Goal: Task Accomplishment & Management: Use online tool/utility

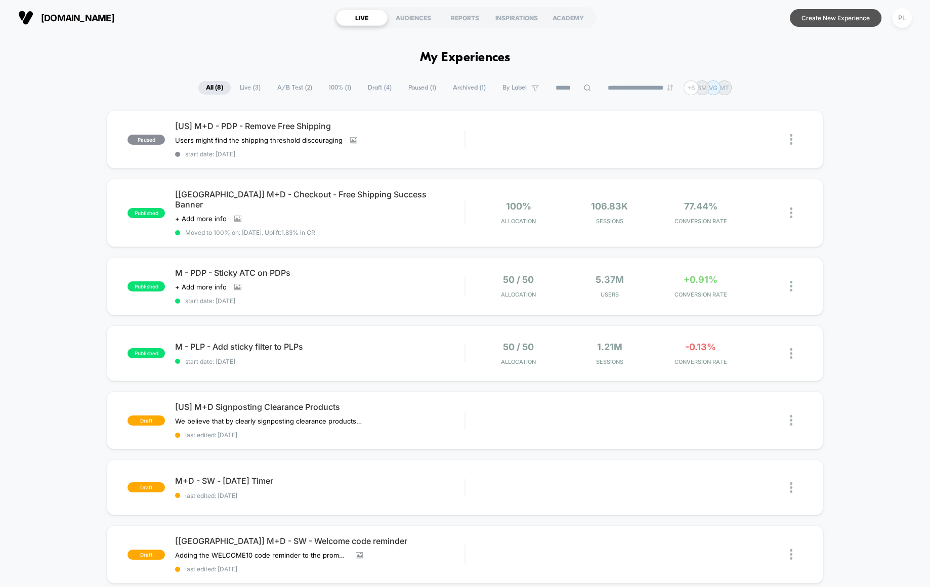
click at [839, 24] on button "Create New Experience" at bounding box center [836, 18] width 92 height 18
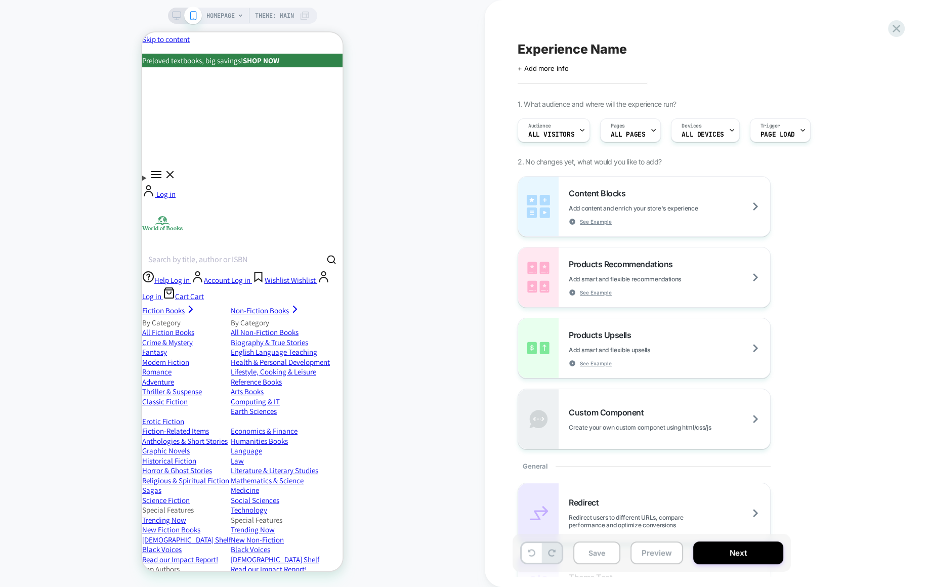
click at [548, 47] on span "Experience Name" at bounding box center [572, 49] width 109 height 15
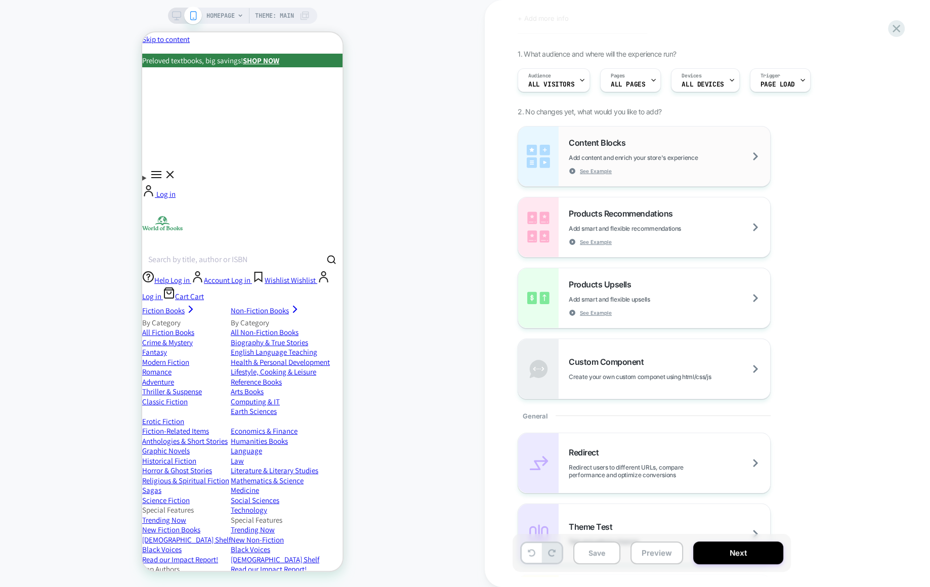
scroll to position [24, 0]
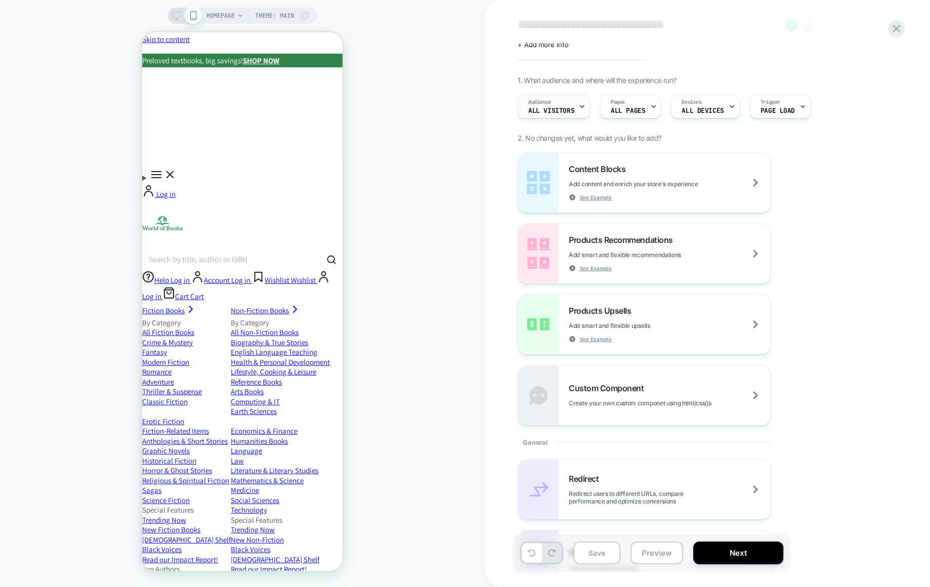
type textarea "**********"
click at [552, 107] on span "All Visitors" at bounding box center [551, 110] width 46 height 7
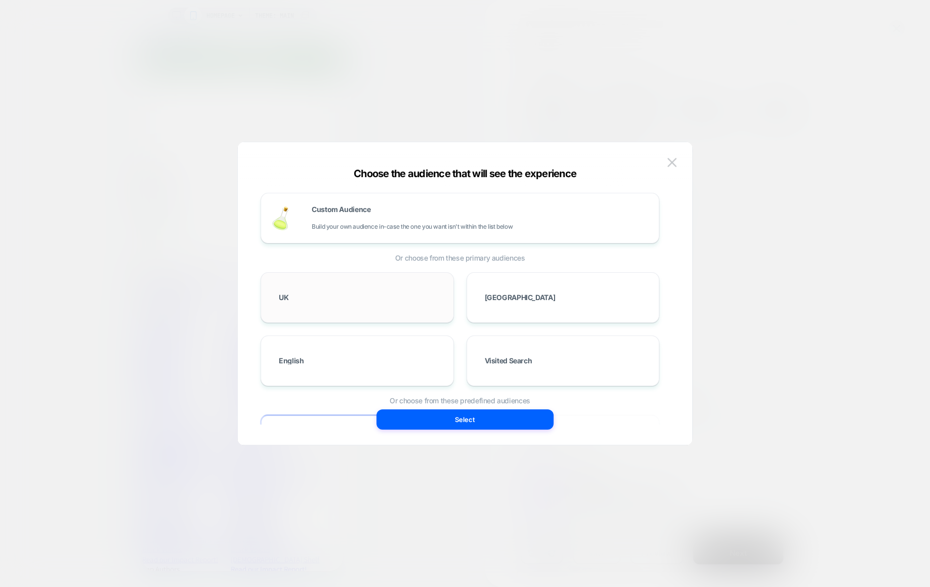
click at [342, 303] on div "UK" at bounding box center [357, 297] width 172 height 29
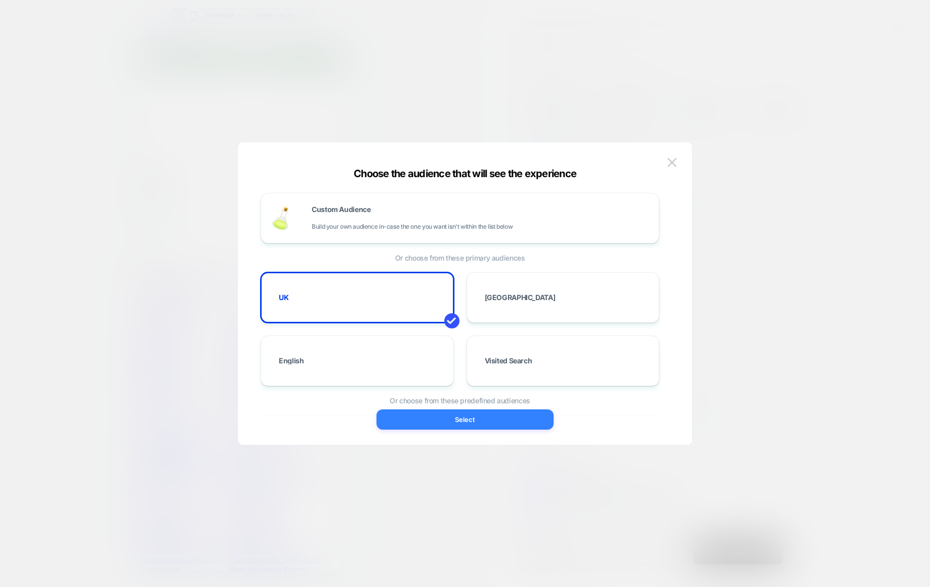
click at [471, 422] on button "Select" at bounding box center [465, 419] width 177 height 20
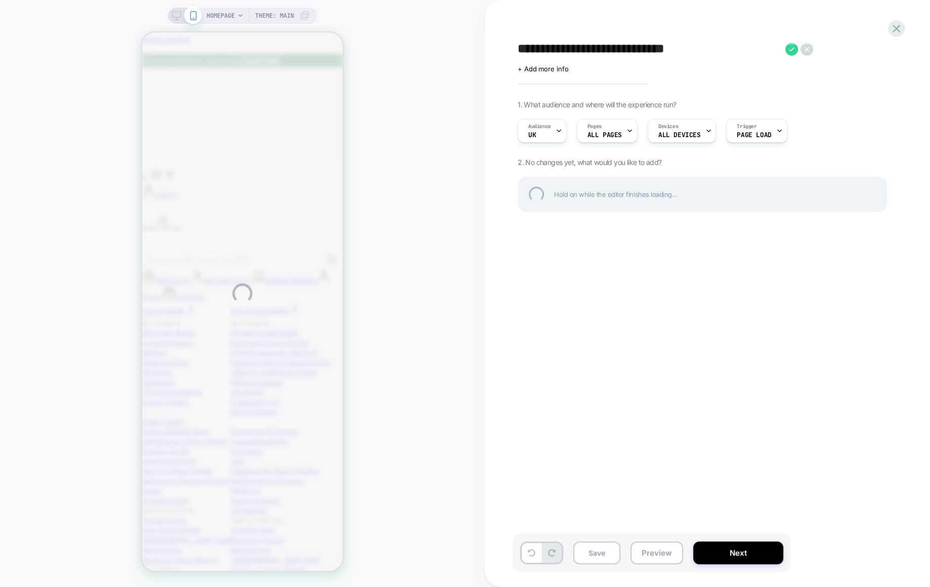
scroll to position [0, 0]
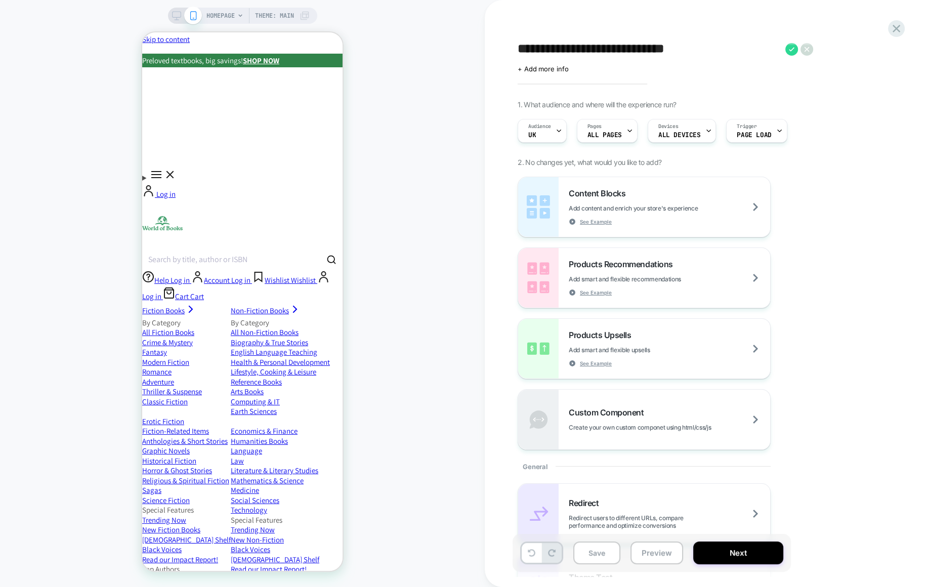
click at [217, 16] on span "HOMEPAGE" at bounding box center [221, 16] width 28 height 16
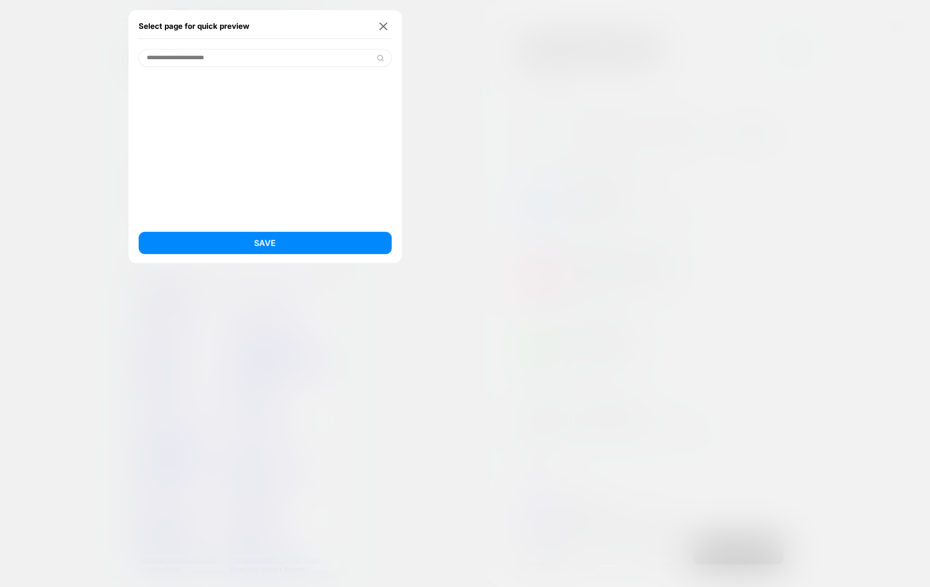
type input "**********"
click at [216, 241] on button "Save" at bounding box center [265, 243] width 253 height 22
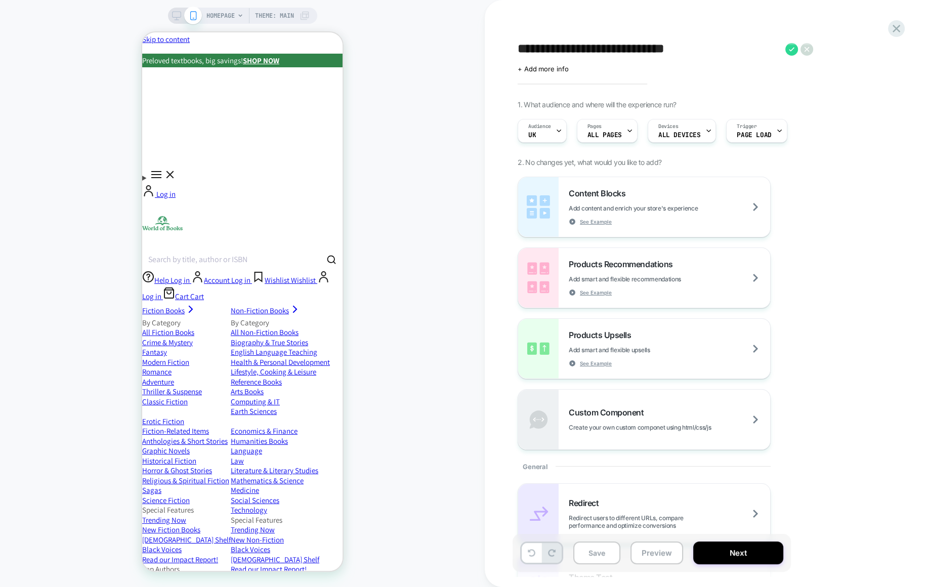
click at [223, 15] on span "HOMEPAGE" at bounding box center [221, 16] width 28 height 16
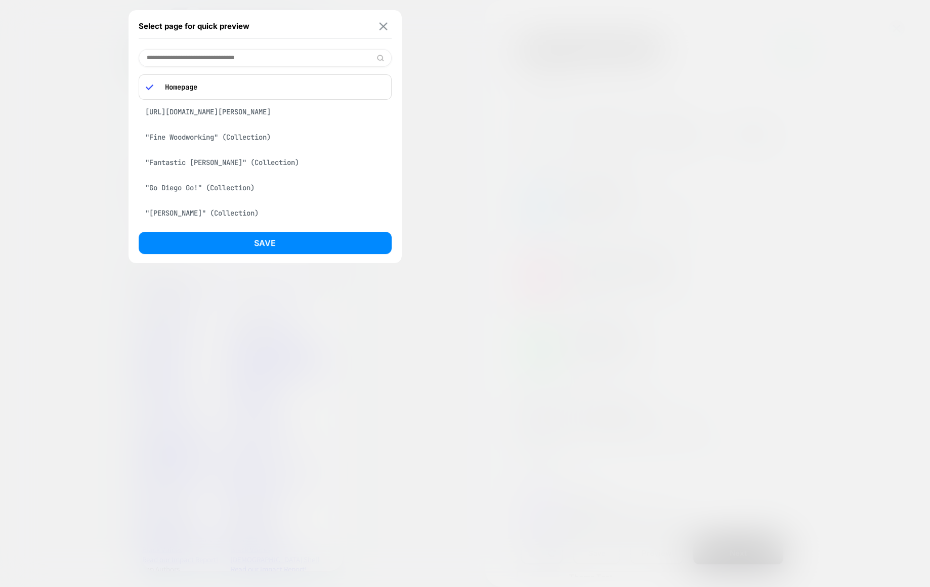
click at [385, 29] on img at bounding box center [384, 26] width 8 height 8
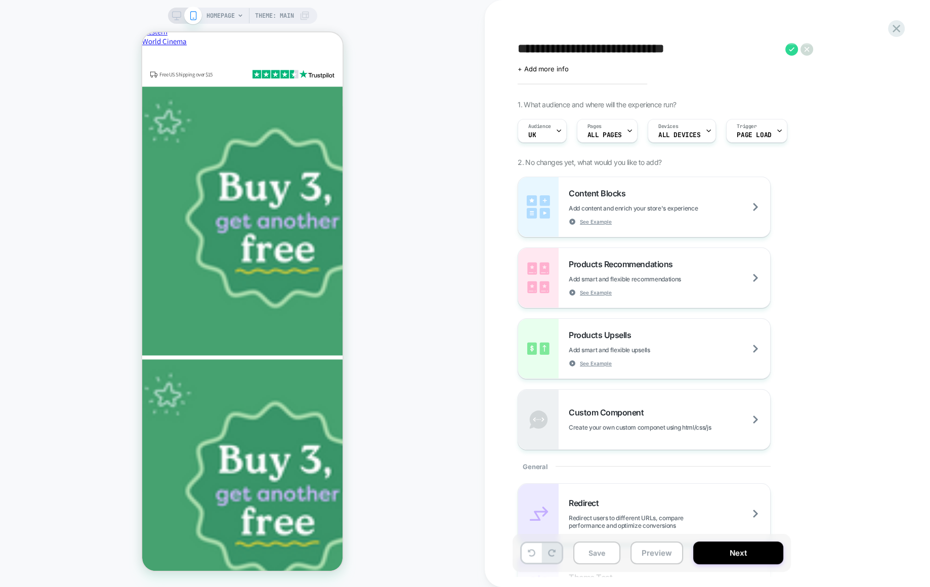
scroll to position [1890, 0]
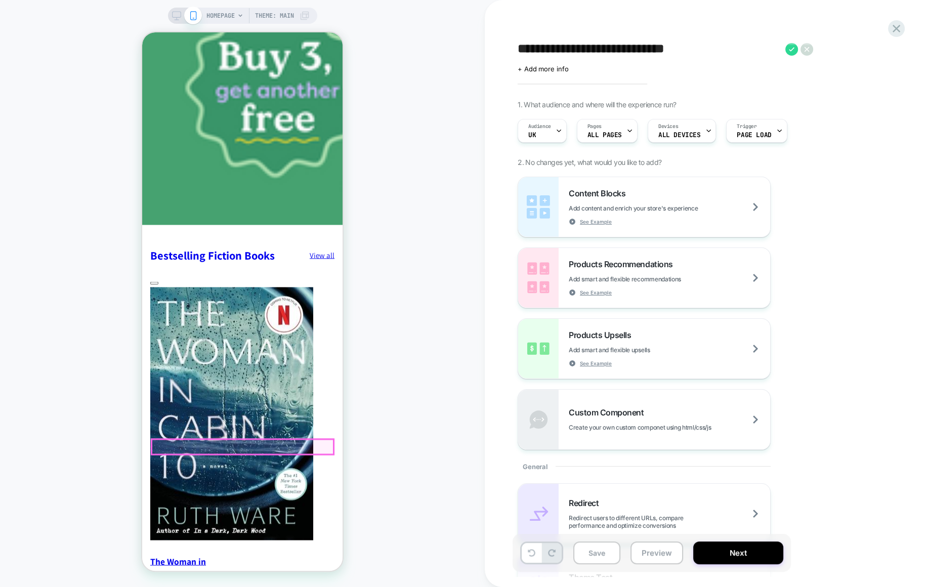
scroll to position [929, 0]
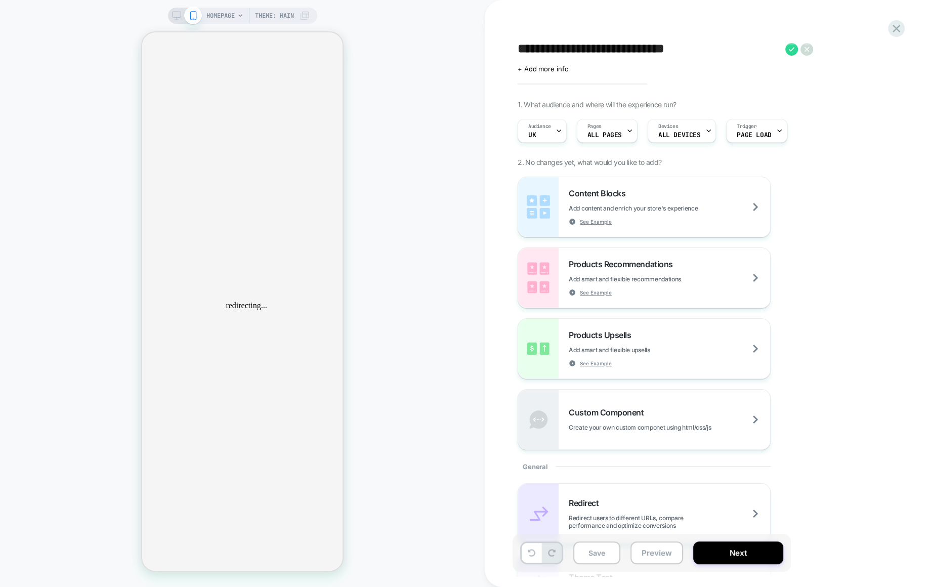
scroll to position [0, 0]
click at [172, 18] on icon at bounding box center [176, 15] width 9 height 9
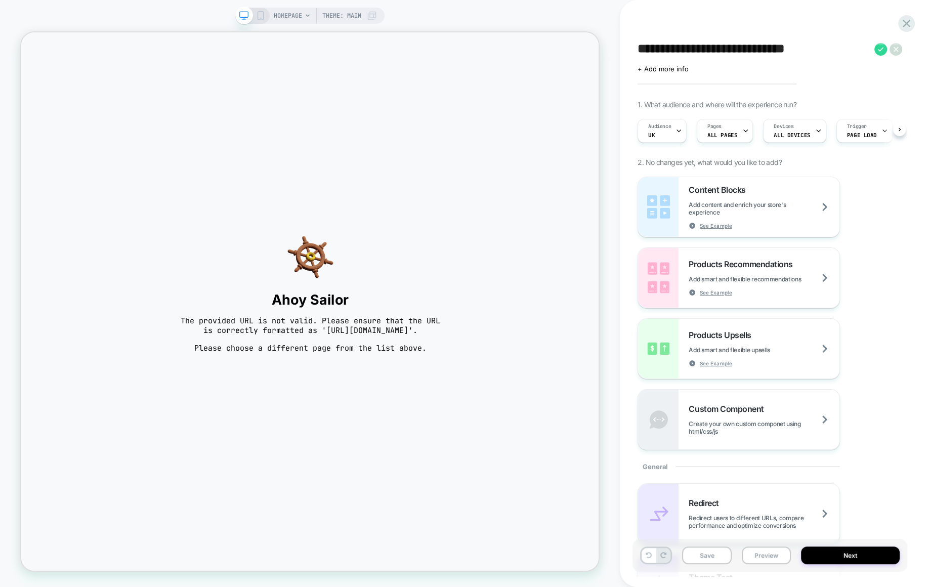
click at [299, 15] on span "HOMEPAGE" at bounding box center [288, 16] width 28 height 16
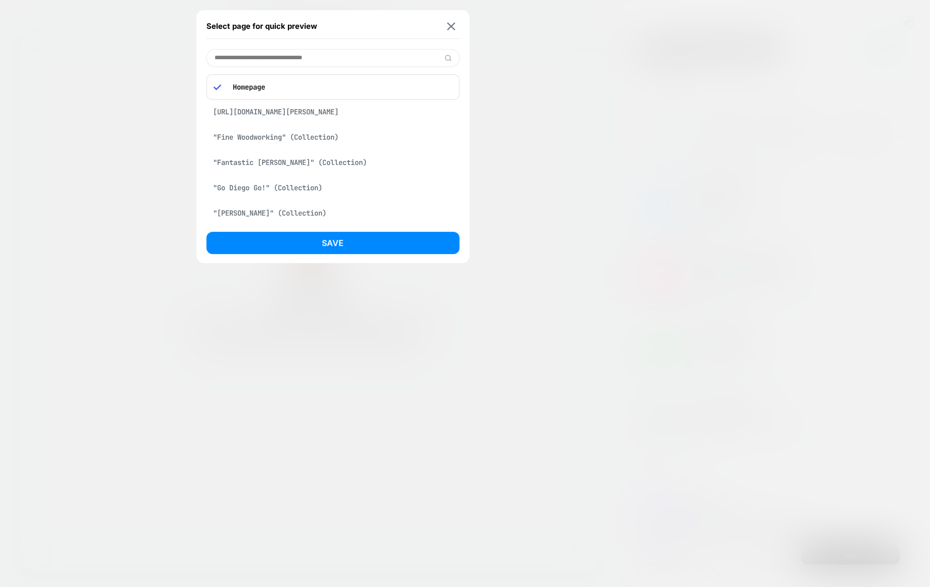
click at [262, 88] on p "Homepage" at bounding box center [340, 87] width 225 height 9
click at [248, 147] on div ""Fine Woodworking" (Collection)" at bounding box center [333, 137] width 253 height 19
click at [362, 83] on div "https://www.worldofbooks.com/products/then-she-was-gone-book-lisa-jewell-978150…" at bounding box center [333, 83] width 253 height 19
click at [333, 257] on div "Save" at bounding box center [333, 246] width 253 height 28
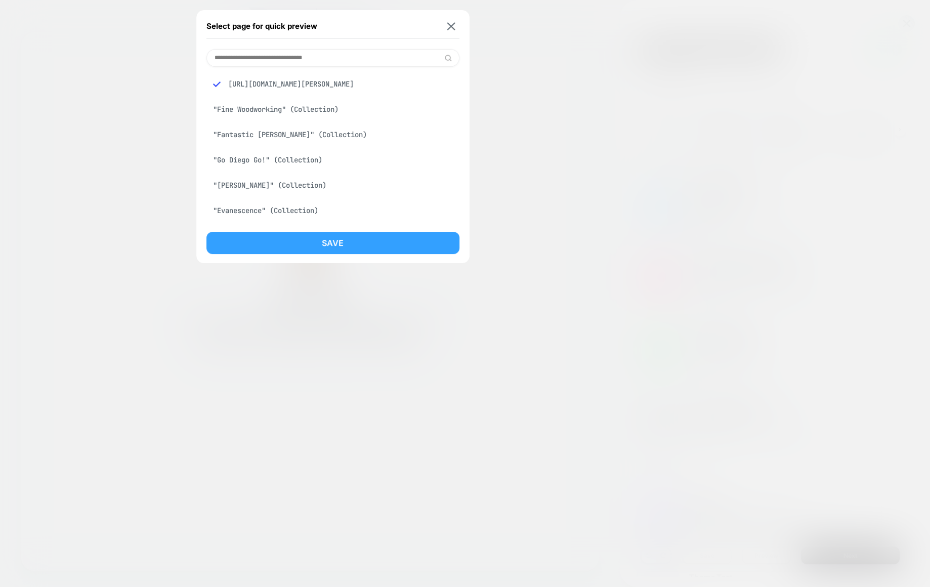
click at [333, 245] on button "Save" at bounding box center [333, 243] width 253 height 22
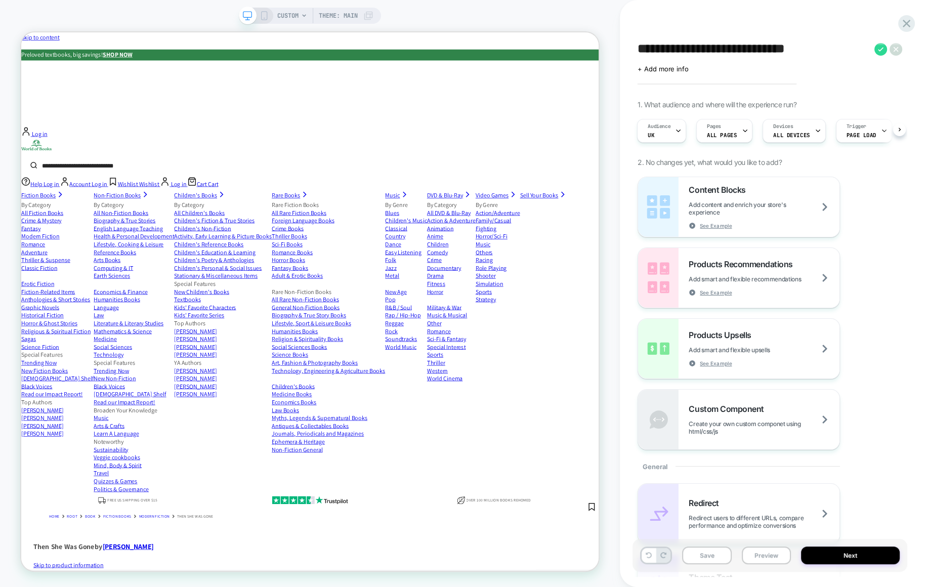
click at [292, 17] on span "CUSTOM" at bounding box center [287, 16] width 21 height 16
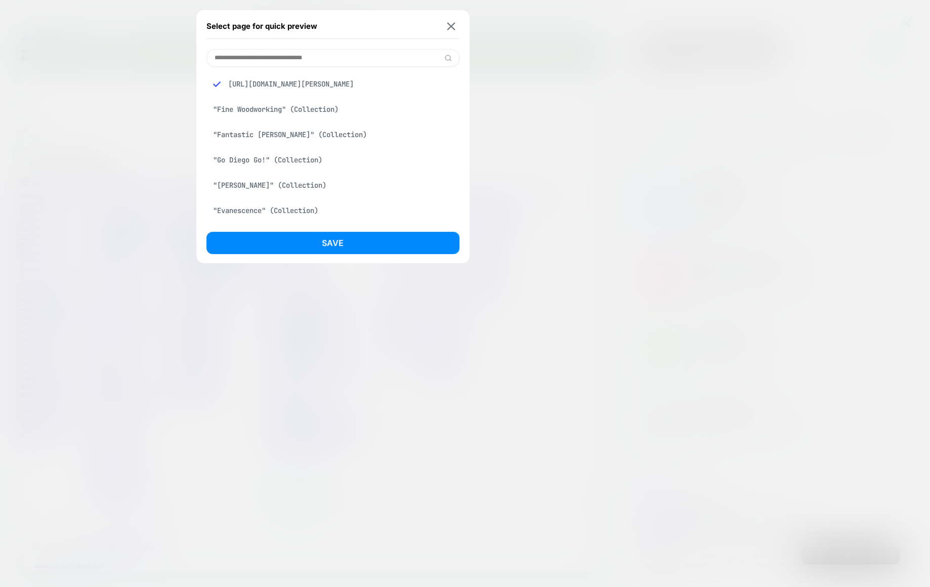
click at [381, 57] on input at bounding box center [333, 58] width 253 height 18
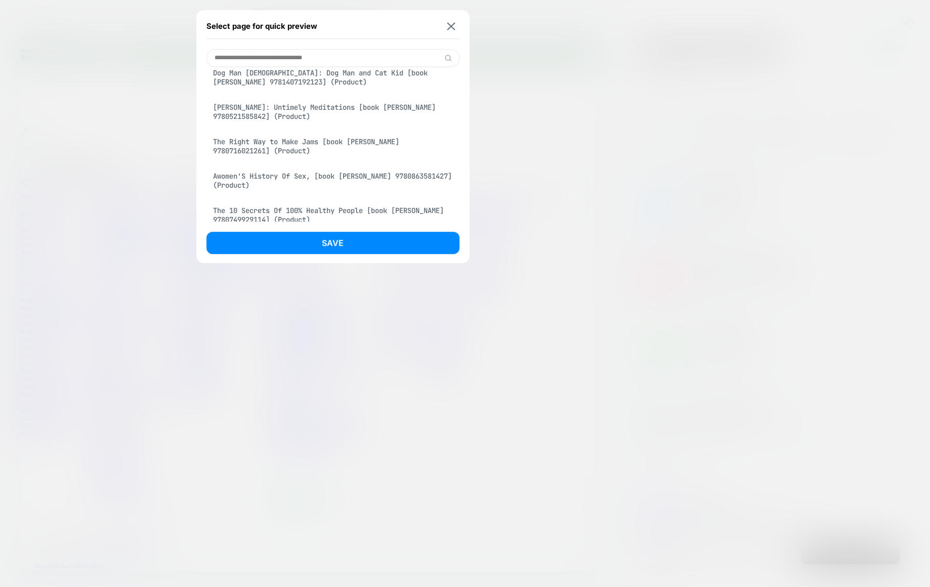
scroll to position [338, 0]
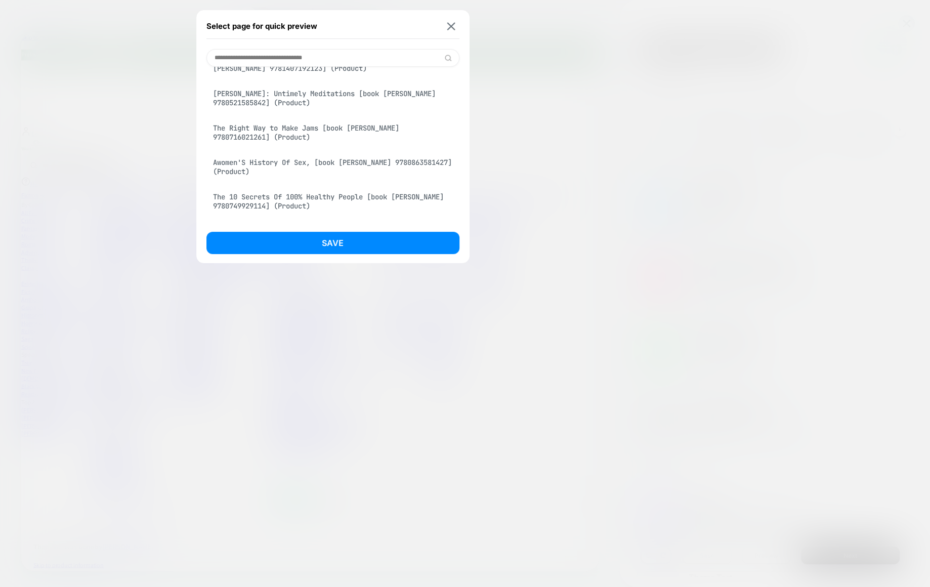
click at [325, 143] on div "The Right Way to Make Jams [book cyril grange 9780716021261] (Product)" at bounding box center [333, 132] width 253 height 28
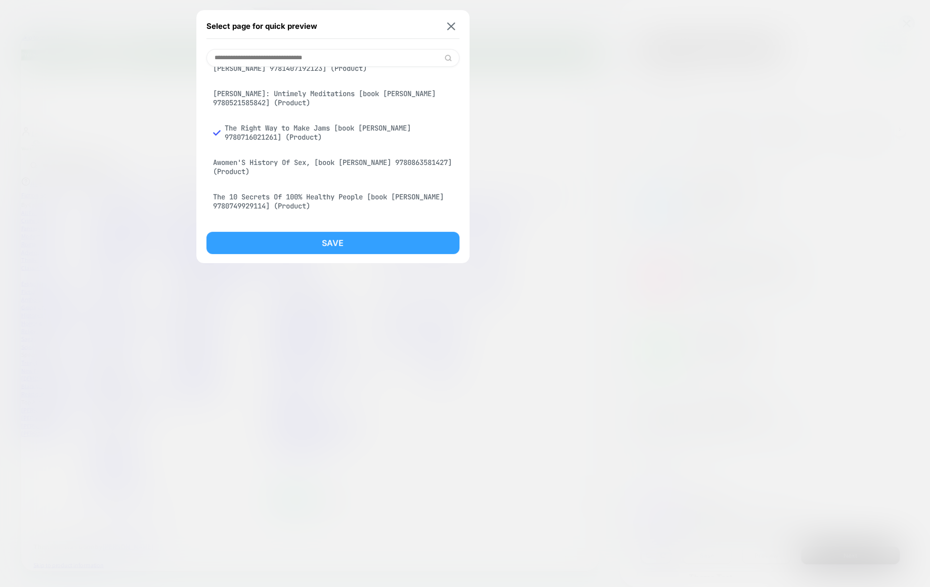
click at [335, 241] on button "Save" at bounding box center [333, 243] width 253 height 22
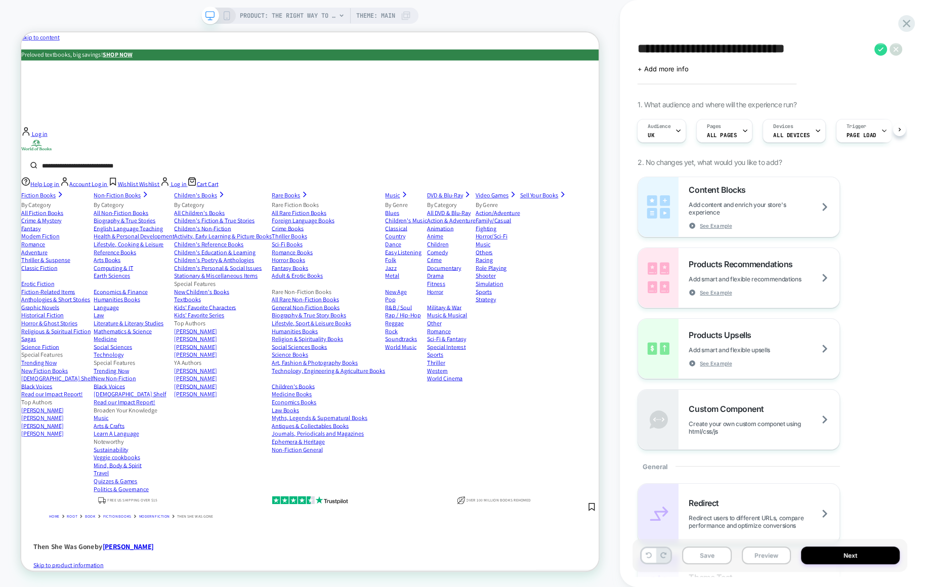
scroll to position [0, 1]
click at [271, 17] on span "PRODUCT: The Right Way to Make Jams [book cyril grange 9780716021261]" at bounding box center [288, 16] width 96 height 16
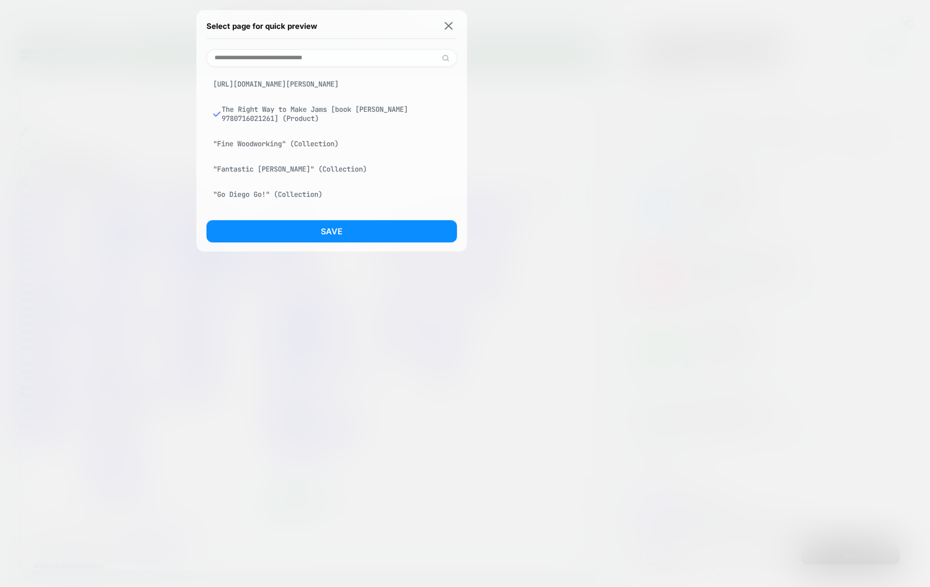
scroll to position [0, 0]
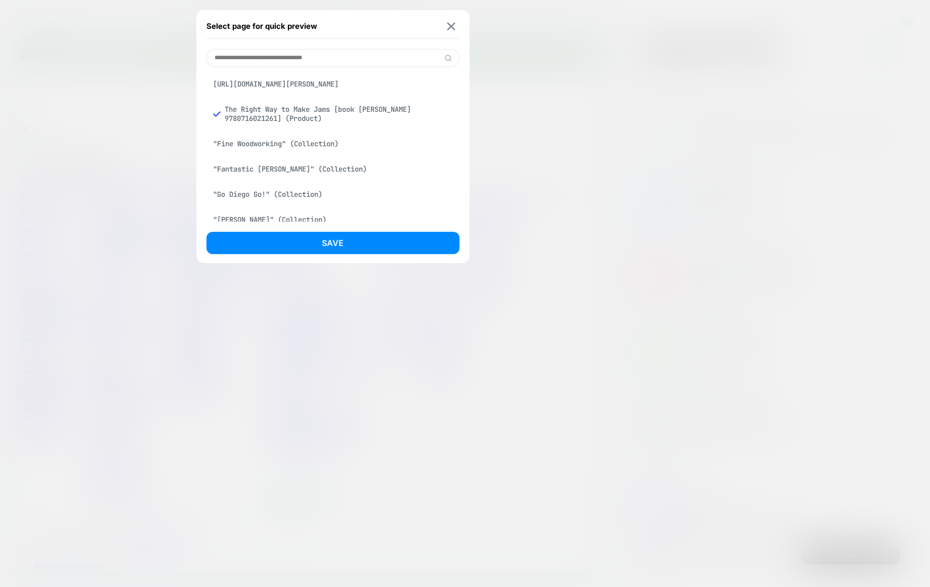
click at [457, 28] on div "Select page for quick preview" at bounding box center [333, 26] width 253 height 25
click at [451, 28] on img at bounding box center [451, 26] width 8 height 8
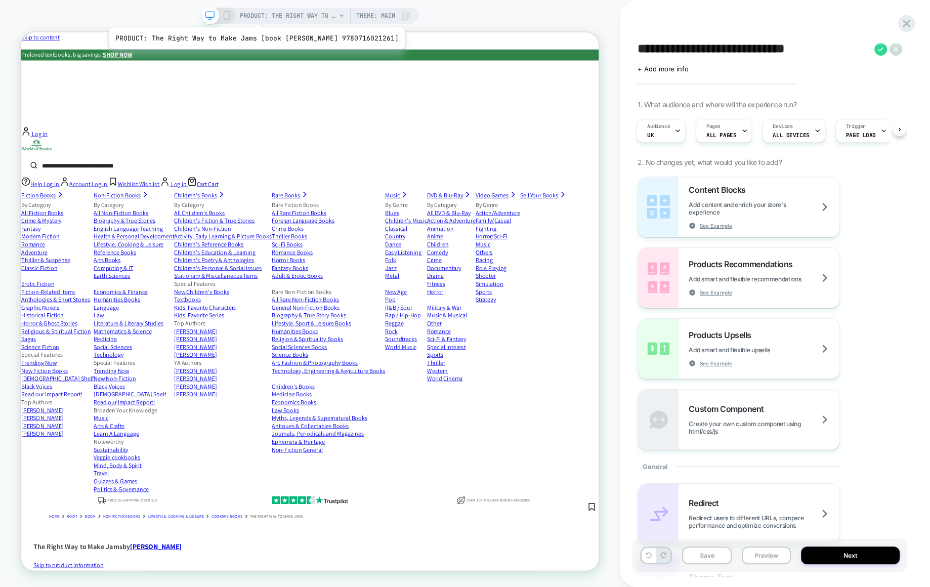
click at [252, 15] on span "PRODUCT: The Right Way to Make Jams [book cyril grange 9780716021261]" at bounding box center [288, 16] width 96 height 16
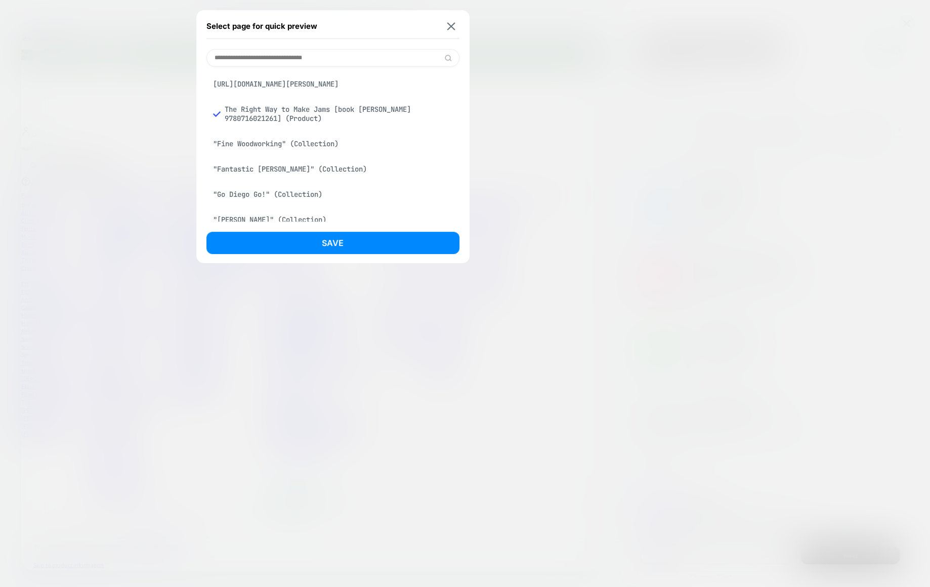
click at [276, 61] on input at bounding box center [333, 58] width 253 height 18
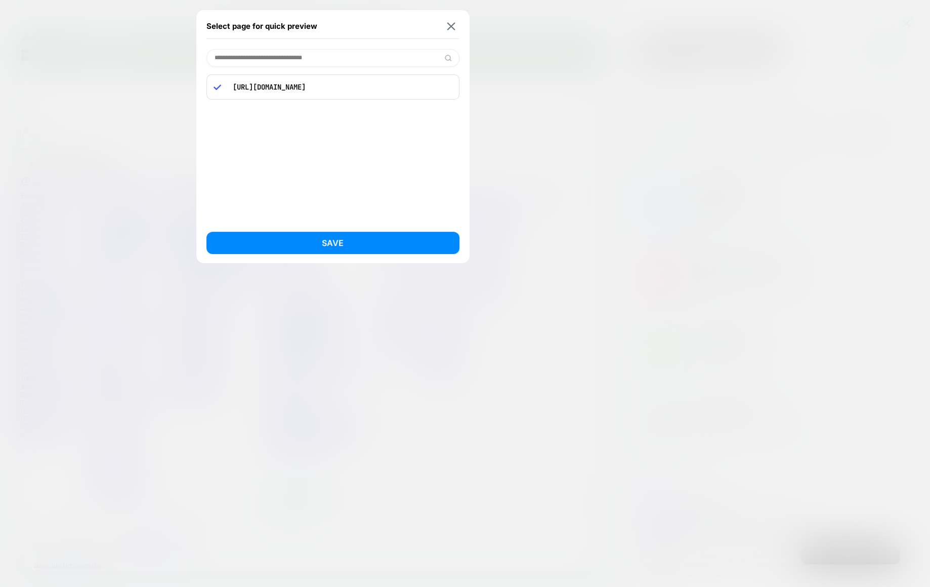
type input "**********"
click at [286, 85] on p "https://www.worldofbooks.com/en-gb" at bounding box center [340, 87] width 225 height 9
click at [335, 238] on button "Save" at bounding box center [333, 243] width 253 height 22
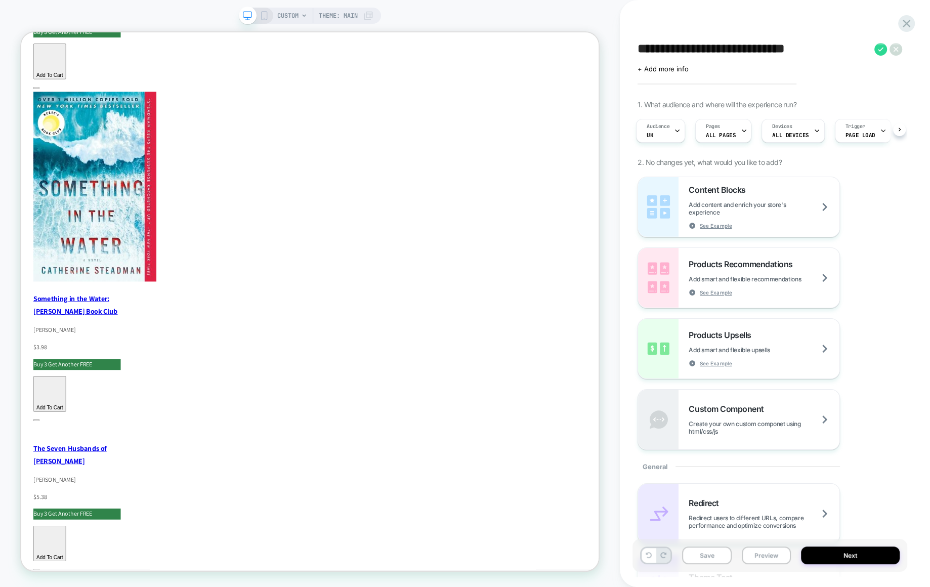
scroll to position [2071, 0]
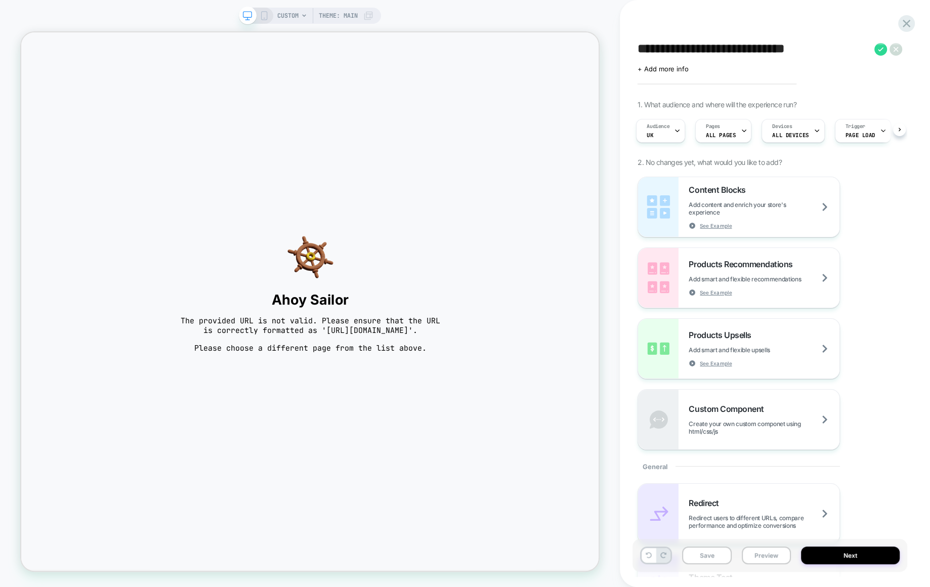
scroll to position [0, 0]
click at [285, 16] on span "CUSTOM" at bounding box center [287, 16] width 21 height 16
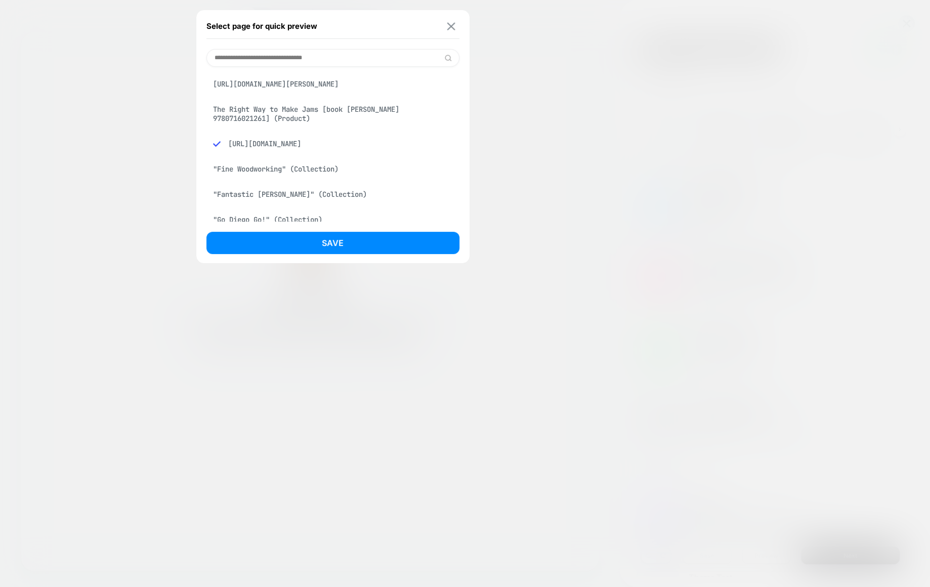
click at [456, 28] on button at bounding box center [451, 26] width 13 height 9
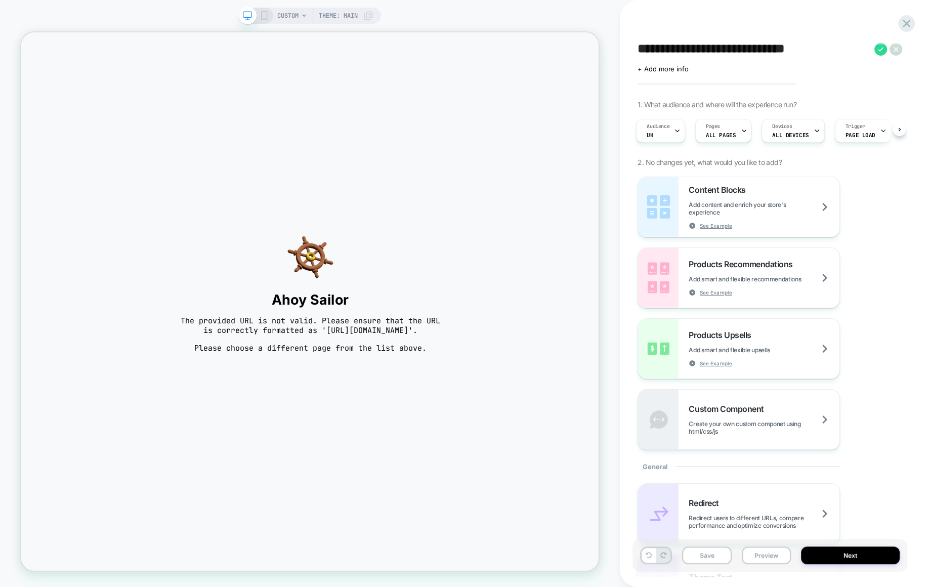
click at [340, 12] on span "Theme: MAIN" at bounding box center [338, 16] width 39 height 16
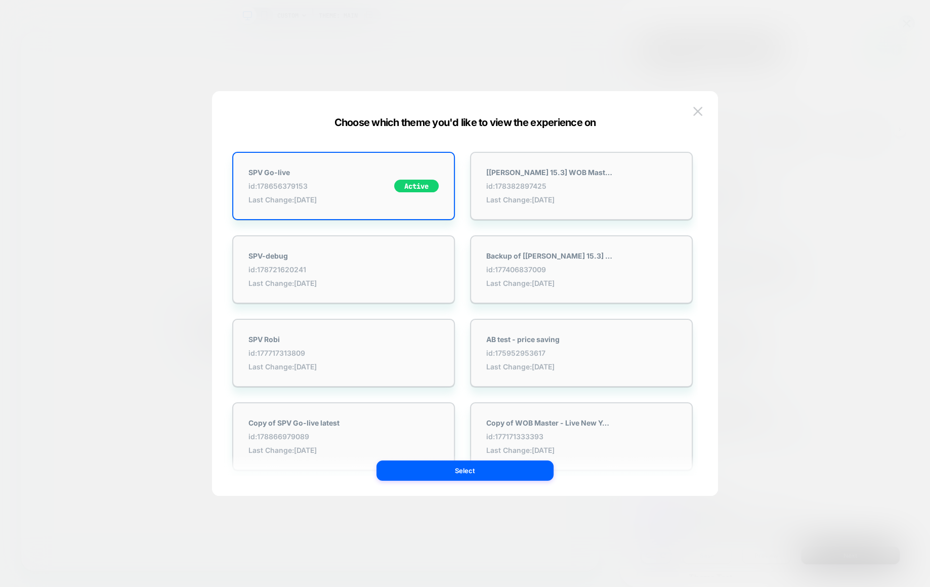
click at [134, 216] on div at bounding box center [465, 293] width 930 height 587
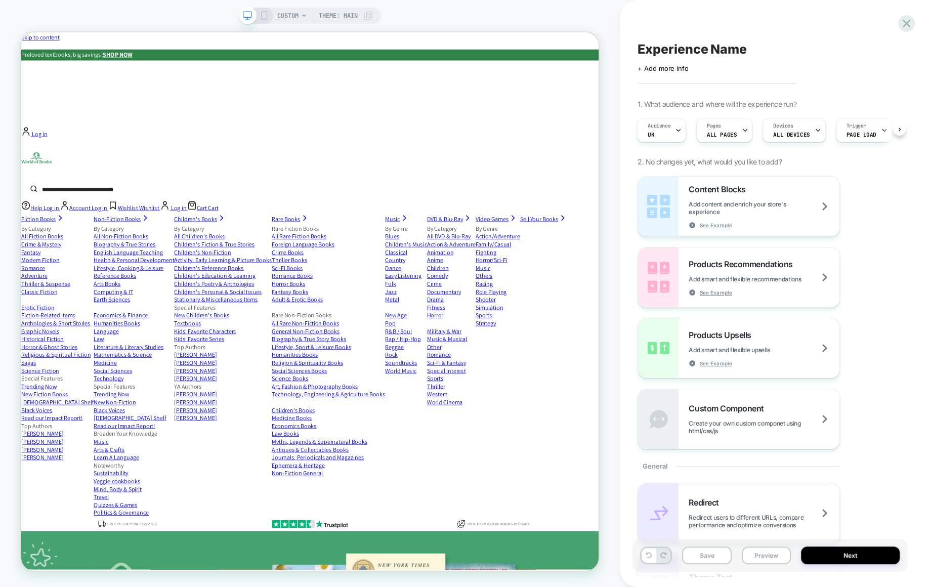
click at [288, 16] on span "CUSTOM" at bounding box center [287, 16] width 21 height 16
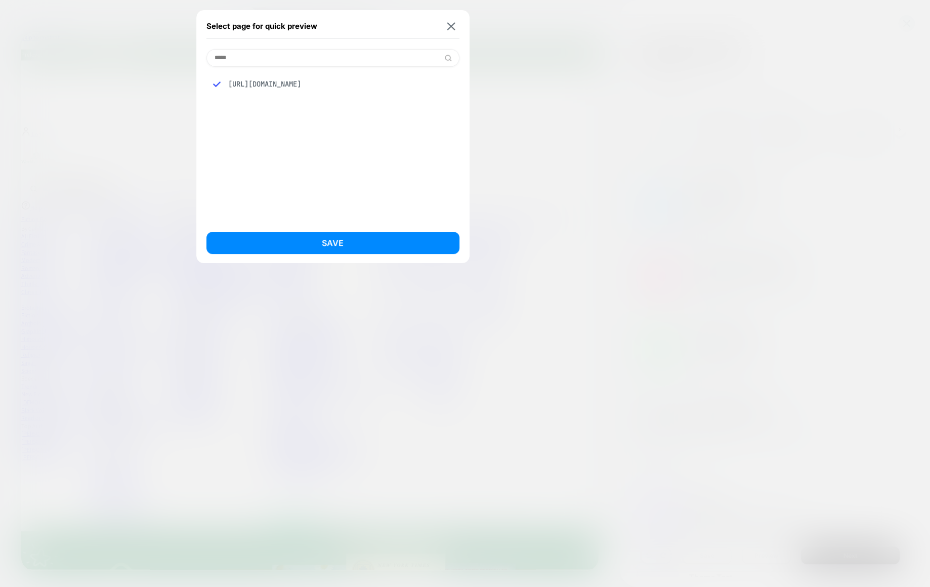
type input "*****"
click at [309, 79] on div "https://www.worldofbooks.com/en-gb" at bounding box center [333, 83] width 253 height 19
click at [314, 246] on button "Save" at bounding box center [333, 243] width 253 height 22
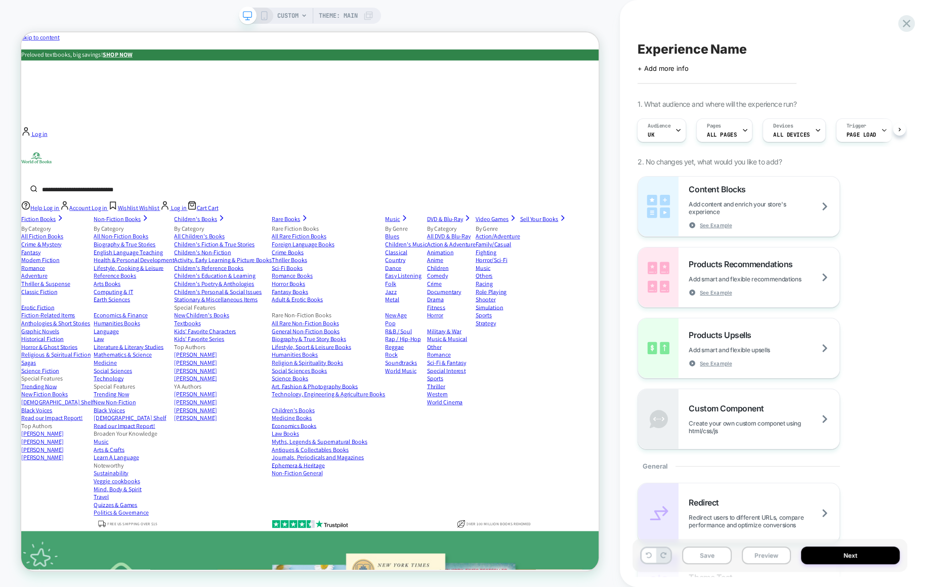
scroll to position [0, 1]
click at [655, 71] on span "+ Add more info" at bounding box center [663, 68] width 51 height 8
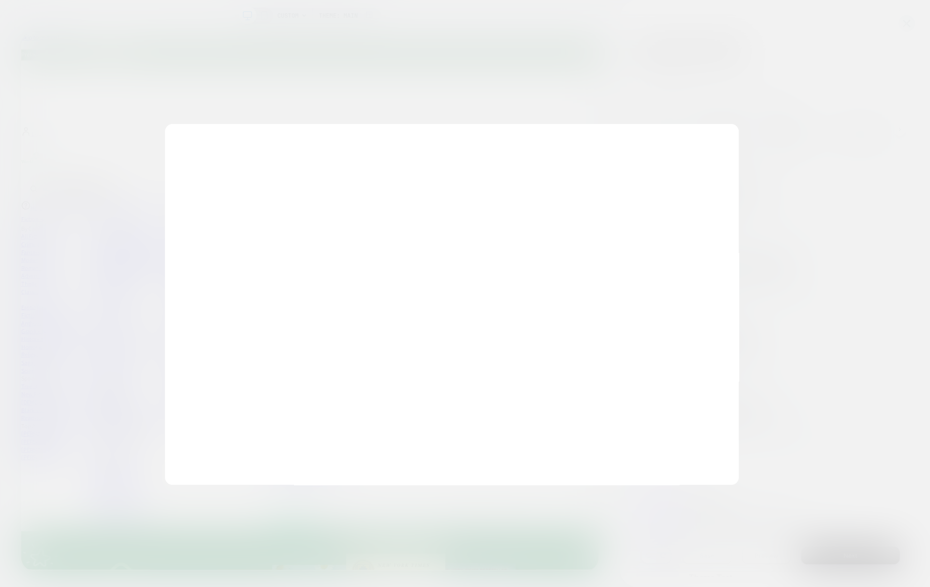
scroll to position [0, 0]
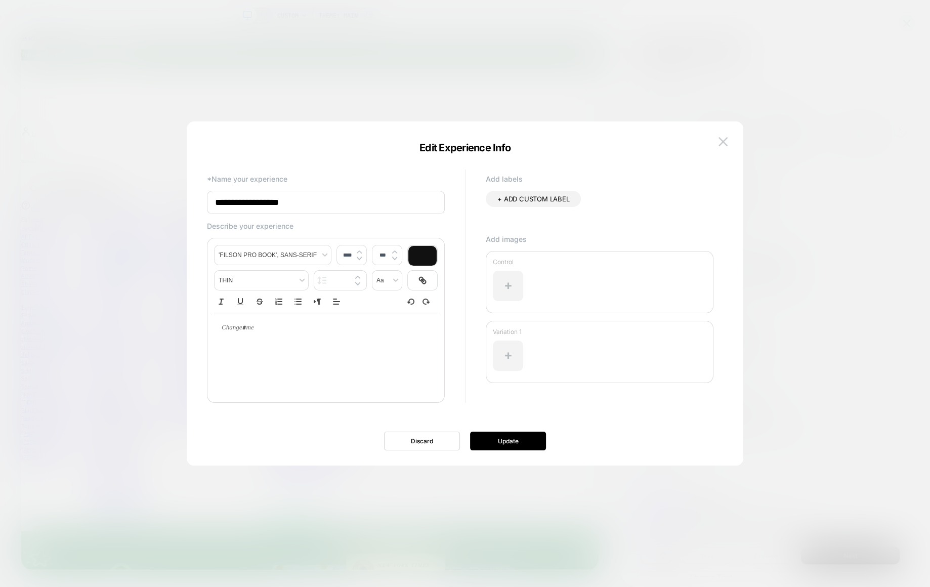
click at [624, 86] on div at bounding box center [465, 293] width 930 height 587
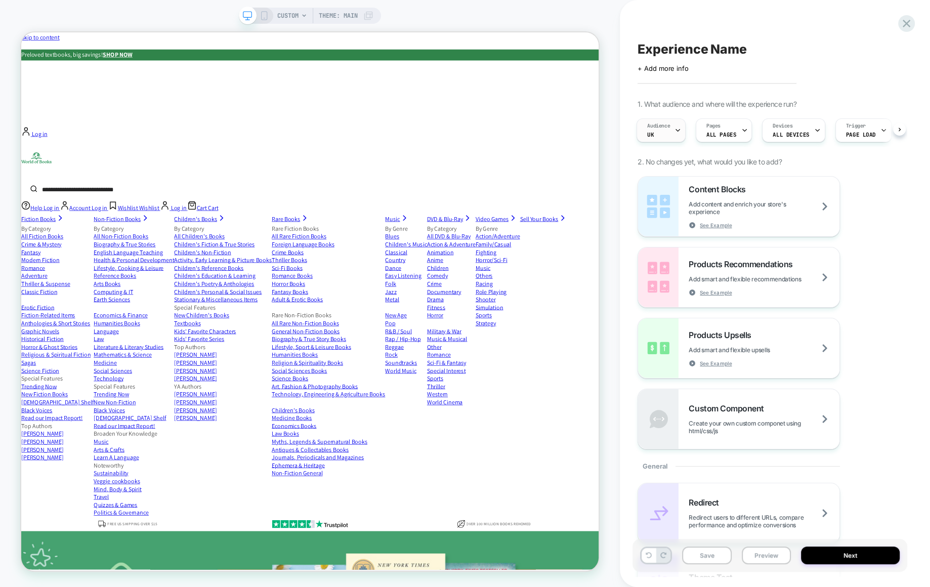
click at [673, 131] on div "Audience UK" at bounding box center [658, 130] width 43 height 23
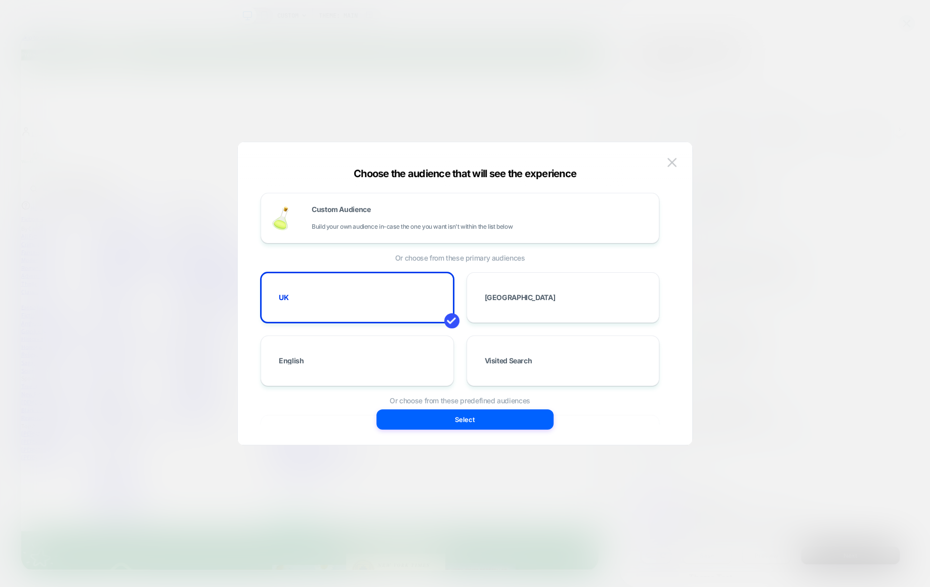
click at [724, 68] on div at bounding box center [465, 293] width 930 height 587
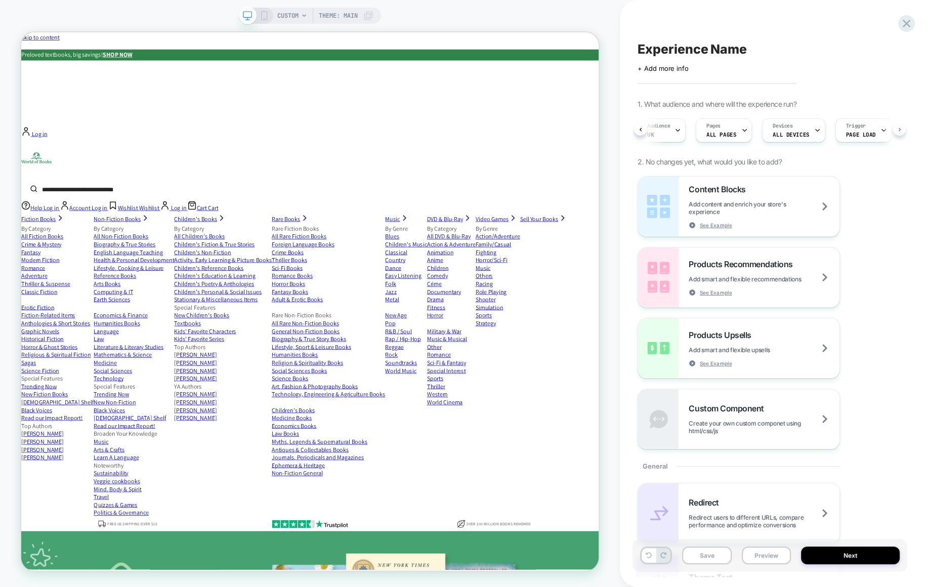
scroll to position [0, 16]
click at [900, 132] on div "Audience UK Pages ALL PAGES Devices ALL DEVICES Trigger Page Load" at bounding box center [770, 130] width 265 height 34
click at [737, 134] on div "Pages ALL PAGES" at bounding box center [723, 130] width 50 height 23
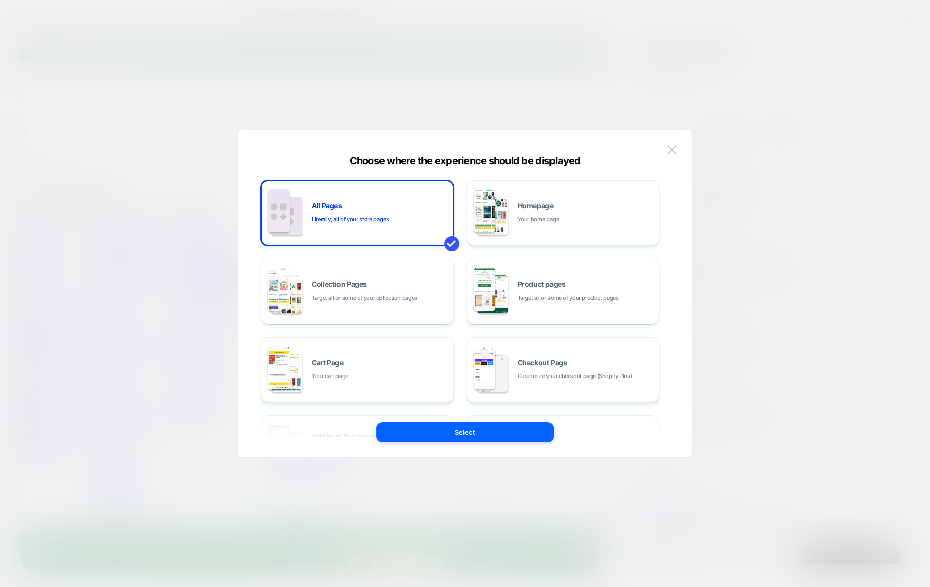
click at [758, 80] on div at bounding box center [465, 293] width 930 height 587
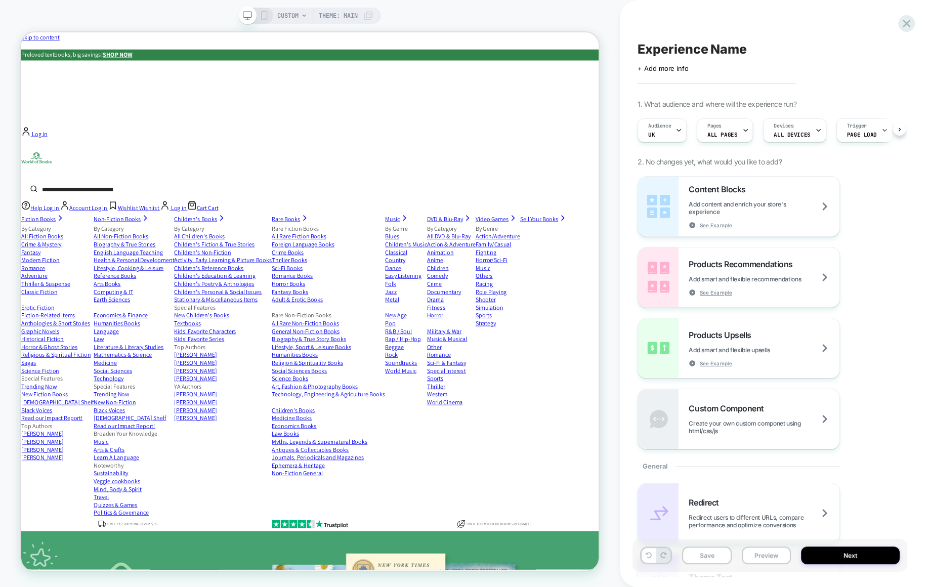
click at [296, 15] on span "CUSTOM" at bounding box center [287, 16] width 21 height 16
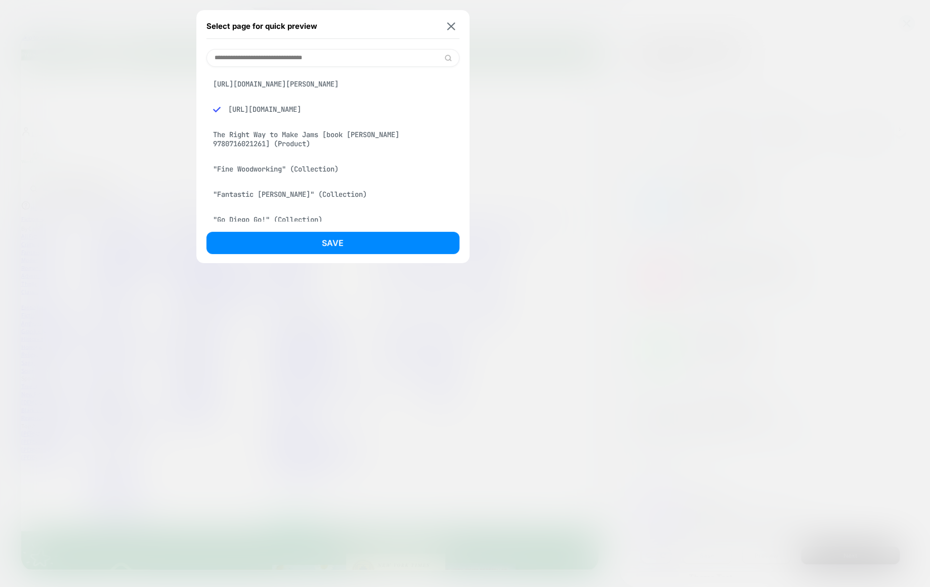
click at [373, 147] on div "The Right Way to Make Jams [book cyril grange 9780716021261] (Product)" at bounding box center [333, 139] width 253 height 28
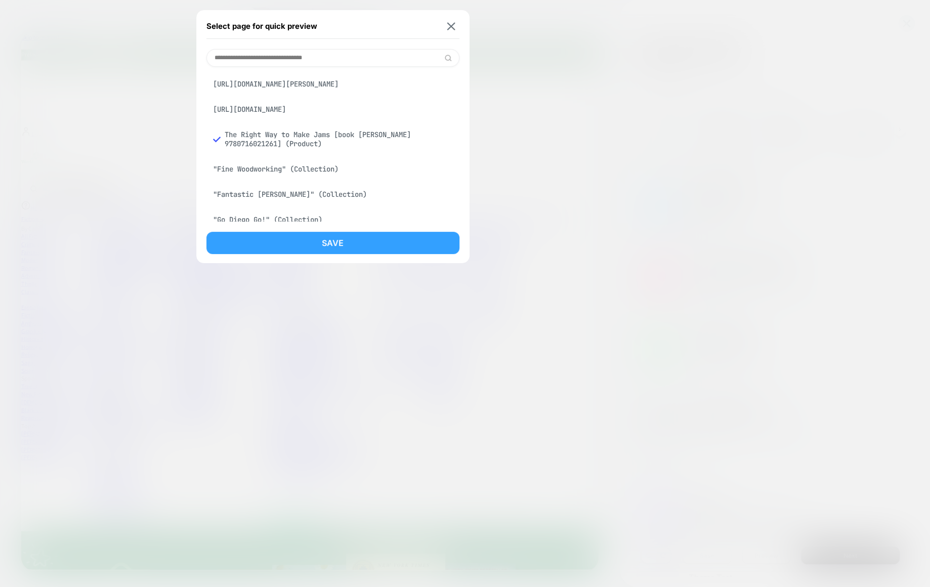
click at [366, 240] on button "Save" at bounding box center [333, 243] width 253 height 22
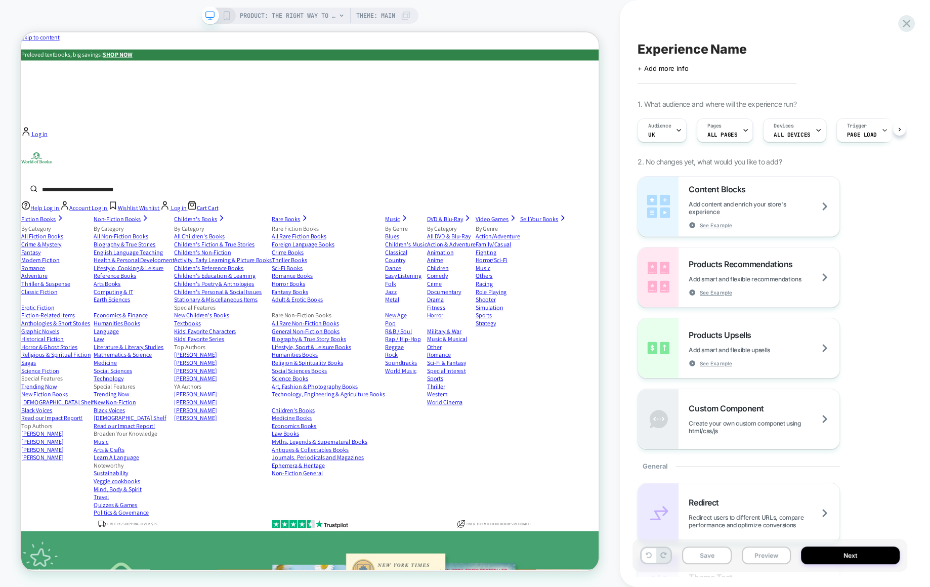
scroll to position [0, 1]
click at [269, 19] on span "PRODUCT: The Right Way to Make Jams [book cyril grange 9780716021261]" at bounding box center [288, 16] width 96 height 16
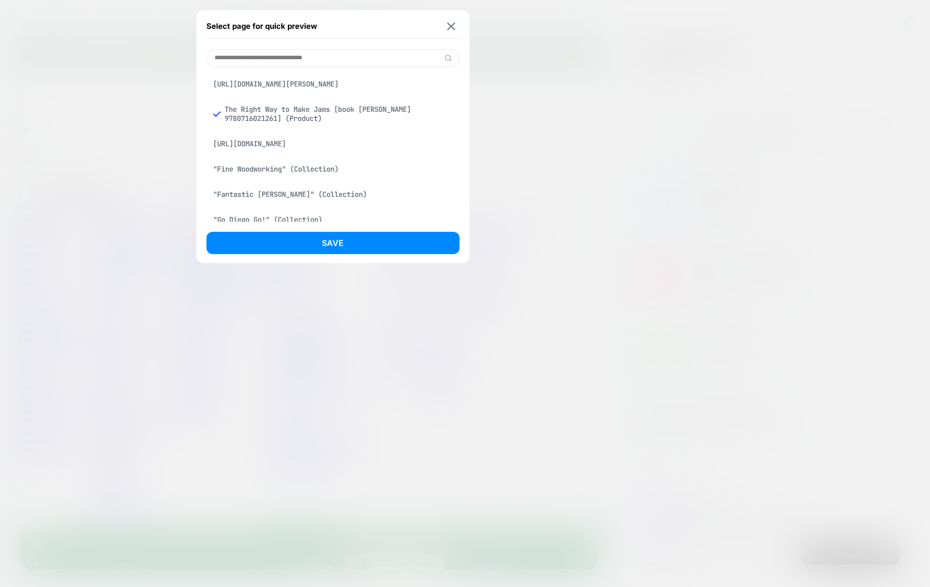
click at [263, 58] on input at bounding box center [333, 58] width 253 height 18
paste input "**********"
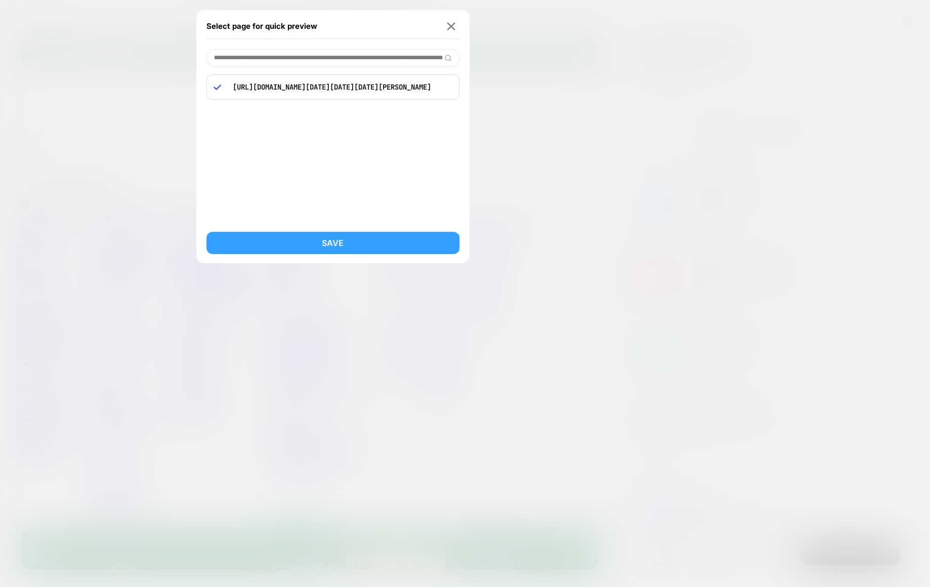
type input "**********"
click at [318, 238] on button "Save" at bounding box center [333, 243] width 253 height 22
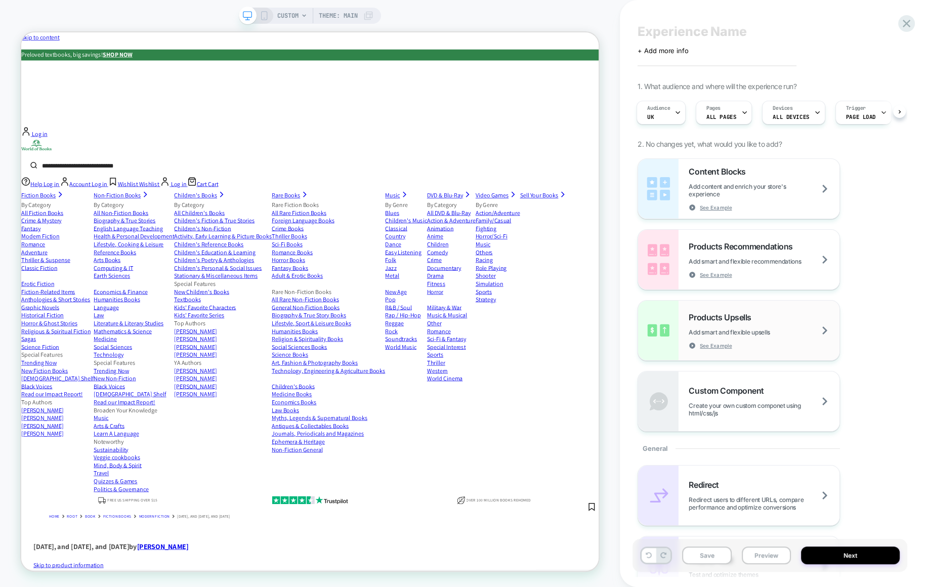
scroll to position [23, 0]
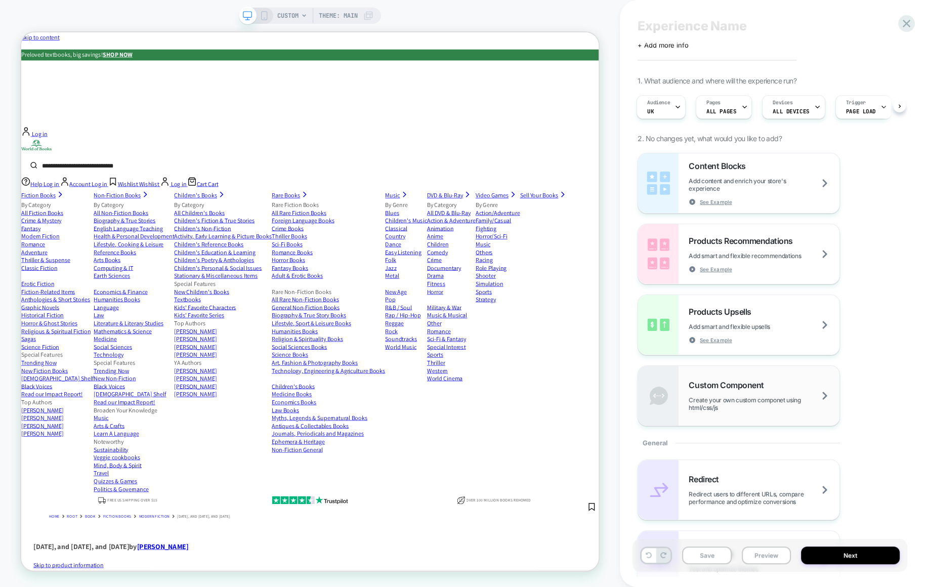
click at [736, 396] on span "Create your own custom componet using html/css/js" at bounding box center [764, 403] width 151 height 15
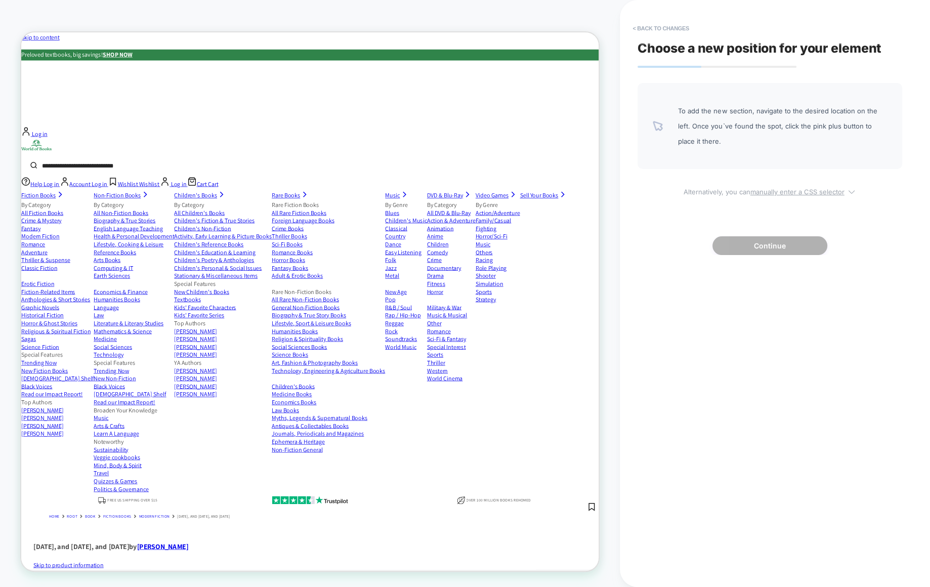
click at [801, 190] on u "manually enter a CSS selector" at bounding box center [798, 192] width 94 height 8
select select "*******"
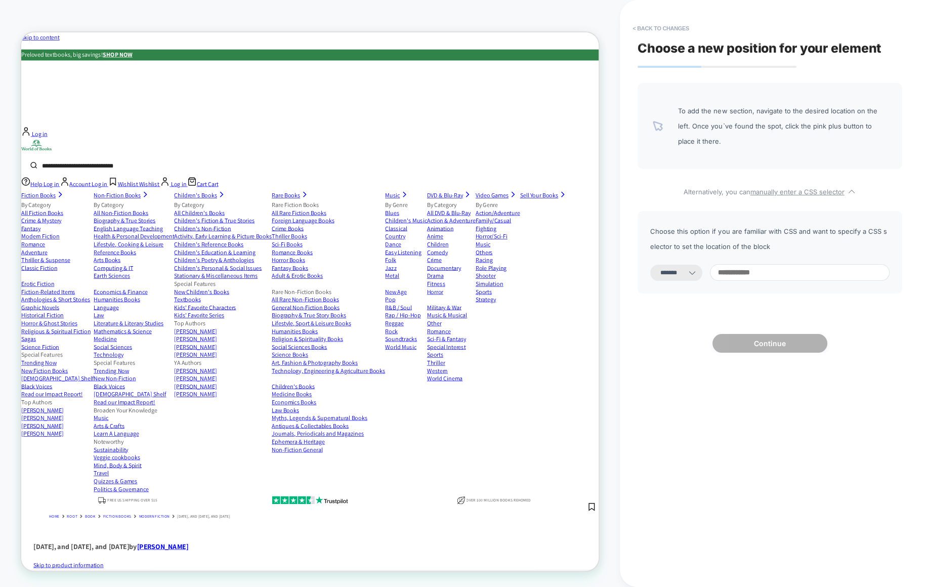
click at [696, 275] on select "**********" at bounding box center [676, 273] width 52 height 16
click at [676, 32] on button "< Back to changes" at bounding box center [661, 28] width 67 height 16
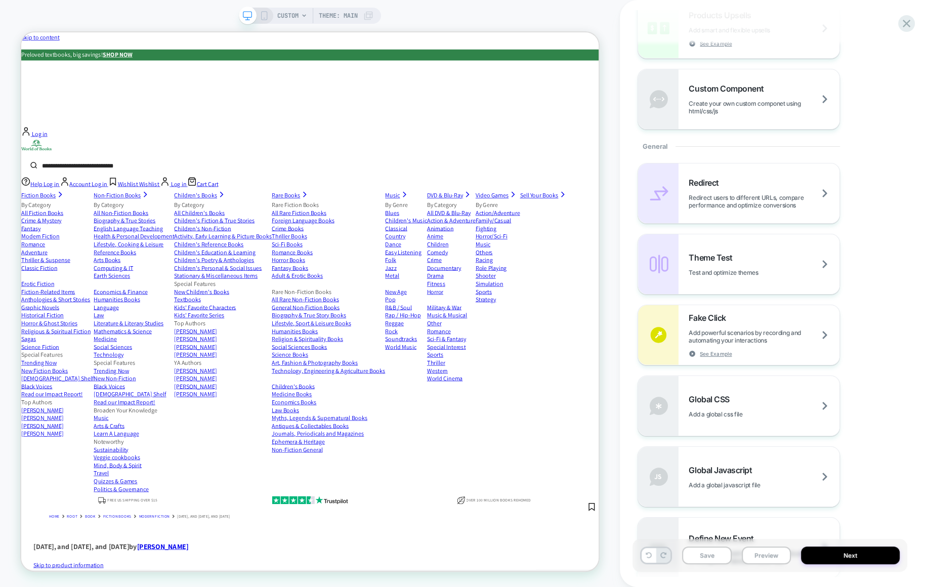
scroll to position [321, 0]
click at [743, 411] on span "Add a global css file" at bounding box center [728, 413] width 79 height 8
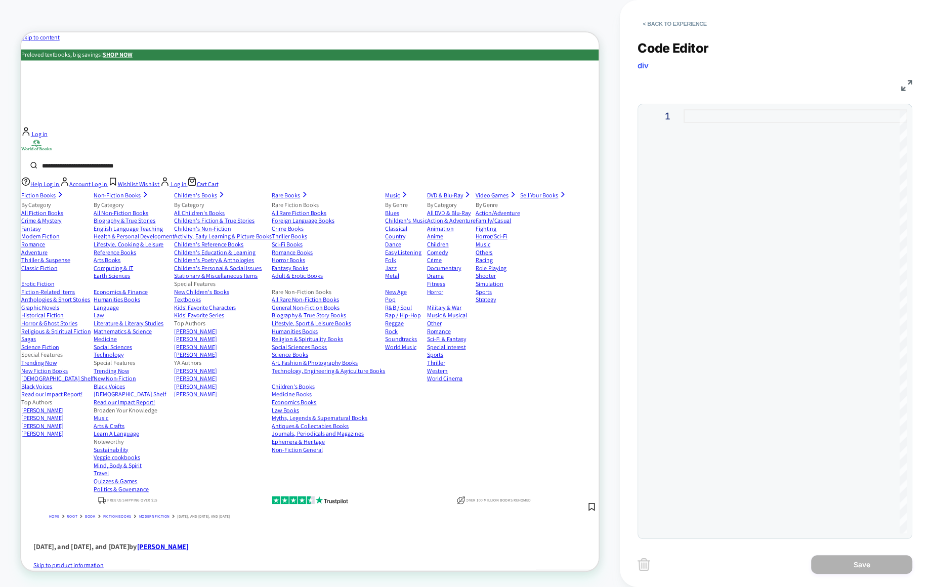
click at [704, 115] on div at bounding box center [795, 321] width 223 height 424
type textarea "**********"
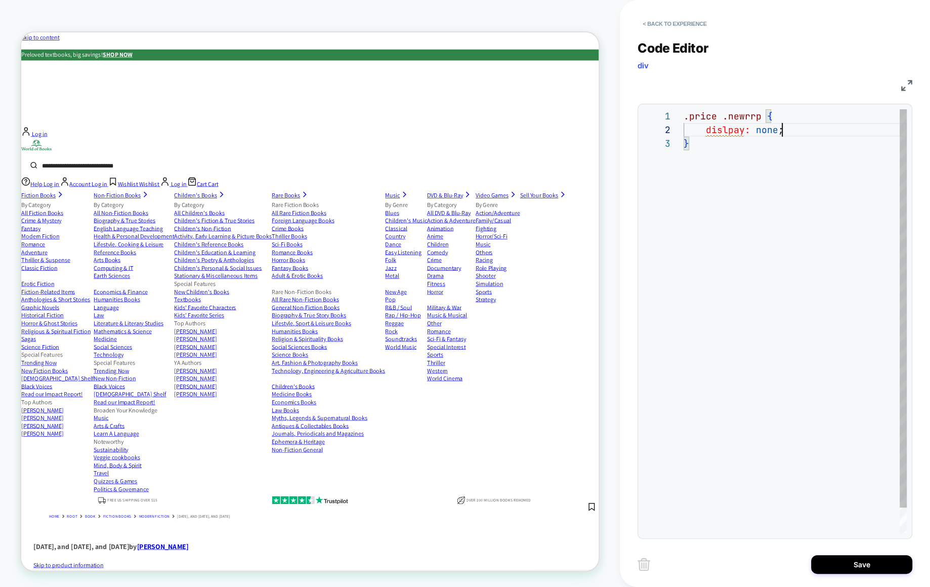
scroll to position [27, 6]
click at [734, 187] on div ".price .newrrp { dislpay: none ; }" at bounding box center [795, 335] width 223 height 452
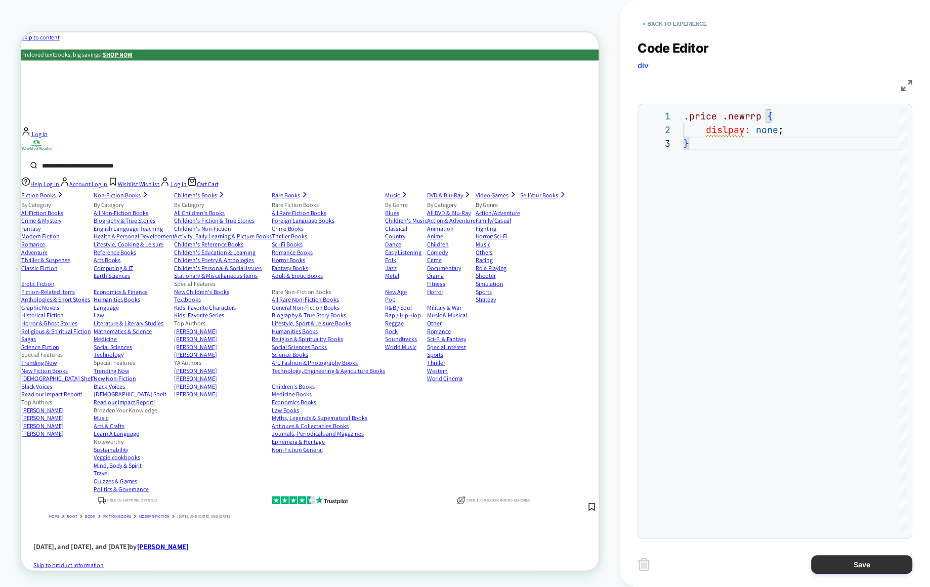
type textarea "**********"
click at [870, 562] on button "Save" at bounding box center [861, 564] width 101 height 19
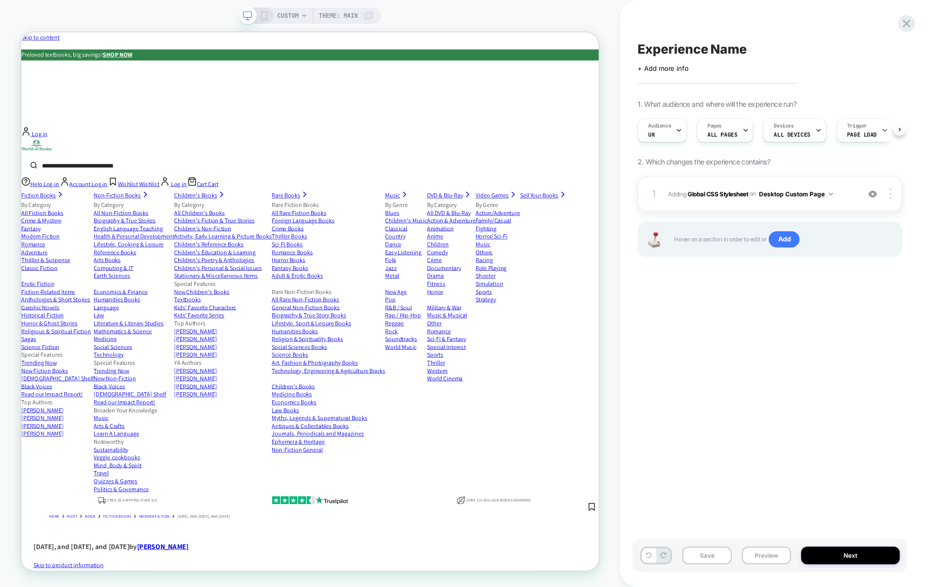
scroll to position [0, 1]
click at [719, 46] on span "Experience Name" at bounding box center [692, 49] width 109 height 15
type textarea "*"
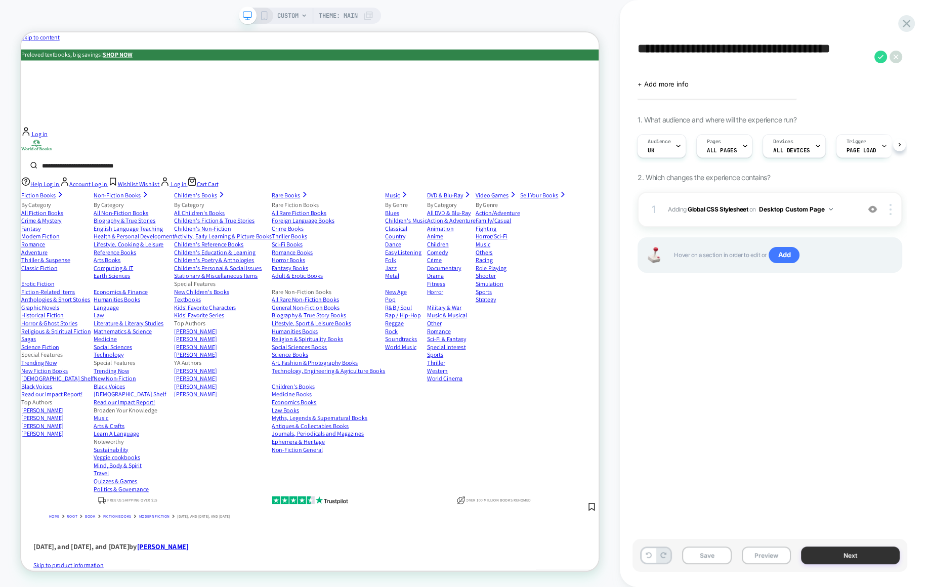
type textarea "**********"
click at [850, 554] on button "Next" at bounding box center [850, 556] width 99 height 18
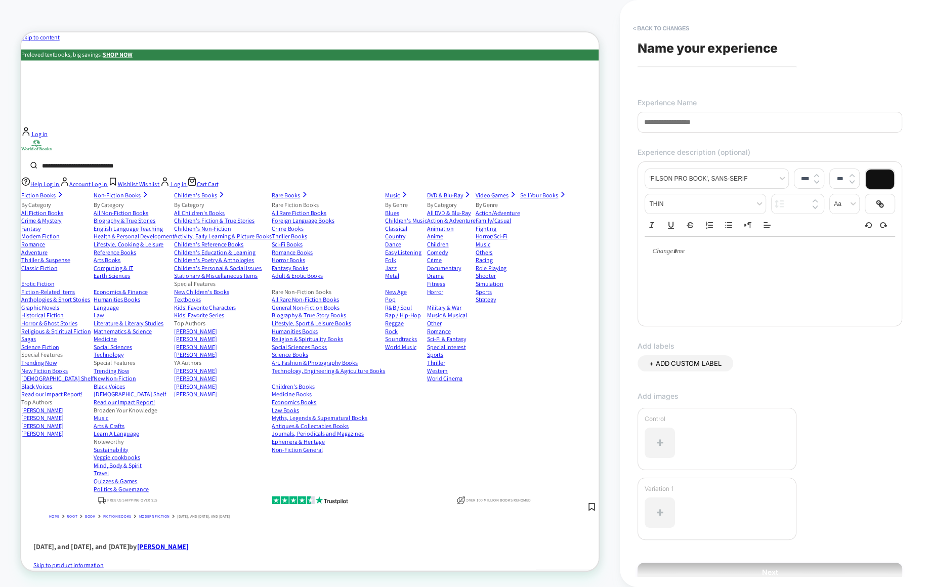
click at [730, 48] on span "Name your experience" at bounding box center [708, 47] width 140 height 15
click at [652, 51] on span "Name your experience" at bounding box center [708, 47] width 140 height 15
click at [677, 128] on input at bounding box center [770, 122] width 265 height 21
click at [659, 25] on button "< Back to changes" at bounding box center [661, 28] width 67 height 16
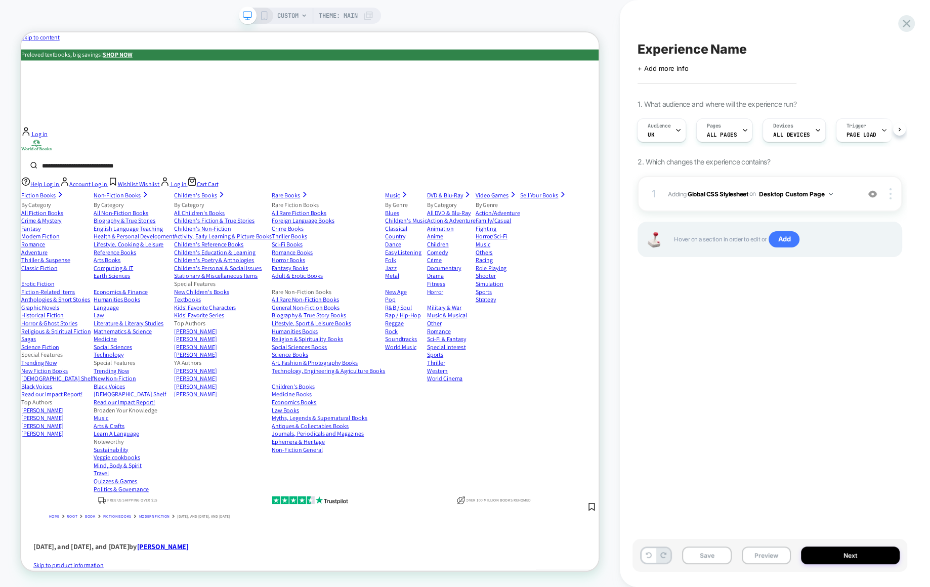
click at [686, 51] on span "Experience Name" at bounding box center [692, 49] width 109 height 15
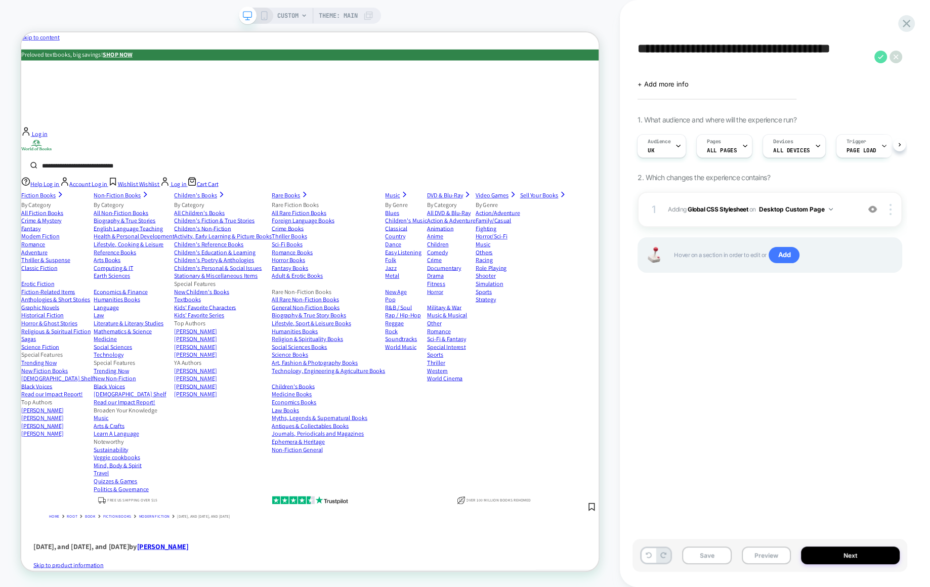
type textarea "**********"
click at [878, 59] on icon at bounding box center [881, 57] width 13 height 13
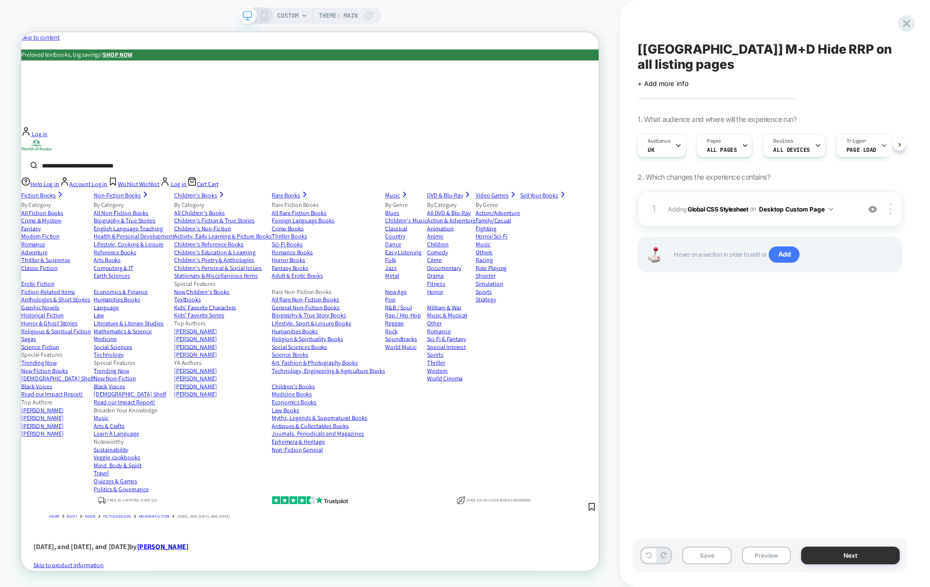
click at [841, 563] on button "Next" at bounding box center [850, 556] width 99 height 18
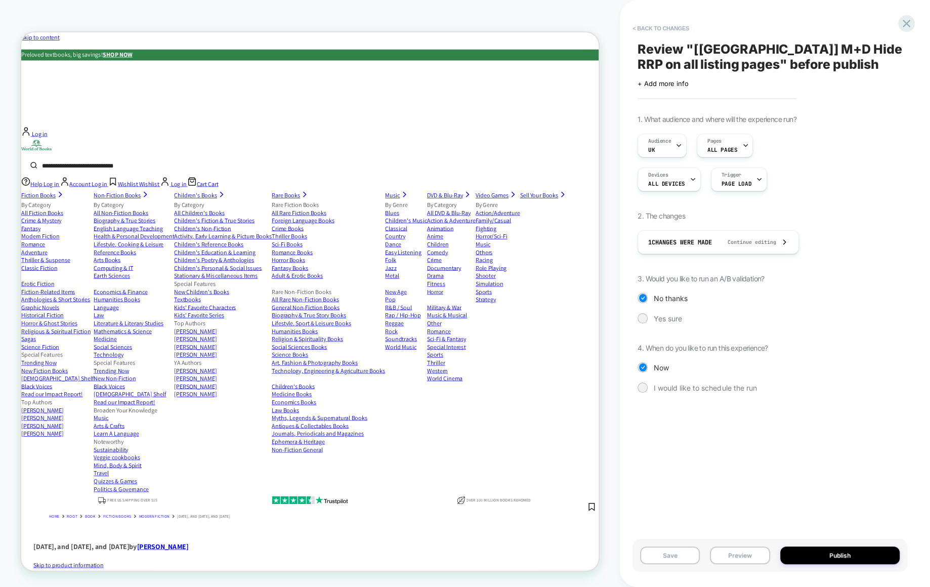
click at [674, 311] on div "1. What audience and where will the experience run? Audience UK Pages ALL PAGES…" at bounding box center [770, 261] width 265 height 293
click at [672, 316] on span "Yes sure" at bounding box center [668, 318] width 28 height 9
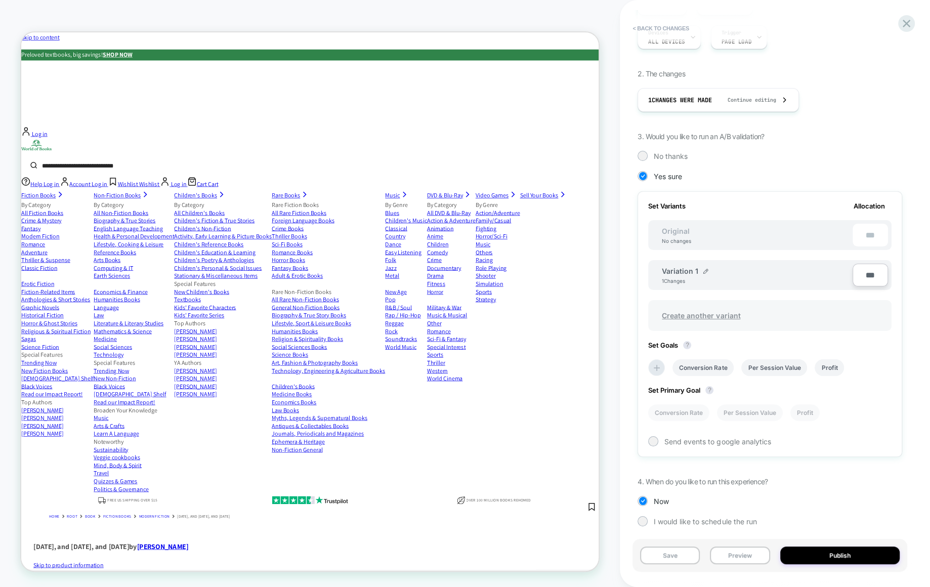
scroll to position [145, 0]
click at [718, 362] on li "Conversion Rate" at bounding box center [703, 365] width 61 height 17
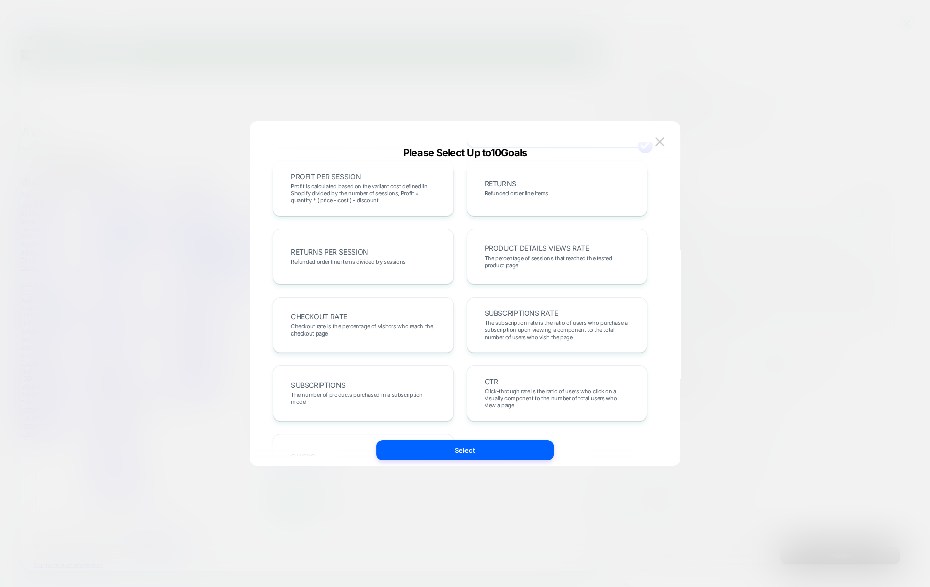
scroll to position [303, 0]
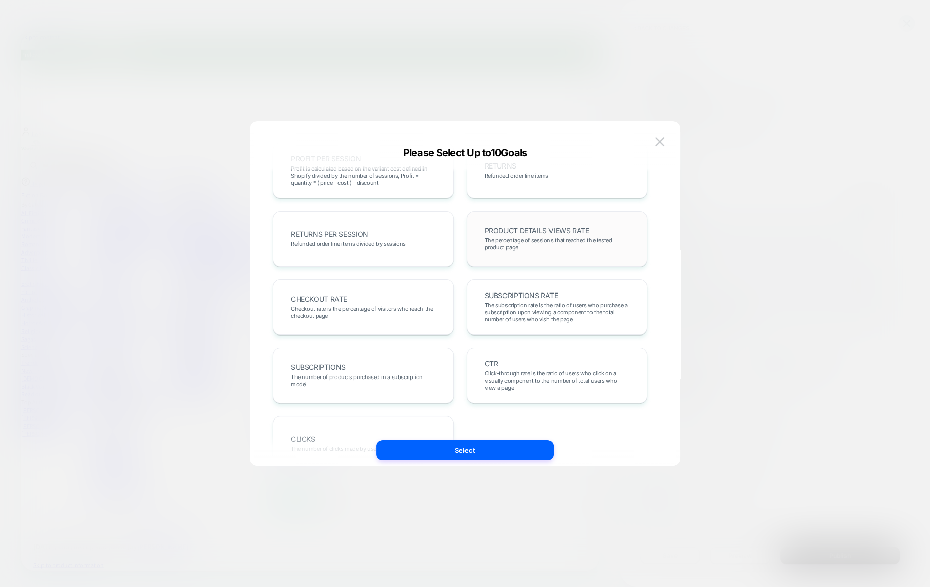
click at [531, 255] on div "PRODUCT DETAILS VIEWS RATE The percentage of sessions that reached the tested p…" at bounding box center [557, 239] width 160 height 34
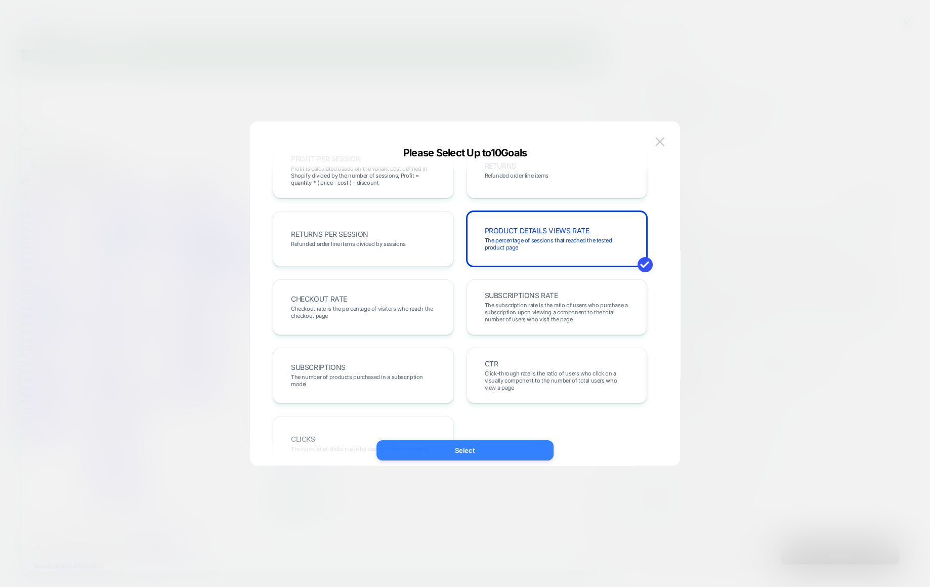
click at [463, 453] on button "Select" at bounding box center [465, 450] width 177 height 20
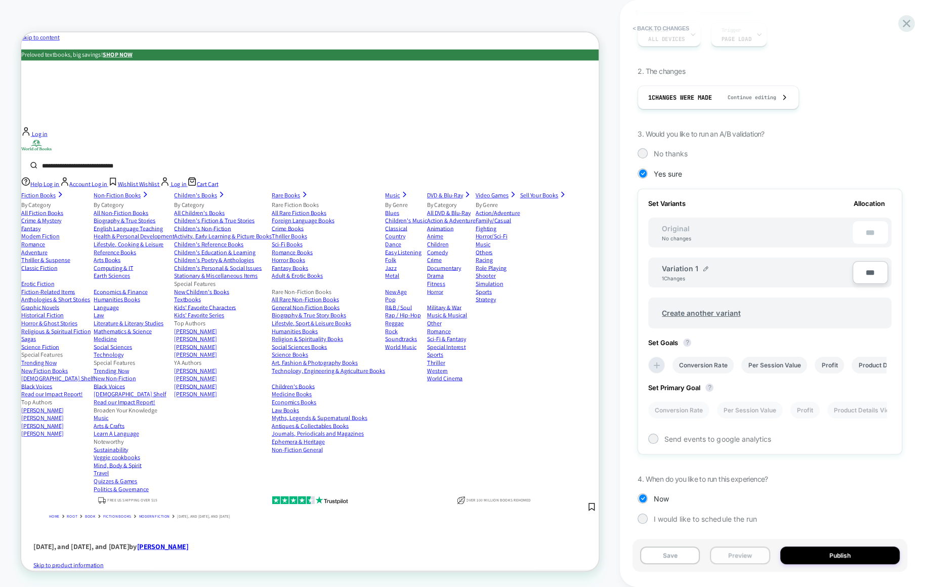
click at [748, 558] on button "Preview" at bounding box center [740, 556] width 60 height 18
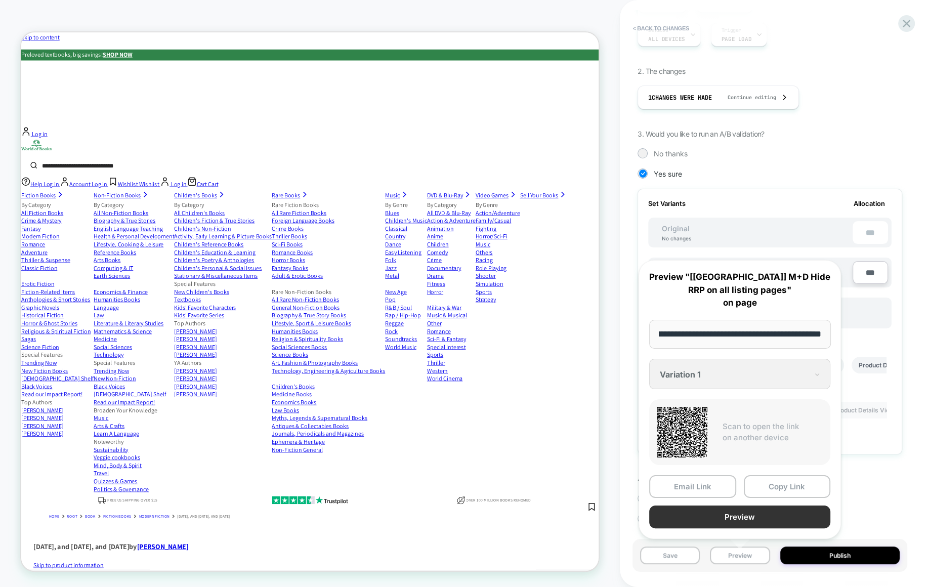
scroll to position [0, 0]
click at [763, 516] on button "Preview" at bounding box center [739, 517] width 181 height 23
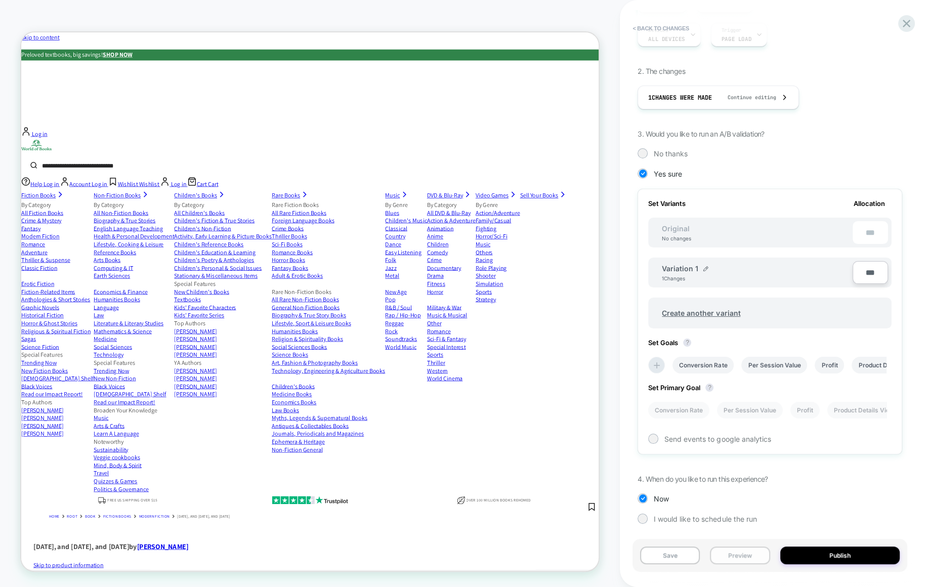
click at [752, 554] on button "Preview" at bounding box center [740, 556] width 60 height 18
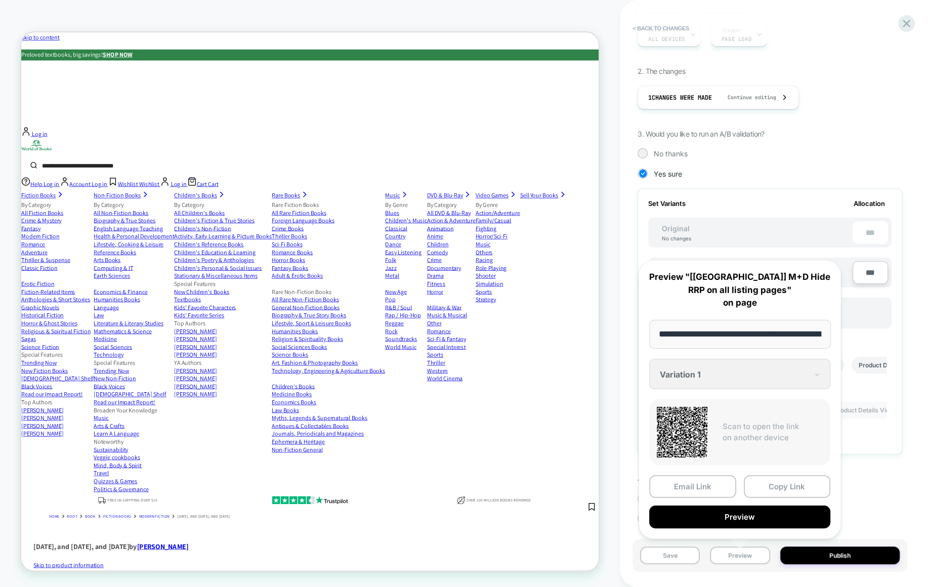
click at [736, 371] on div "**********" at bounding box center [740, 399] width 202 height 279
click at [813, 372] on div "**********" at bounding box center [740, 399] width 202 height 279
click at [824, 377] on div "**********" at bounding box center [740, 399] width 202 height 279
click at [833, 186] on div "1. What audience and where will the experience run? Audience UK Pages ALL PAGES…" at bounding box center [770, 254] width 265 height 569
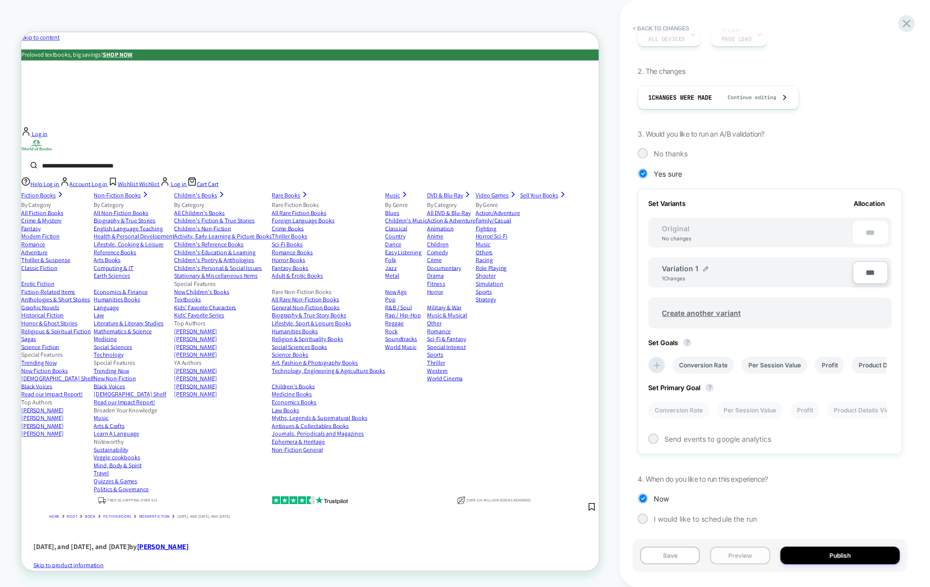
click at [746, 555] on button "Preview" at bounding box center [740, 556] width 60 height 18
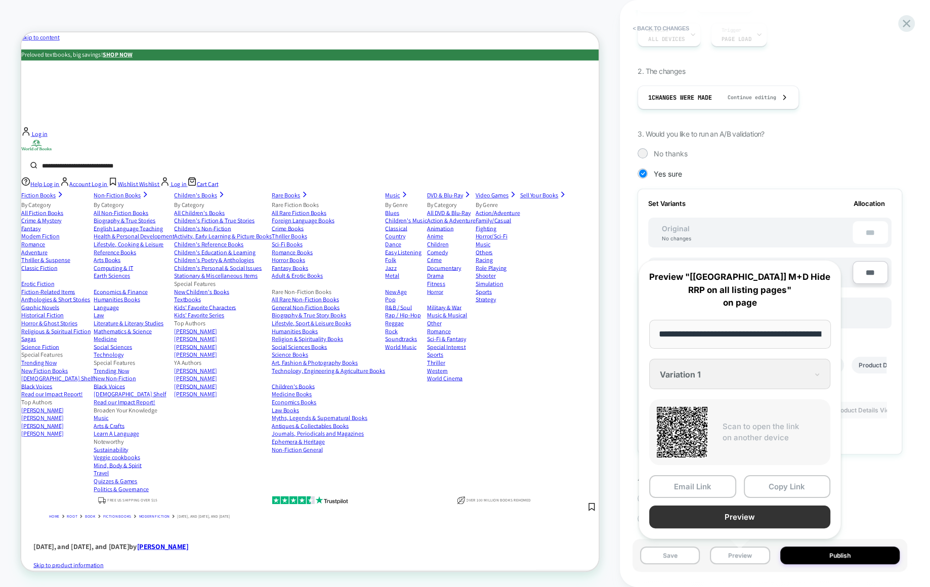
click at [716, 514] on button "Preview" at bounding box center [739, 517] width 181 height 23
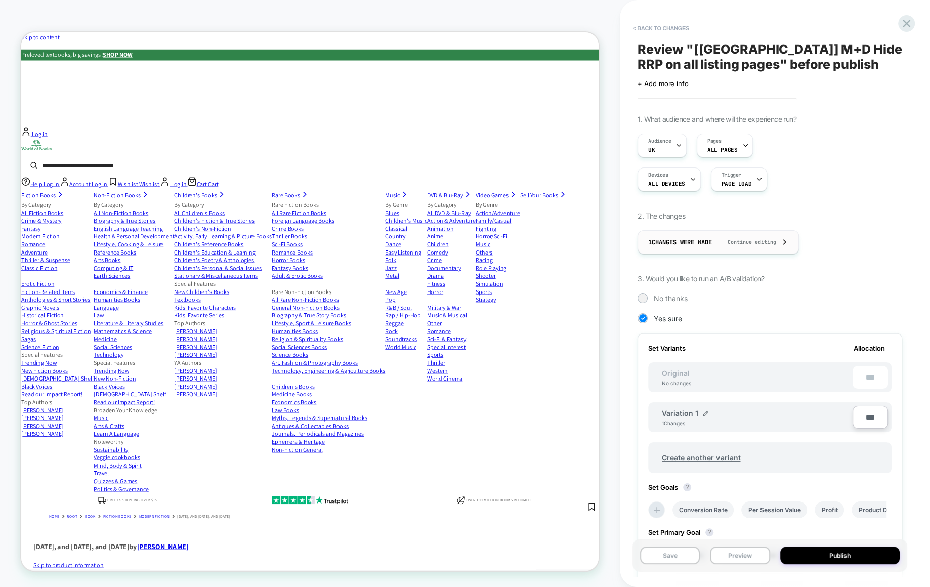
click at [771, 244] on span "Continue editing" at bounding box center [746, 242] width 59 height 7
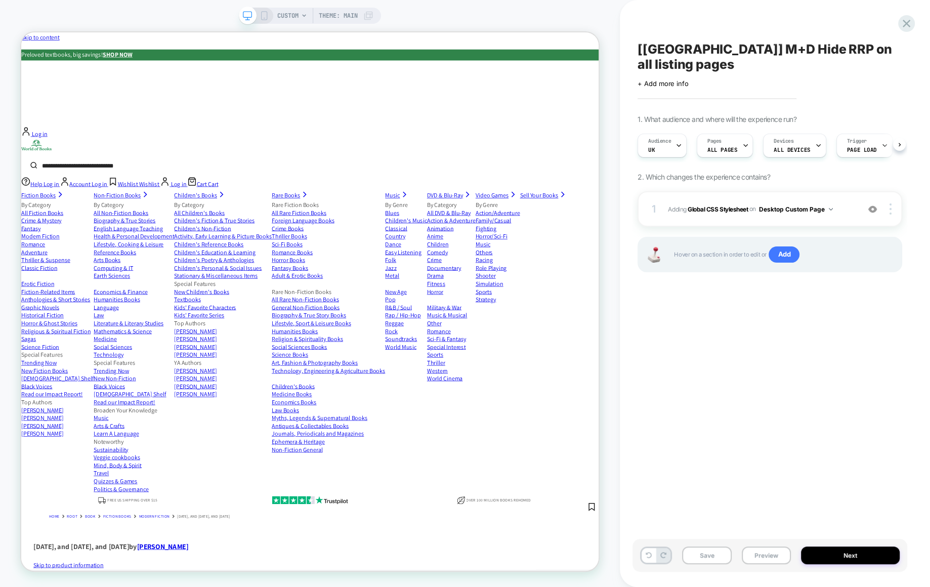
scroll to position [0, 1]
click at [811, 203] on button "Desktop Custom Page" at bounding box center [796, 209] width 74 height 13
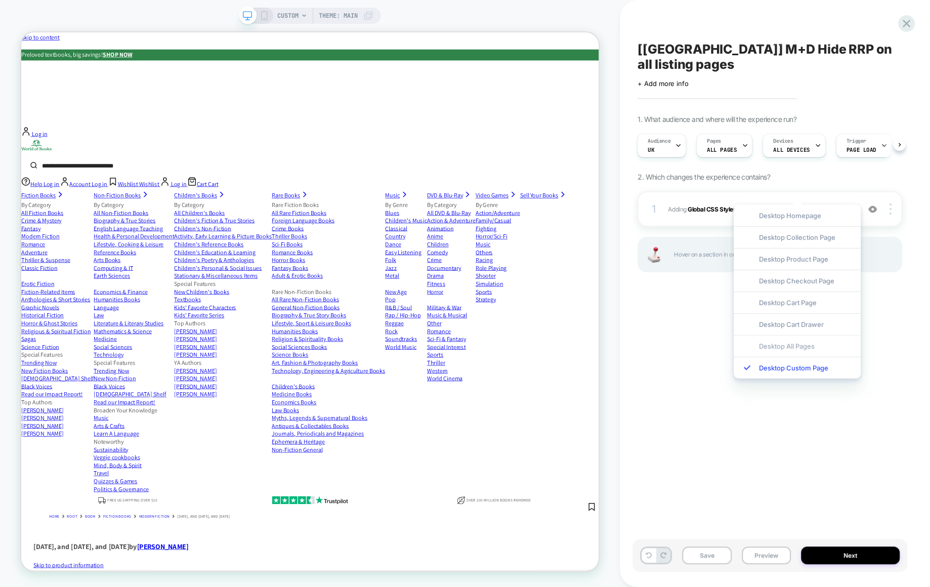
click at [804, 348] on div "Desktop All Pages" at bounding box center [797, 346] width 127 height 22
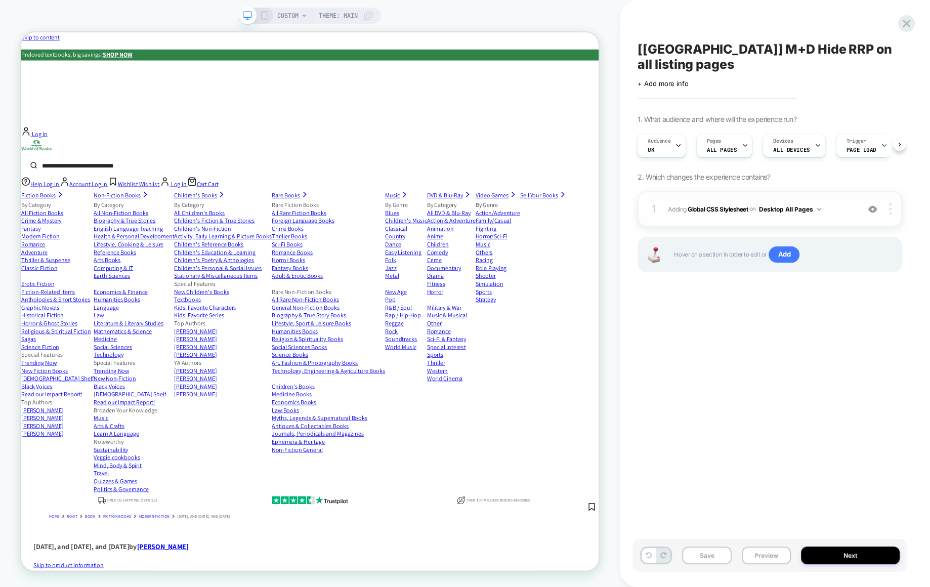
click at [803, 203] on button "Desktop All Pages" at bounding box center [790, 209] width 62 height 13
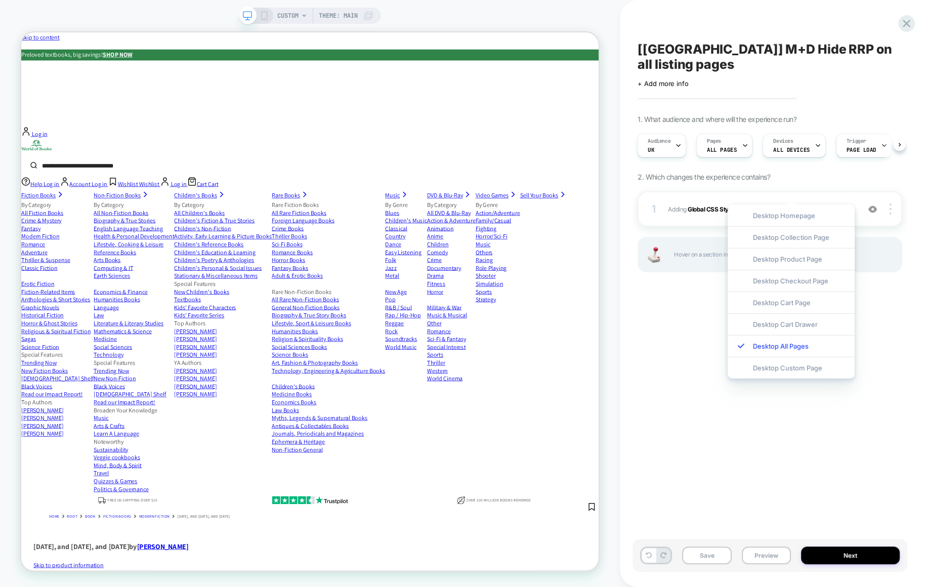
click at [874, 298] on div "[UK] M+D Hide RRP on all listing pages Click to edit experience details + Add m…" at bounding box center [770, 293] width 275 height 567
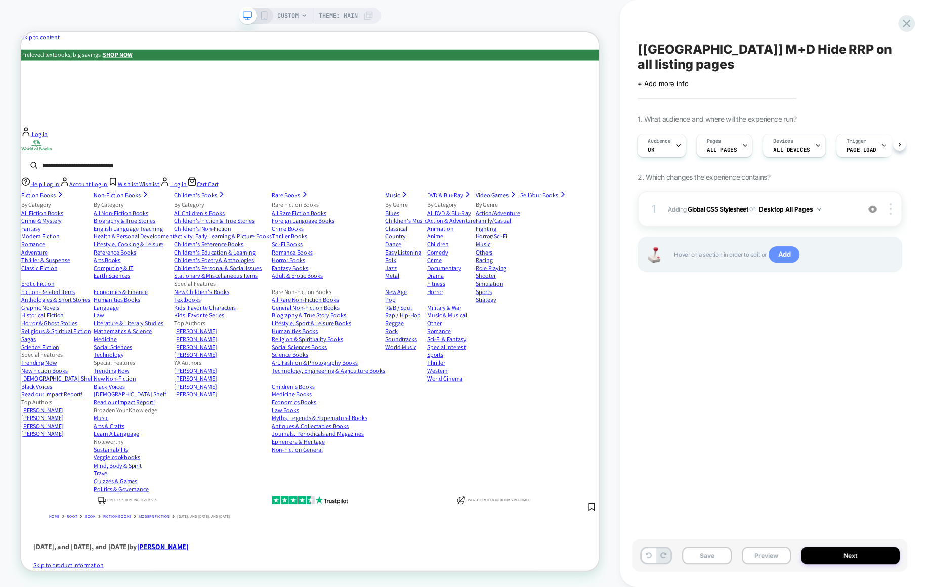
click at [789, 247] on span "Add" at bounding box center [784, 255] width 31 height 16
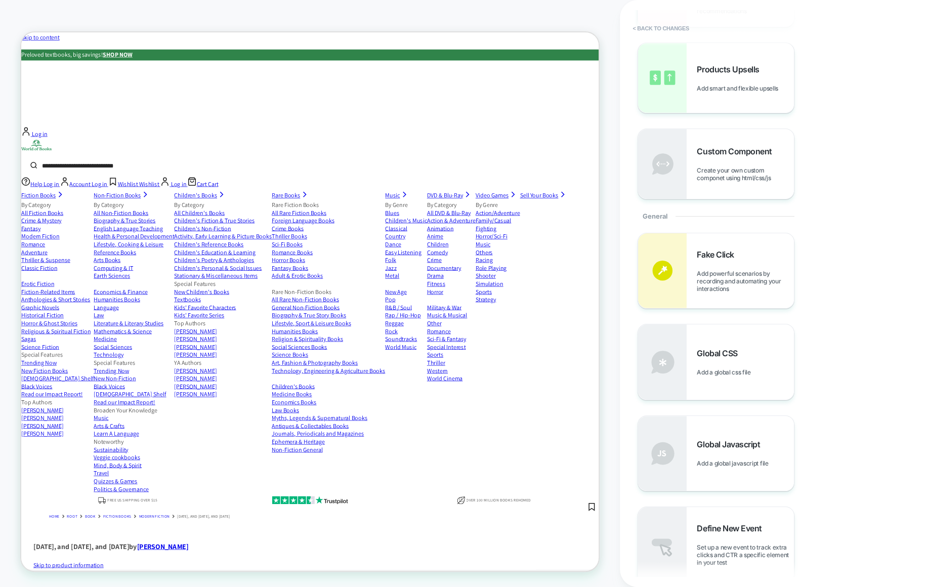
scroll to position [451, 0]
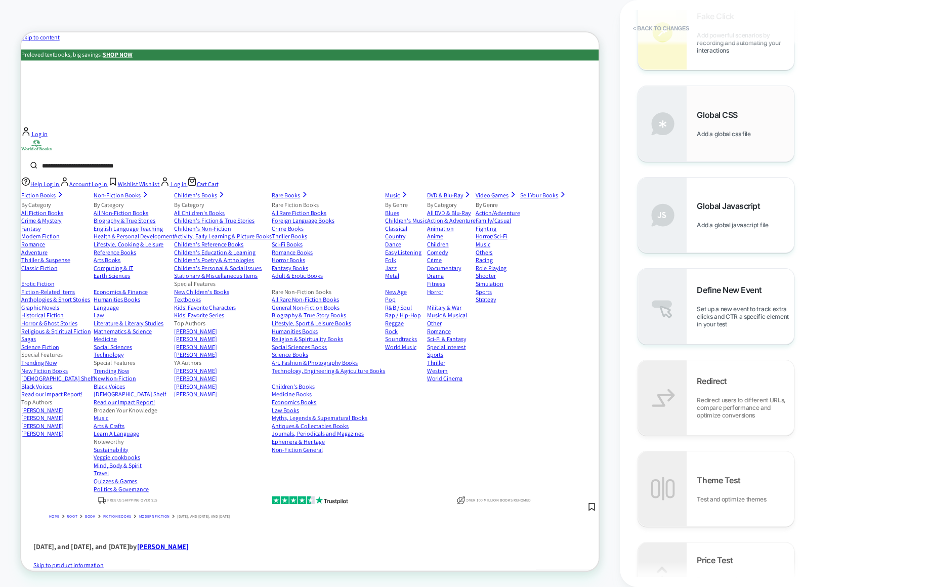
click at [745, 130] on div "Global CSS Add a global css file" at bounding box center [745, 124] width 97 height 28
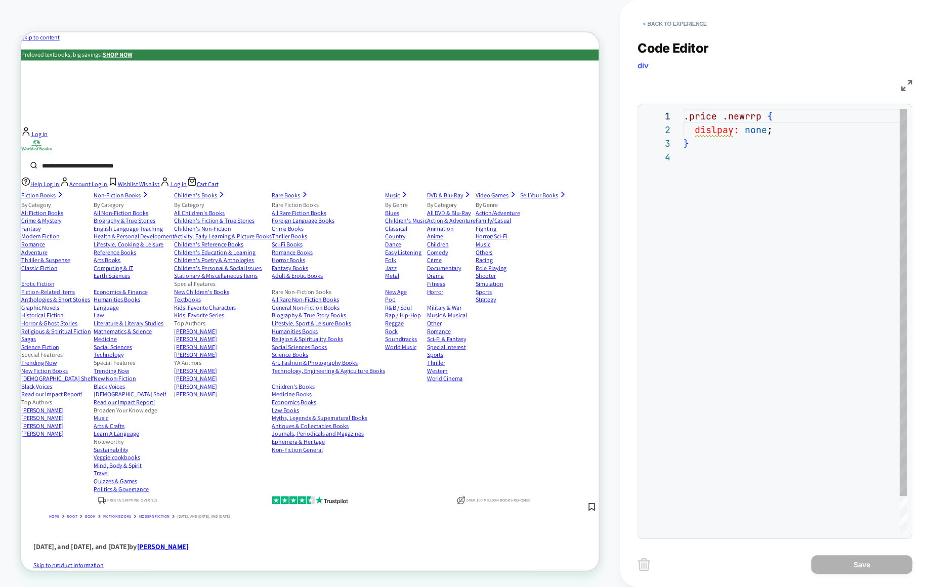
scroll to position [40, 0]
click at [755, 166] on div ".price .newrrp { dislpay: none ; }" at bounding box center [795, 341] width 223 height 465
click at [649, 26] on button "< Back to experience" at bounding box center [675, 24] width 74 height 16
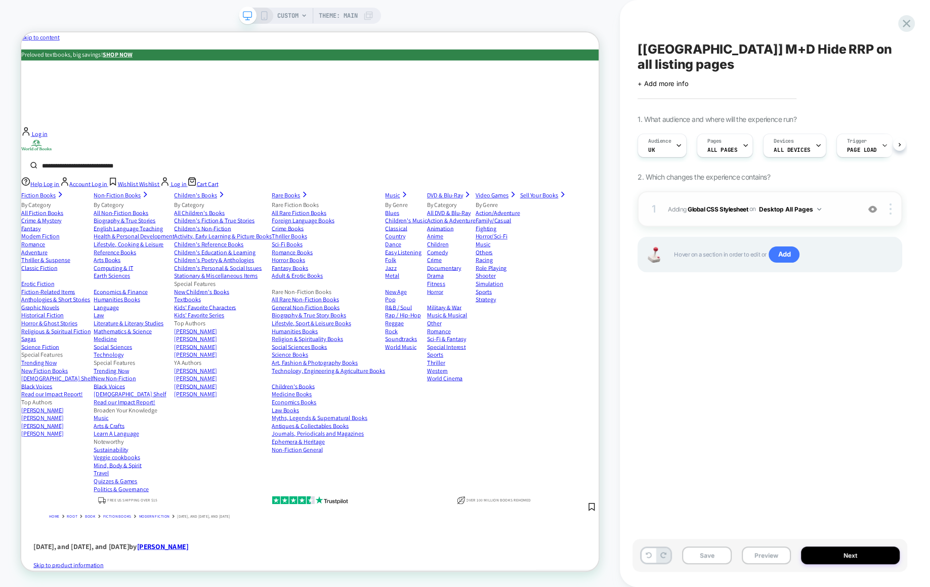
scroll to position [0, 1]
click at [791, 146] on span "ALL DEVICES" at bounding box center [791, 149] width 36 height 7
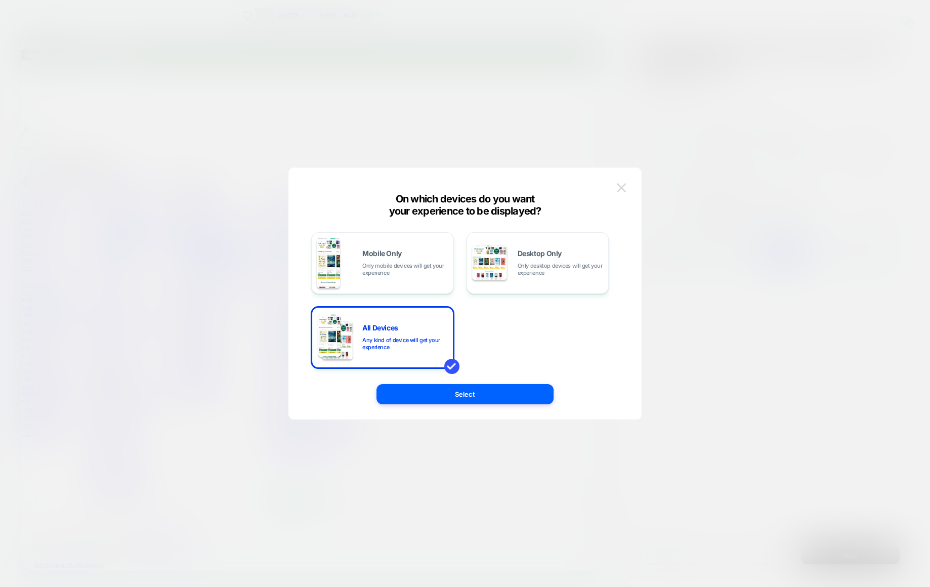
click at [622, 187] on img at bounding box center [621, 187] width 9 height 9
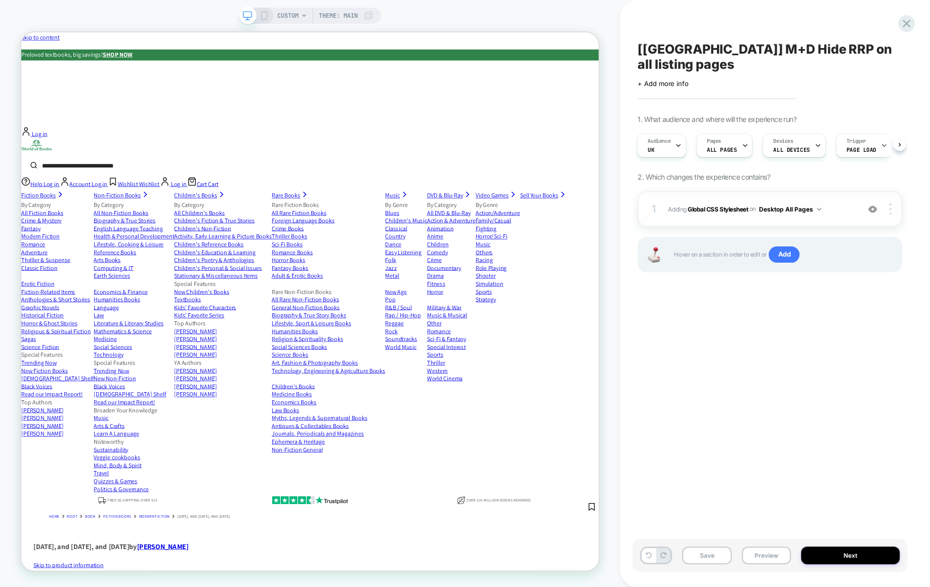
click at [814, 203] on button "Desktop All Pages" at bounding box center [790, 209] width 62 height 13
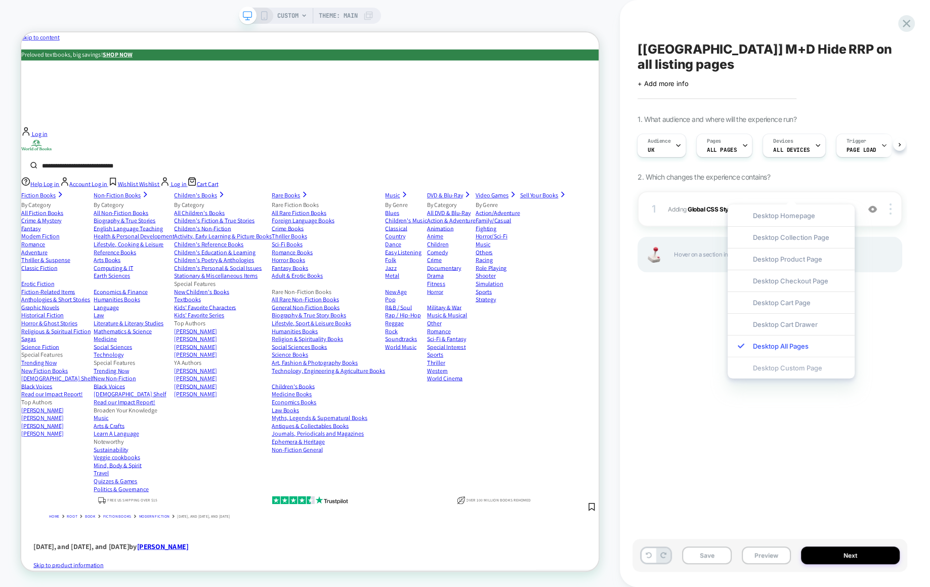
click at [801, 368] on div "Desktop Custom Page" at bounding box center [791, 368] width 127 height 22
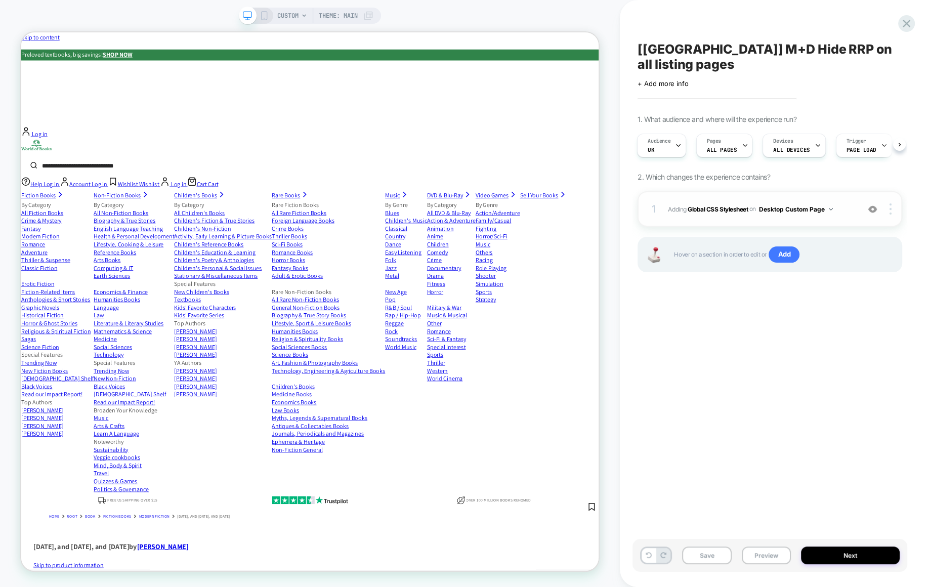
click at [808, 203] on button "Desktop Custom Page" at bounding box center [796, 209] width 74 height 13
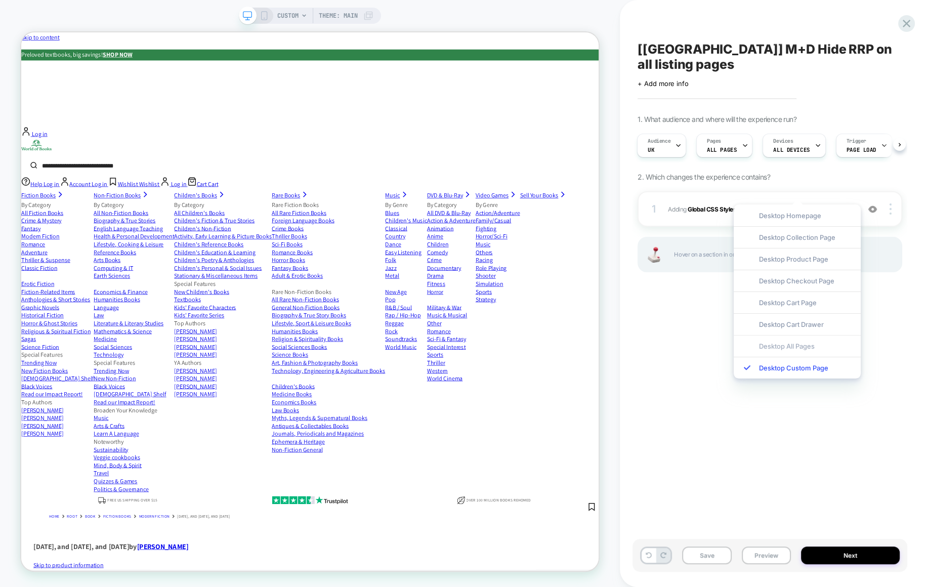
click at [796, 347] on div "Desktop All Pages" at bounding box center [797, 346] width 127 height 22
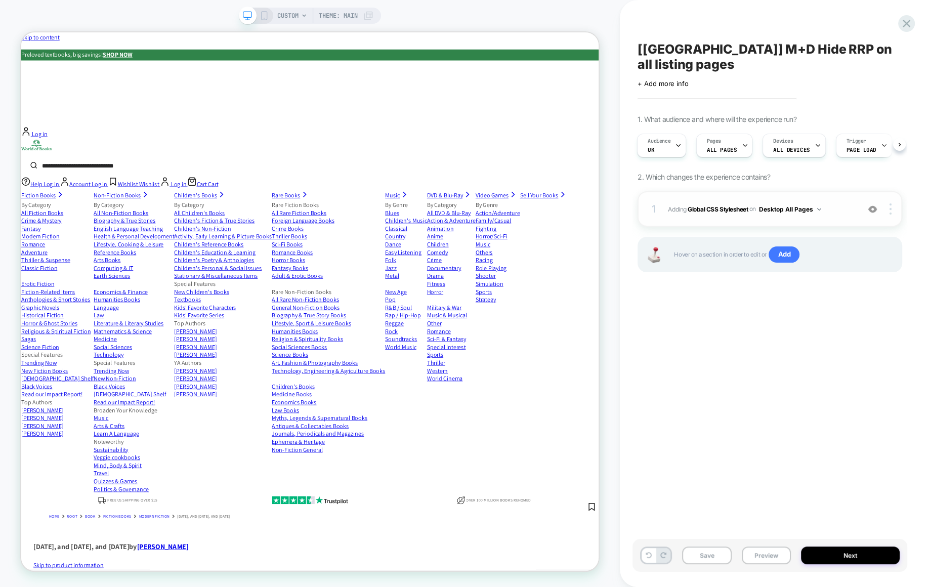
click at [878, 203] on div at bounding box center [873, 208] width 19 height 11
click at [891, 203] on img at bounding box center [891, 208] width 2 height 11
click at [855, 193] on div "Target All Devices" at bounding box center [831, 194] width 90 height 28
click at [781, 557] on button "Preview" at bounding box center [766, 556] width 49 height 18
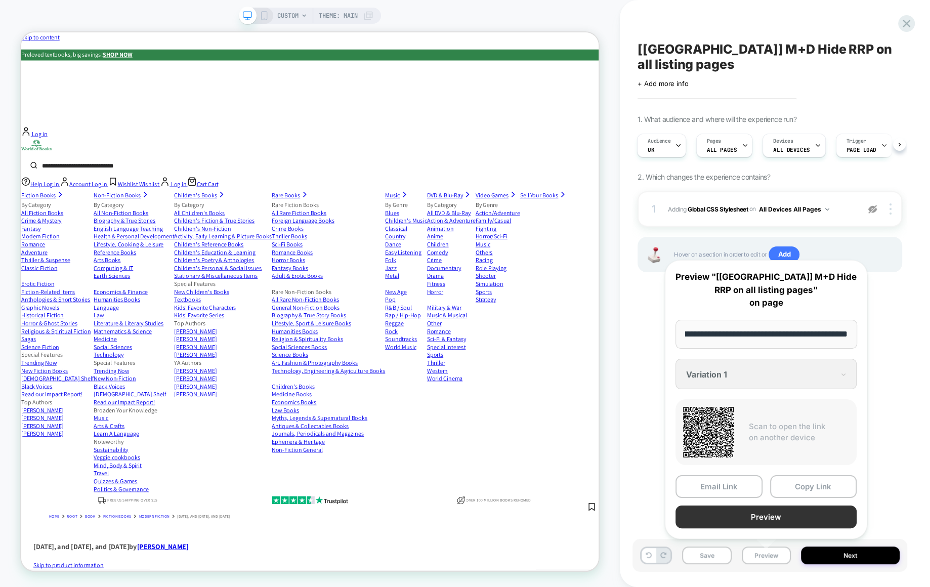
scroll to position [0, 0]
click at [787, 513] on button "Preview" at bounding box center [766, 517] width 181 height 23
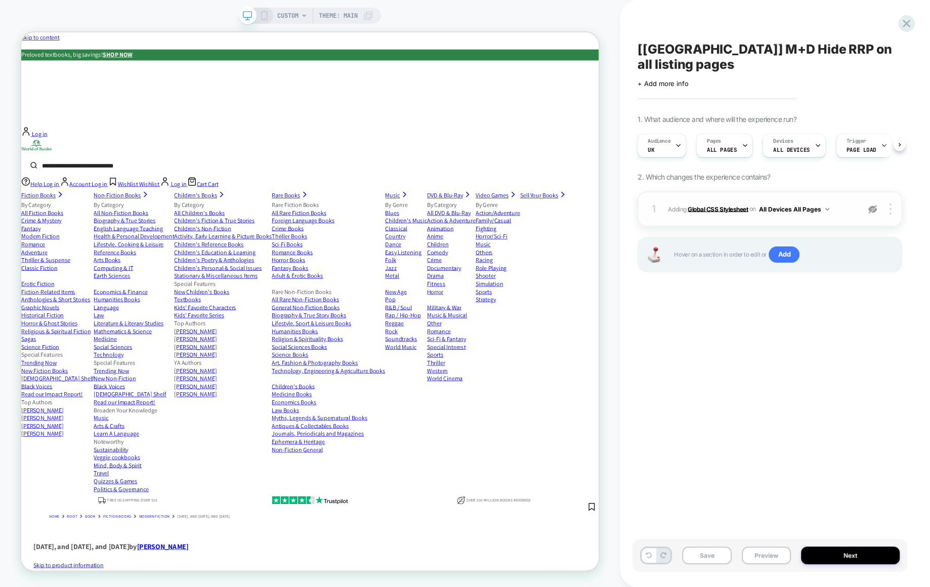
click at [725, 205] on b "Global CSS Stylesheet" at bounding box center [718, 209] width 60 height 8
click at [711, 205] on b "Global CSS Stylesheet" at bounding box center [718, 209] width 60 height 8
click at [873, 205] on img at bounding box center [873, 209] width 9 height 9
click at [763, 557] on button "Preview" at bounding box center [766, 556] width 49 height 18
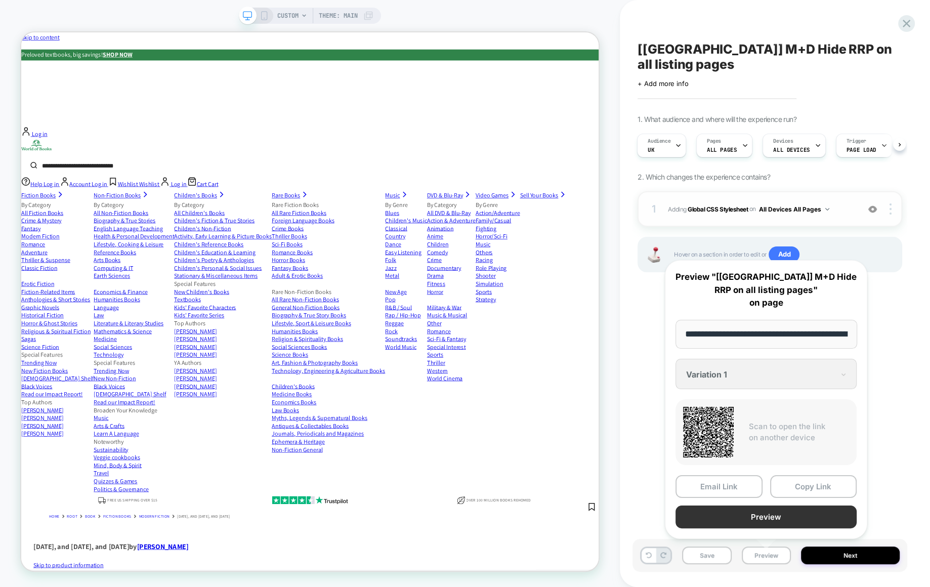
click at [759, 517] on button "Preview" at bounding box center [766, 517] width 181 height 23
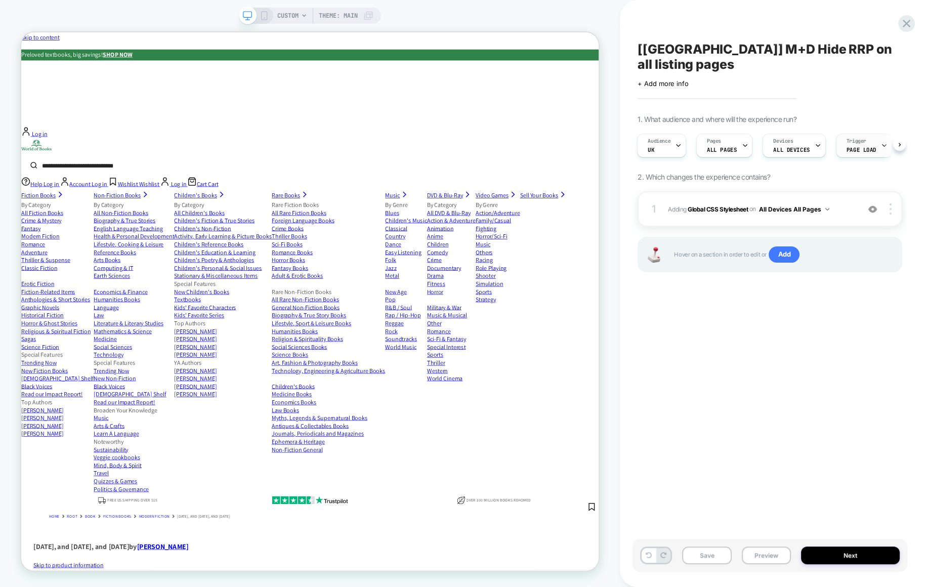
click at [862, 134] on div "Trigger Page Load" at bounding box center [862, 145] width 50 height 23
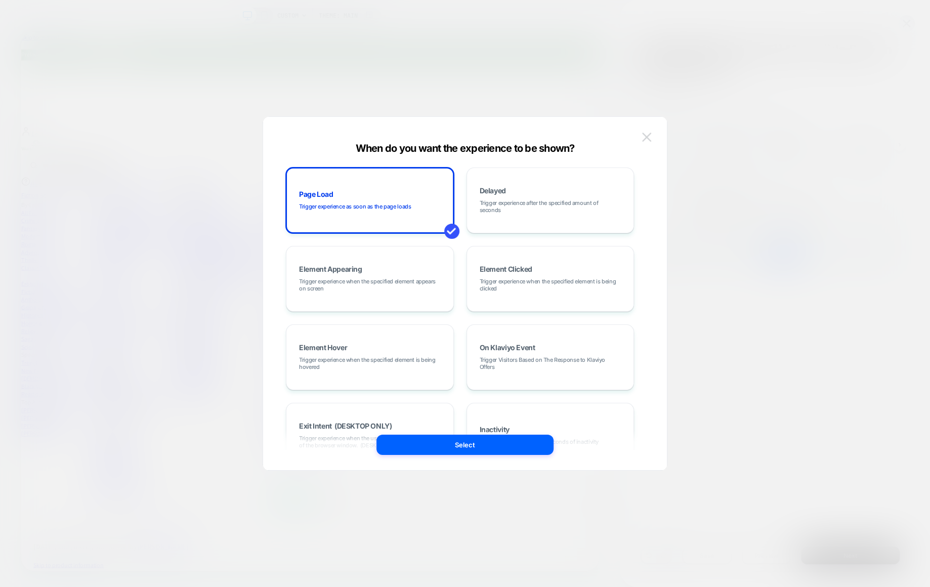
click at [645, 136] on img at bounding box center [646, 137] width 9 height 9
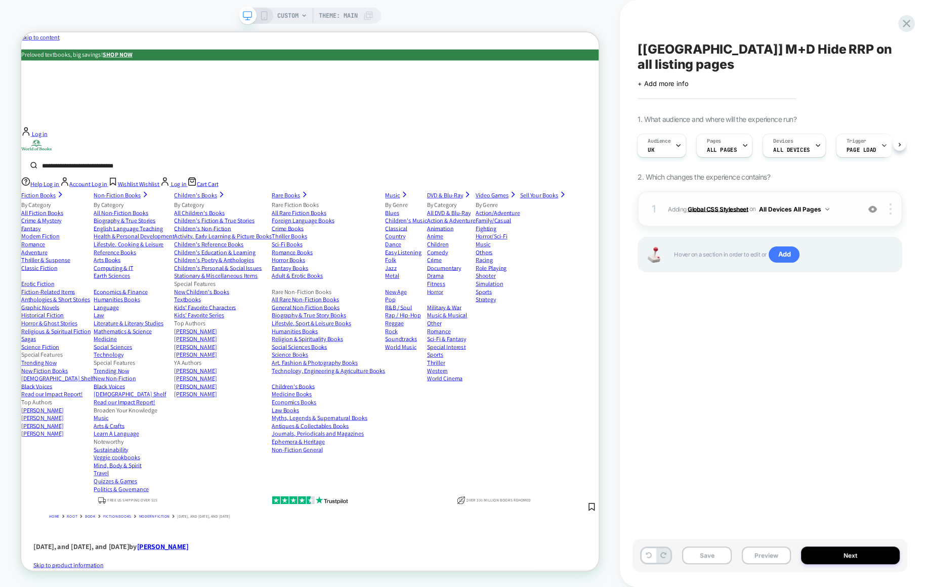
click at [721, 205] on b "Global CSS Stylesheet" at bounding box center [718, 209] width 60 height 8
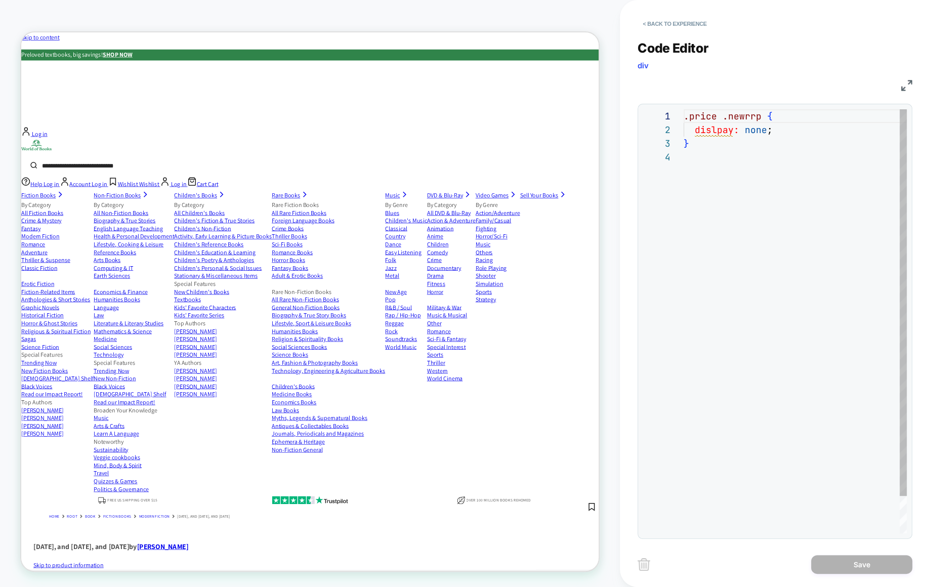
scroll to position [40, 0]
click at [716, 132] on div ".price .newrrp { dislpay: none ; }" at bounding box center [795, 341] width 223 height 465
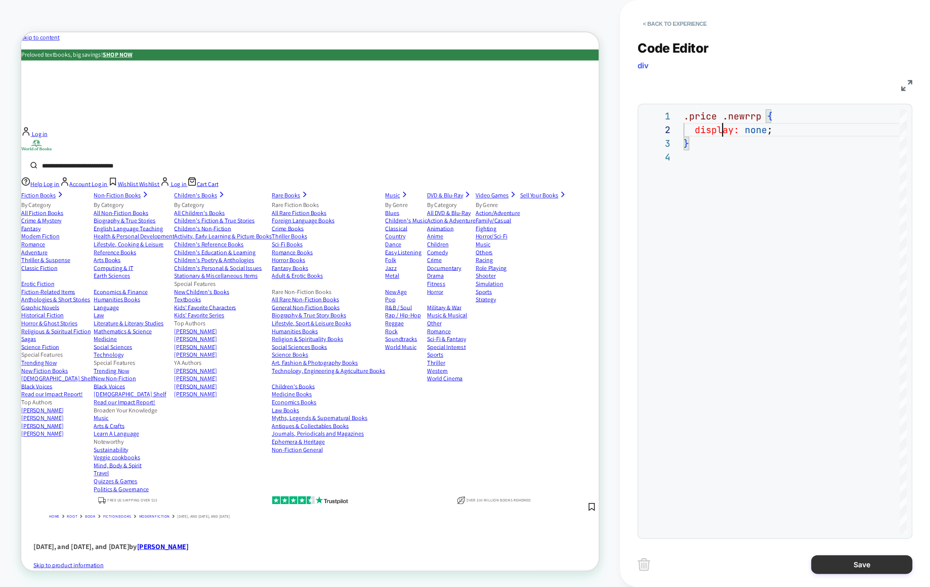
type textarea "**********"
click at [881, 559] on button "Save" at bounding box center [861, 564] width 101 height 19
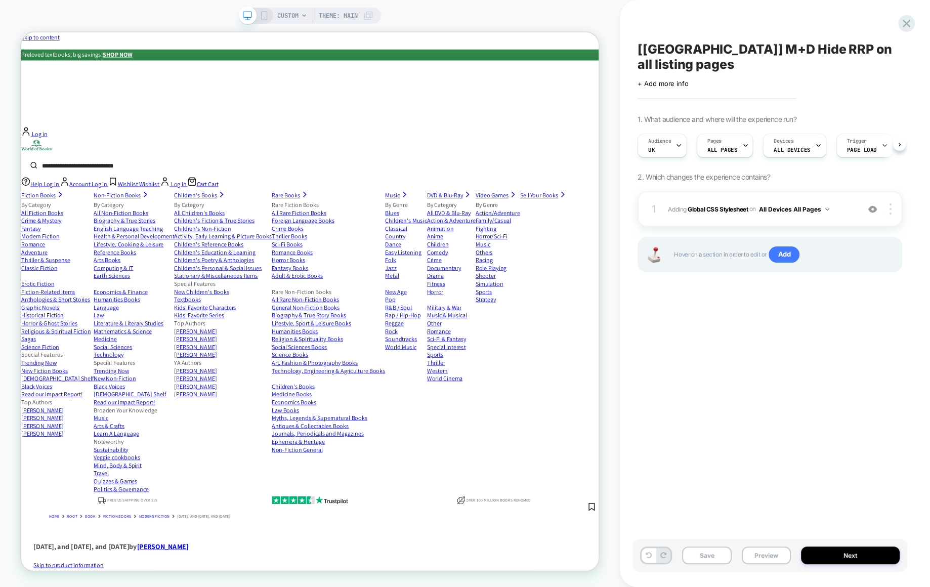
scroll to position [0, 1]
click at [763, 551] on button "Preview" at bounding box center [766, 556] width 49 height 18
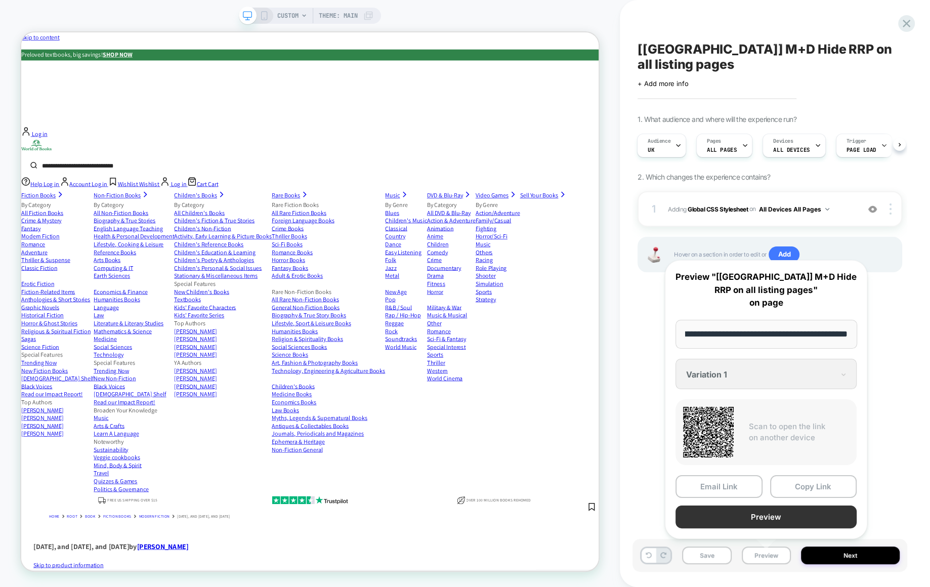
scroll to position [0, 0]
click at [766, 520] on button "Preview" at bounding box center [766, 517] width 181 height 23
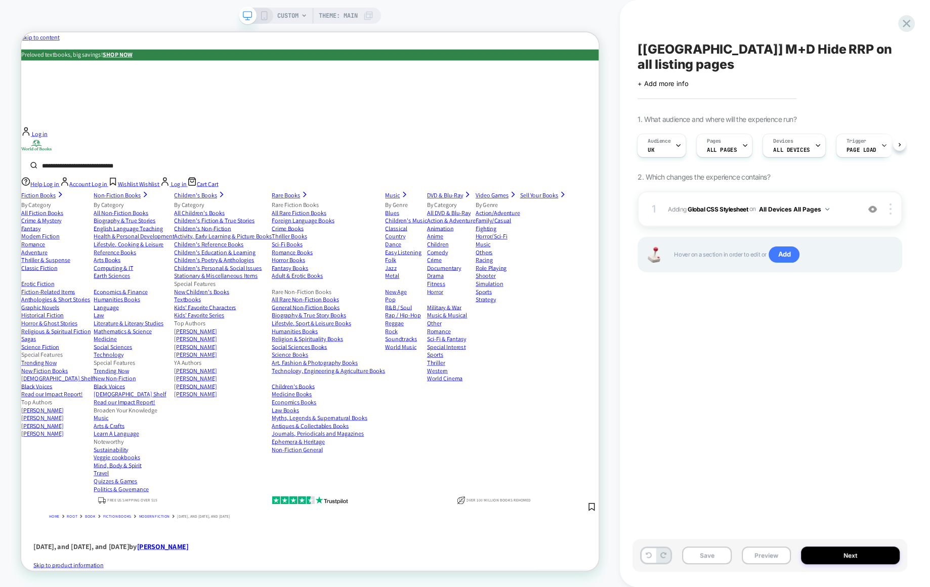
click at [793, 413] on div "[UK] M+D Hide RRP on all listing pages Click to edit experience details + Add m…" at bounding box center [770, 293] width 275 height 567
click at [711, 560] on button "Save" at bounding box center [706, 556] width 49 height 18
click at [727, 205] on b "Global CSS Stylesheet" at bounding box center [718, 209] width 60 height 8
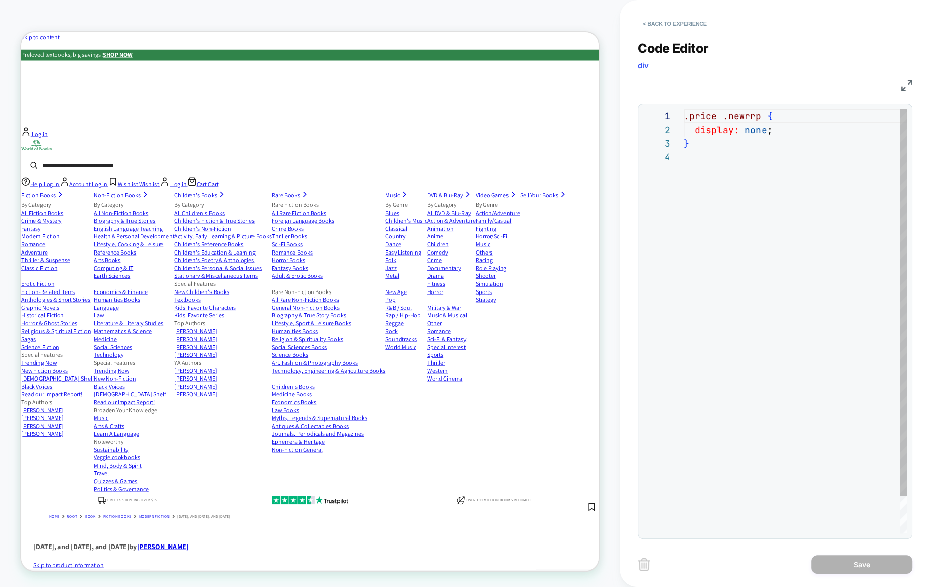
scroll to position [40, 0]
click at [765, 128] on div ".price .newrrp { display: none ; }" at bounding box center [795, 341] width 223 height 465
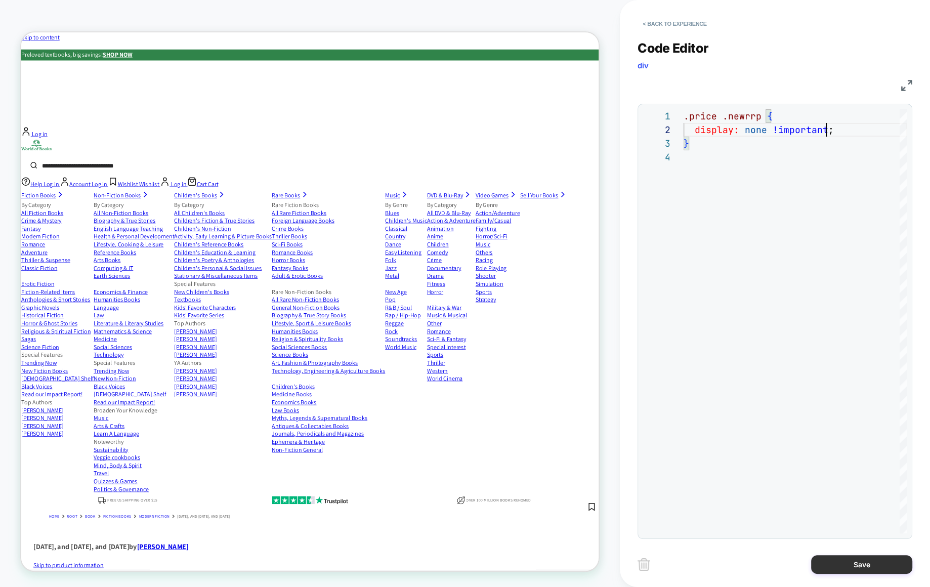
type textarea "**********"
click at [859, 566] on button "Save" at bounding box center [861, 564] width 101 height 19
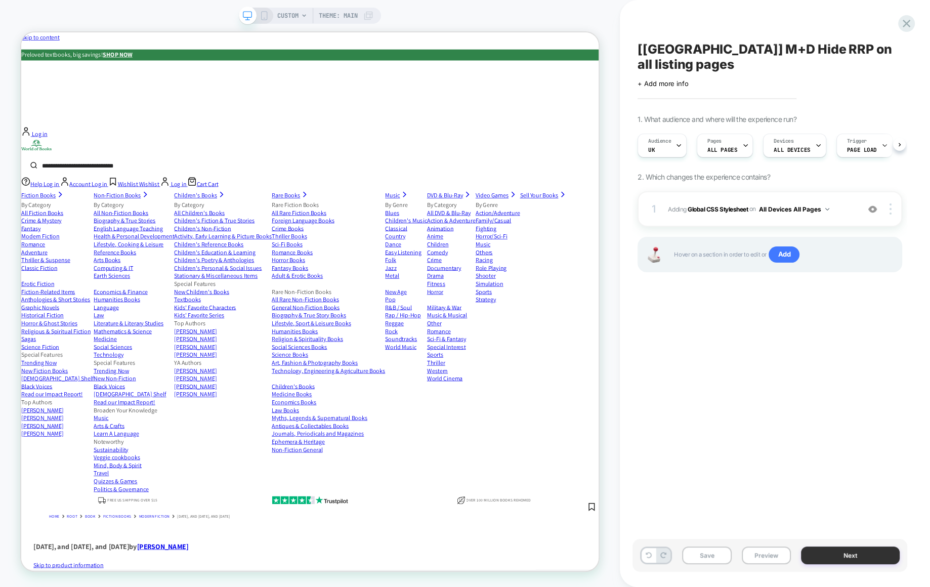
scroll to position [0, 1]
click at [767, 552] on button "Preview" at bounding box center [766, 556] width 49 height 18
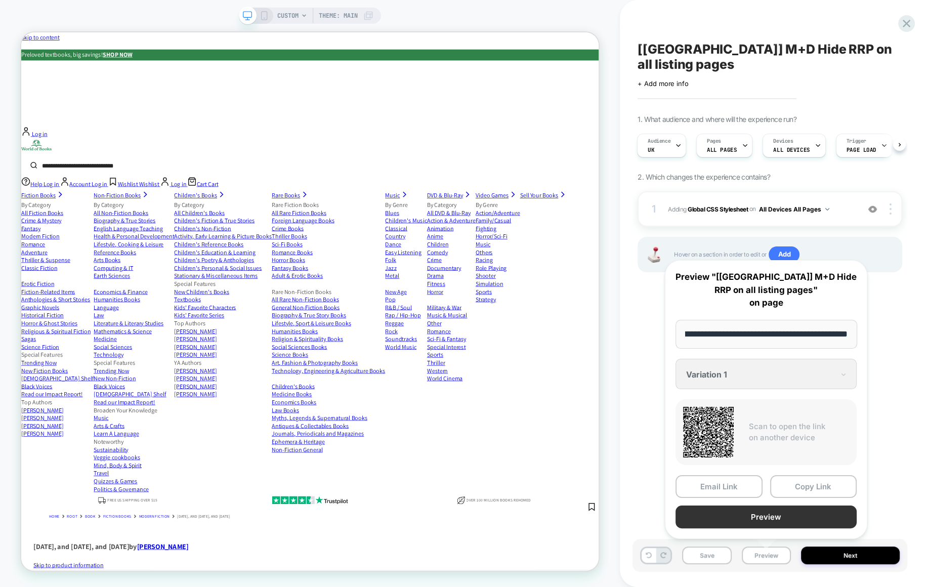
scroll to position [0, 0]
click at [774, 515] on button "Preview" at bounding box center [766, 517] width 181 height 23
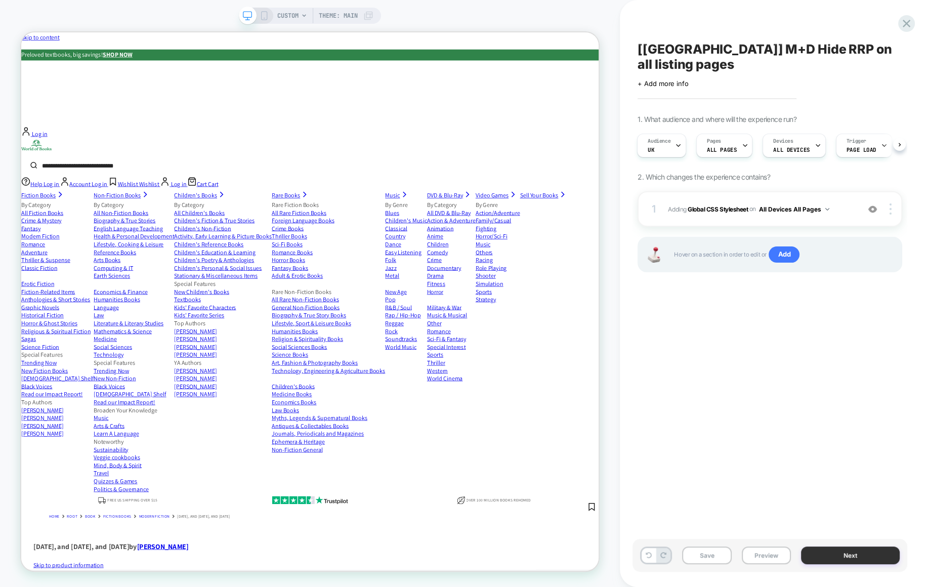
click at [855, 555] on button "Next" at bounding box center [850, 556] width 99 height 18
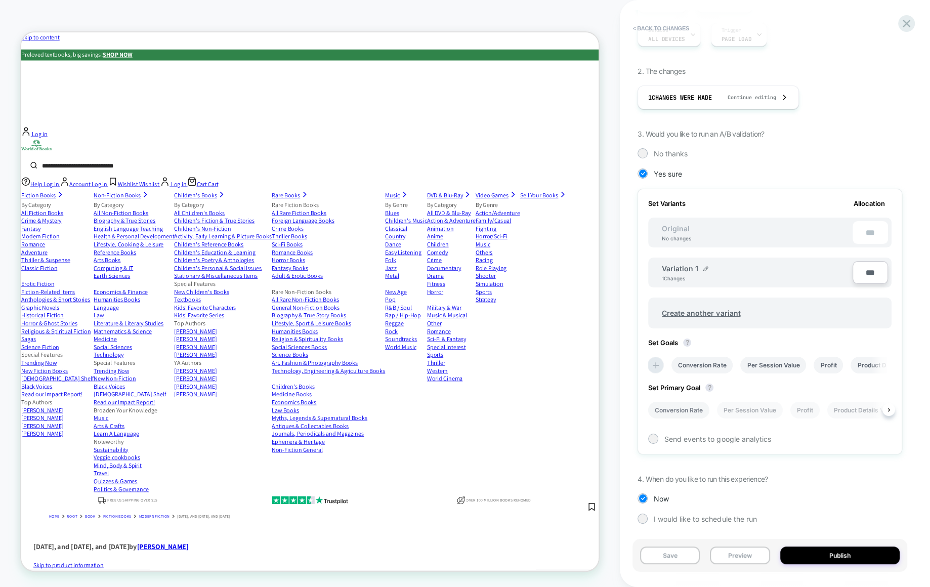
click at [681, 407] on li "Conversion Rate" at bounding box center [678, 410] width 61 height 17
click at [737, 439] on span "Send events to google analytics" at bounding box center [718, 439] width 106 height 9
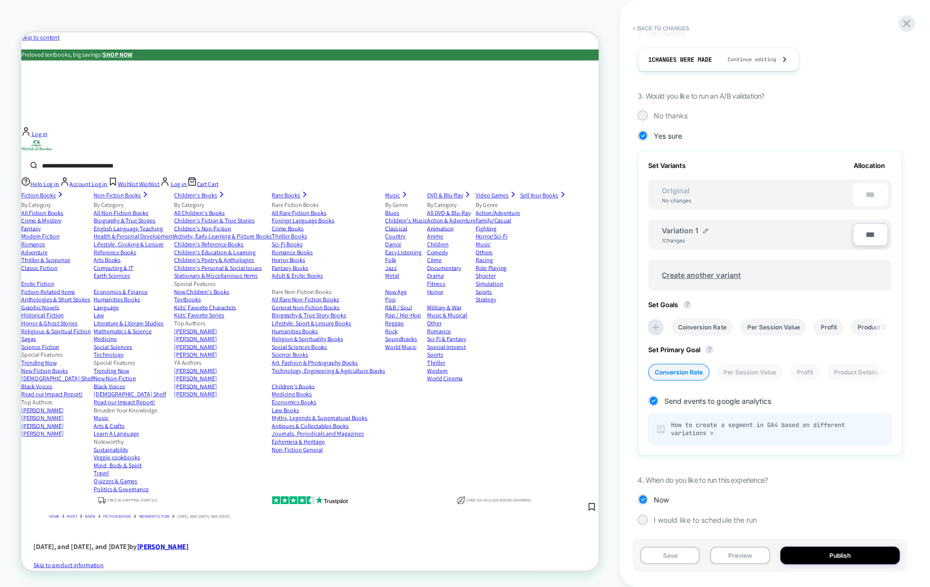
scroll to position [168, 0]
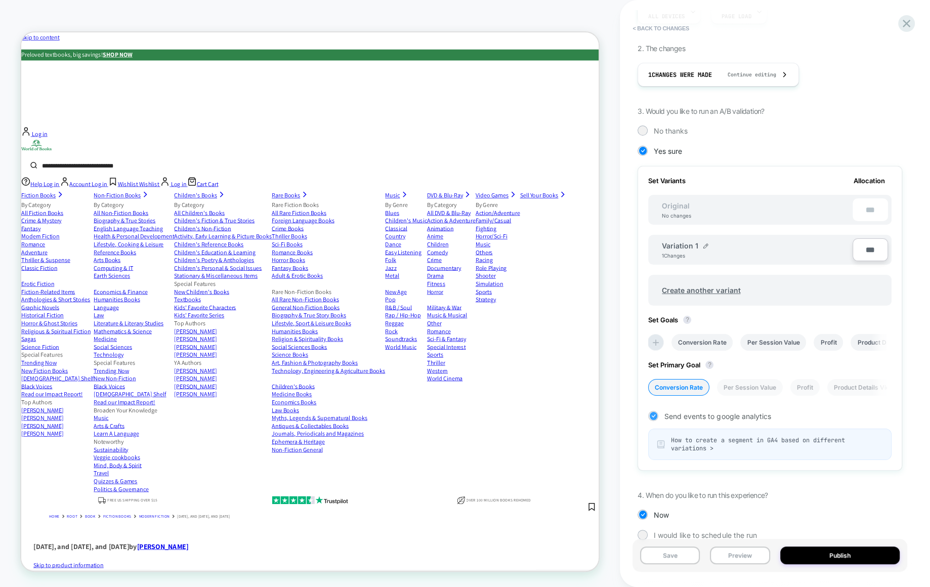
click at [718, 417] on span "Send events to google analytics" at bounding box center [718, 416] width 106 height 9
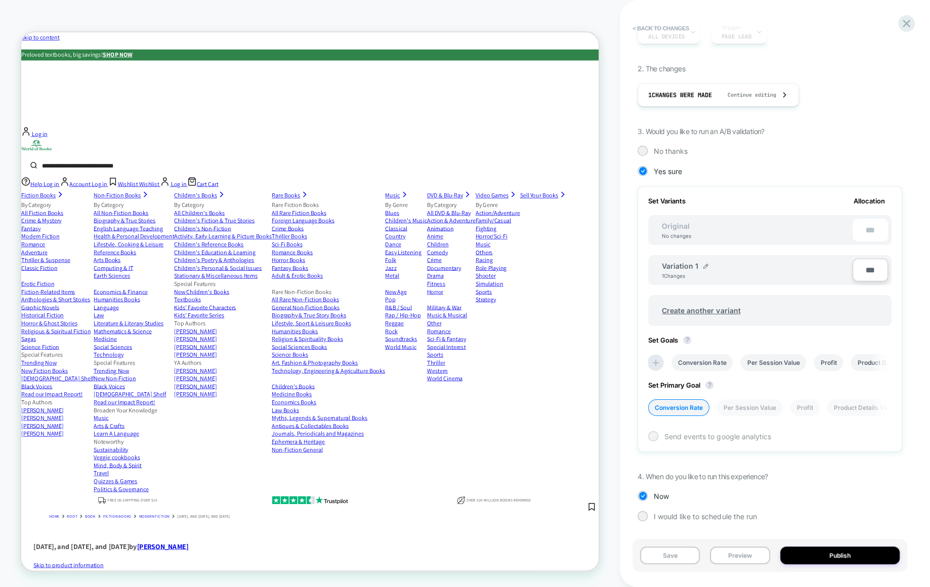
scroll to position [145, 0]
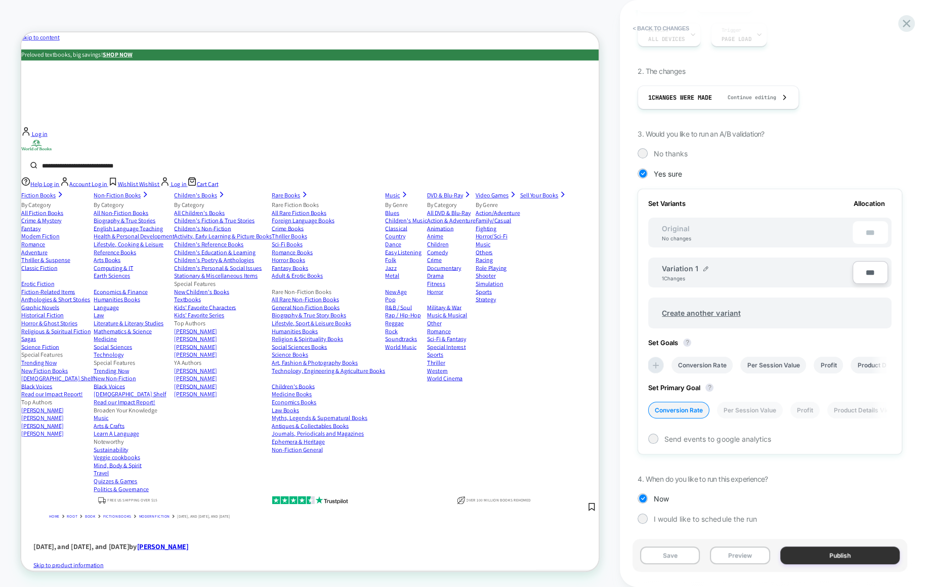
click at [858, 554] on button "Publish" at bounding box center [840, 556] width 119 height 18
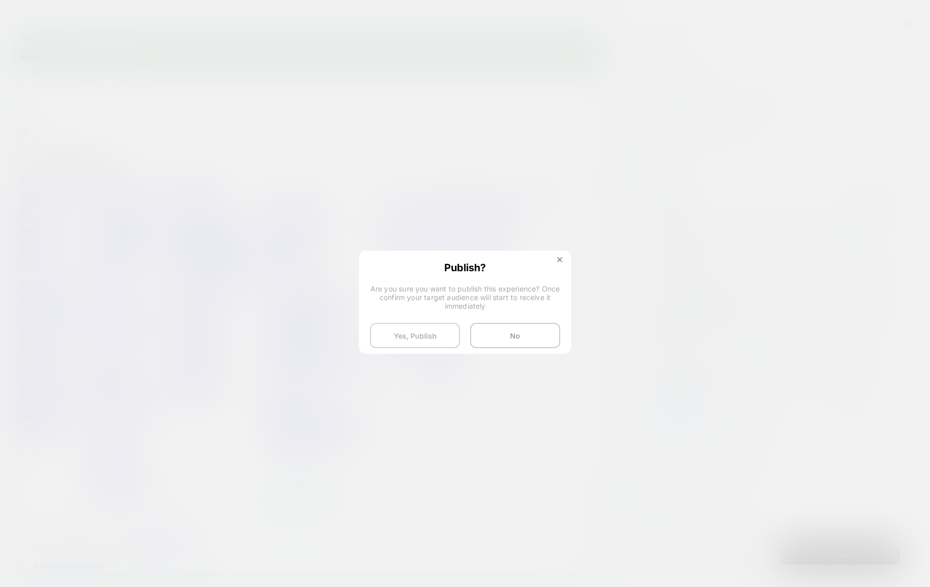
click at [427, 340] on button "Yes, Publish" at bounding box center [415, 335] width 90 height 25
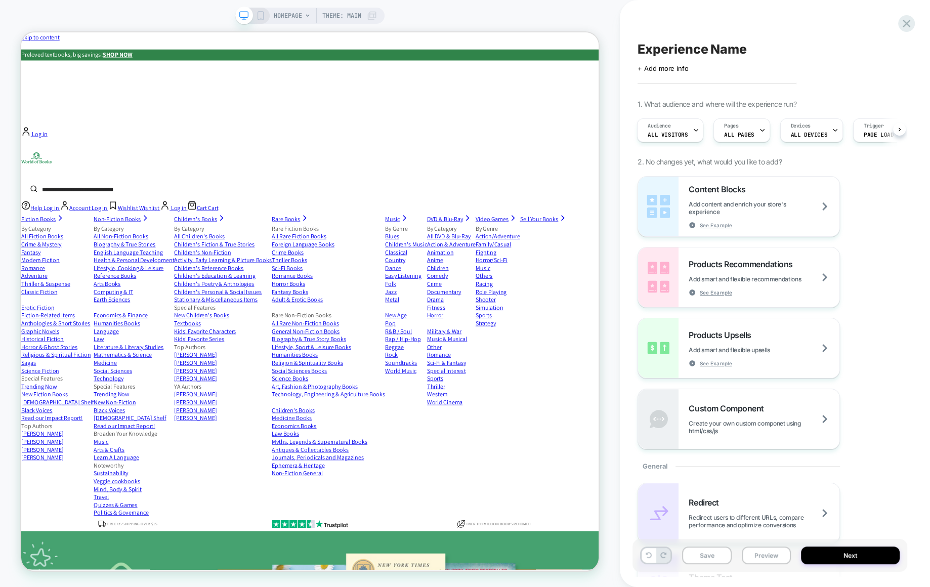
click at [673, 48] on span "Experience Name" at bounding box center [692, 49] width 109 height 15
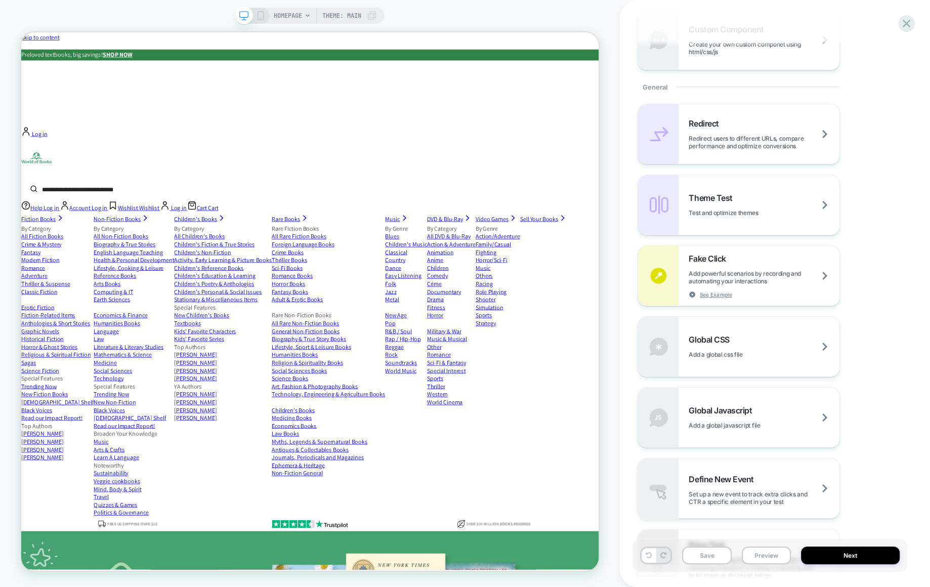
scroll to position [425, 0]
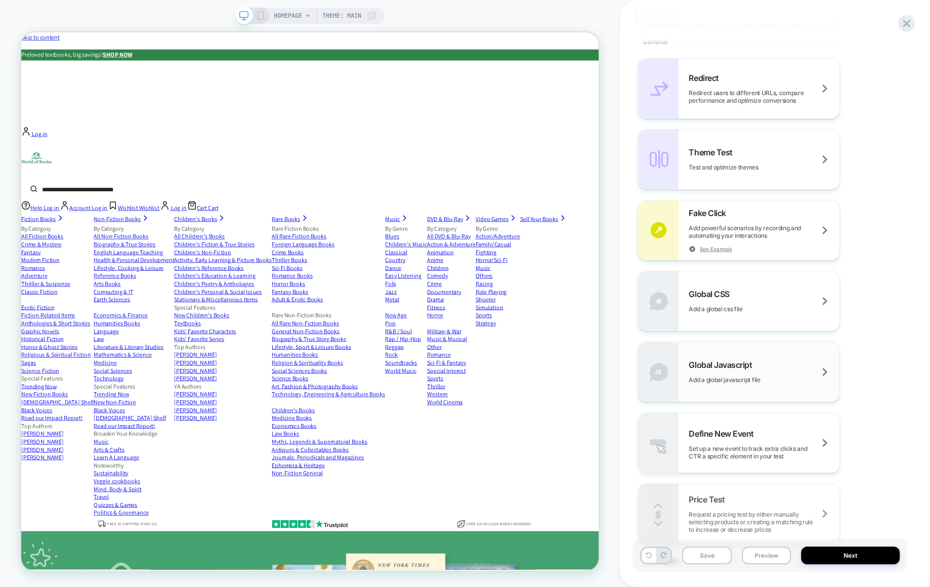
type textarea "**********"
click at [731, 365] on span "Global Javascript" at bounding box center [723, 365] width 68 height 10
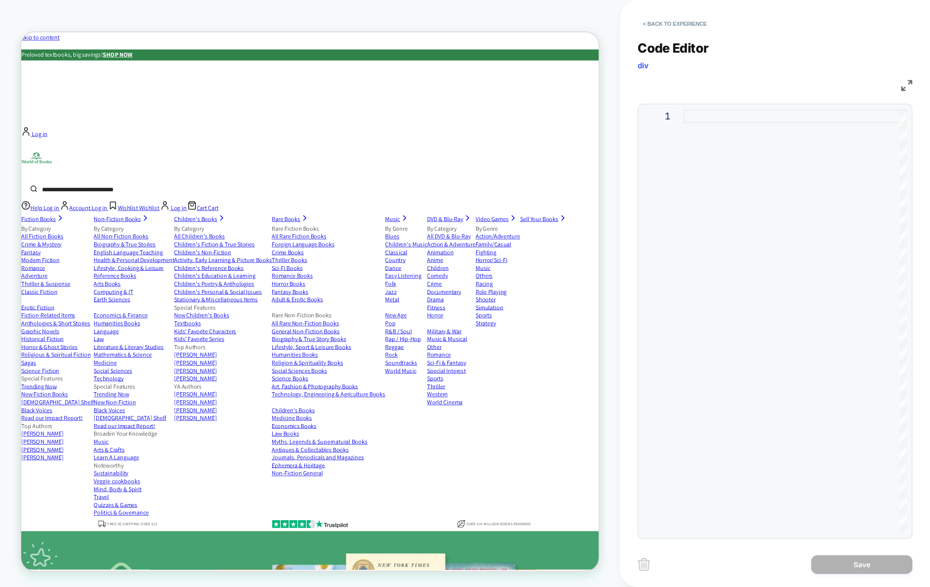
click at [709, 199] on div at bounding box center [795, 321] width 223 height 424
type textarea "* ********* ******* ***"
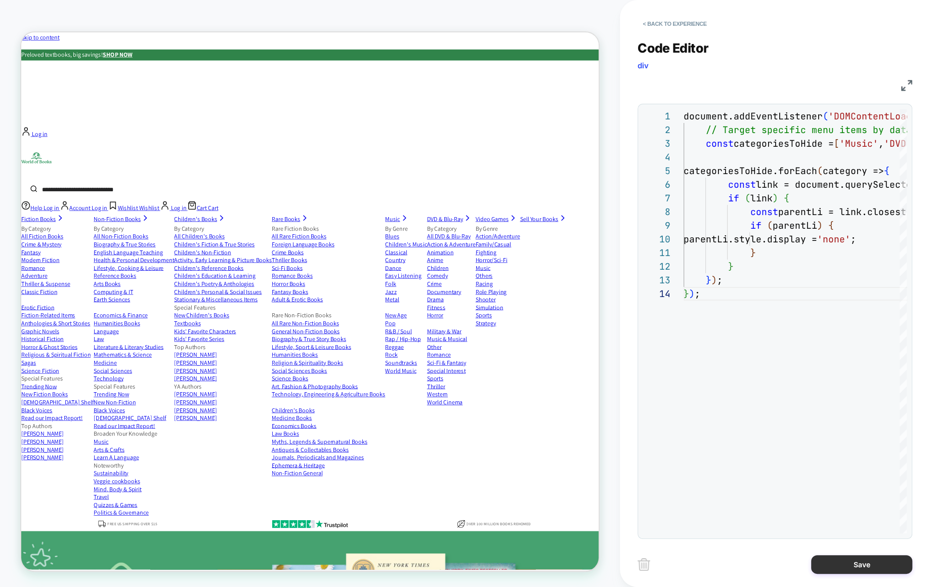
click at [857, 560] on button "Save" at bounding box center [861, 564] width 101 height 19
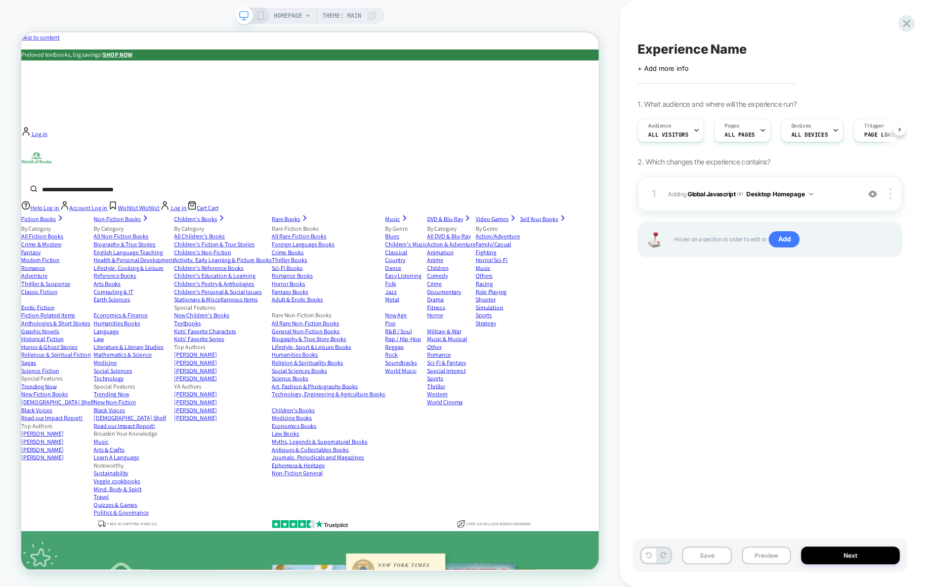
scroll to position [0, 1]
click at [781, 193] on button "Desktop Homepage" at bounding box center [780, 194] width 67 height 13
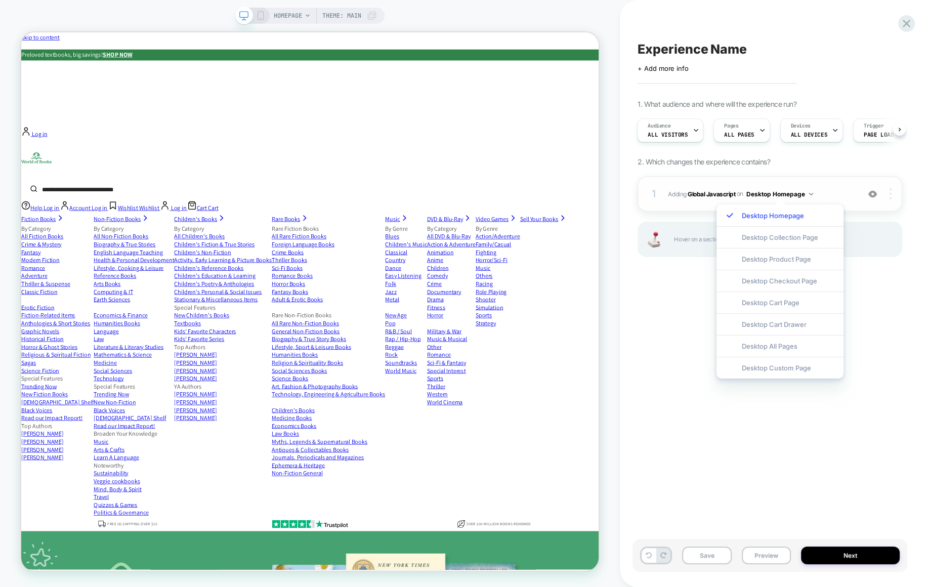
click at [894, 195] on div at bounding box center [892, 193] width 19 height 11
click at [893, 378] on div "Experience Name Click to edit experience details + Add more info 1. What audien…" at bounding box center [770, 293] width 275 height 567
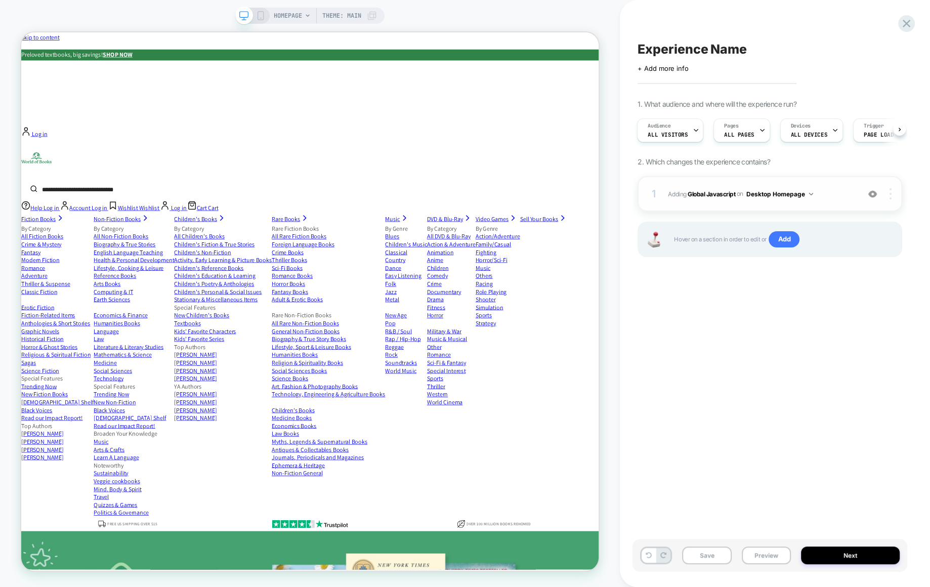
click at [892, 191] on div at bounding box center [892, 193] width 19 height 11
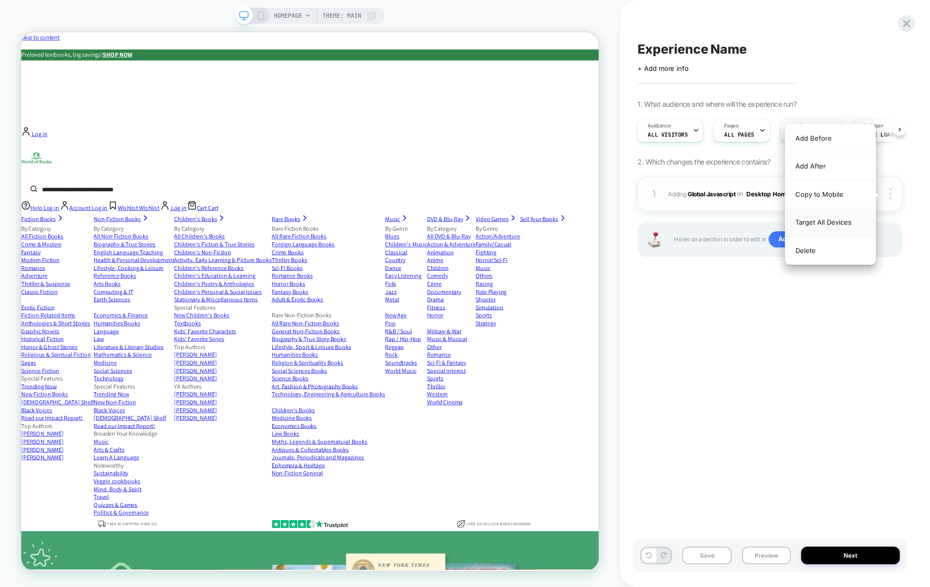
click at [848, 223] on div "Target All Devices" at bounding box center [831, 223] width 90 height 28
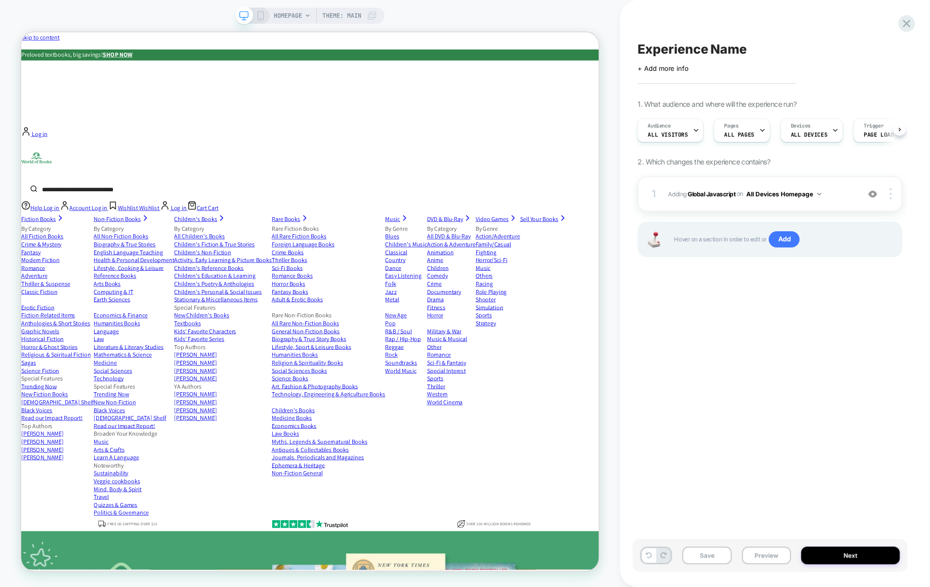
click at [712, 42] on span "Experience Name" at bounding box center [692, 49] width 109 height 15
type textarea "**********"
click at [881, 46] on icon at bounding box center [881, 49] width 13 height 13
click at [715, 551] on button "Save" at bounding box center [706, 556] width 49 height 18
click at [772, 558] on button "Preview" at bounding box center [766, 556] width 49 height 18
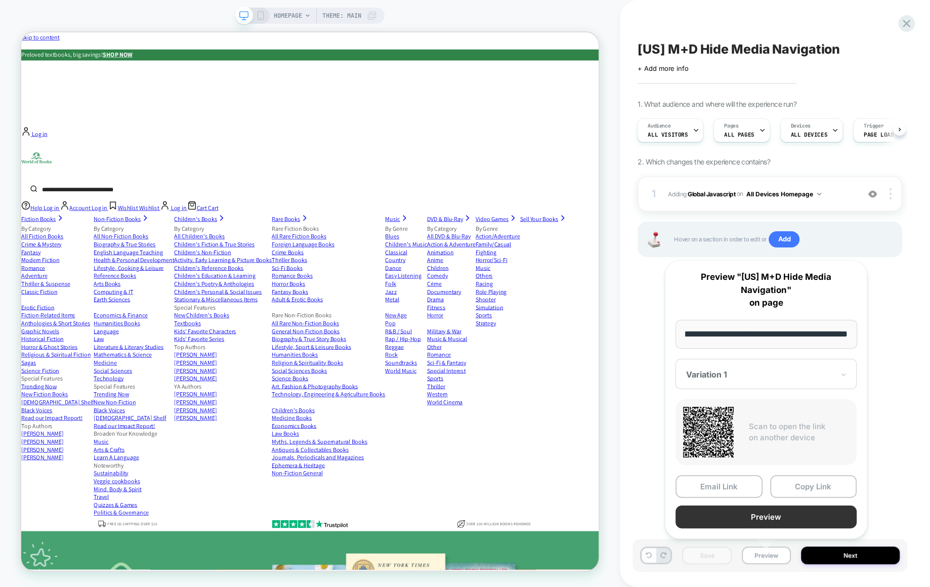
scroll to position [0, 0]
click at [758, 514] on button "Preview" at bounding box center [766, 517] width 181 height 23
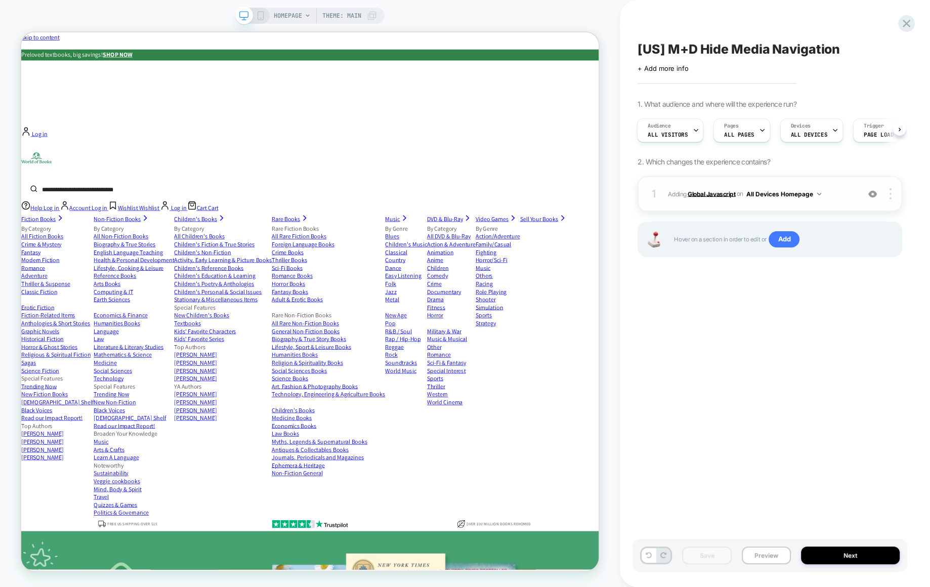
click at [723, 194] on b "Global Javascript" at bounding box center [712, 194] width 48 height 8
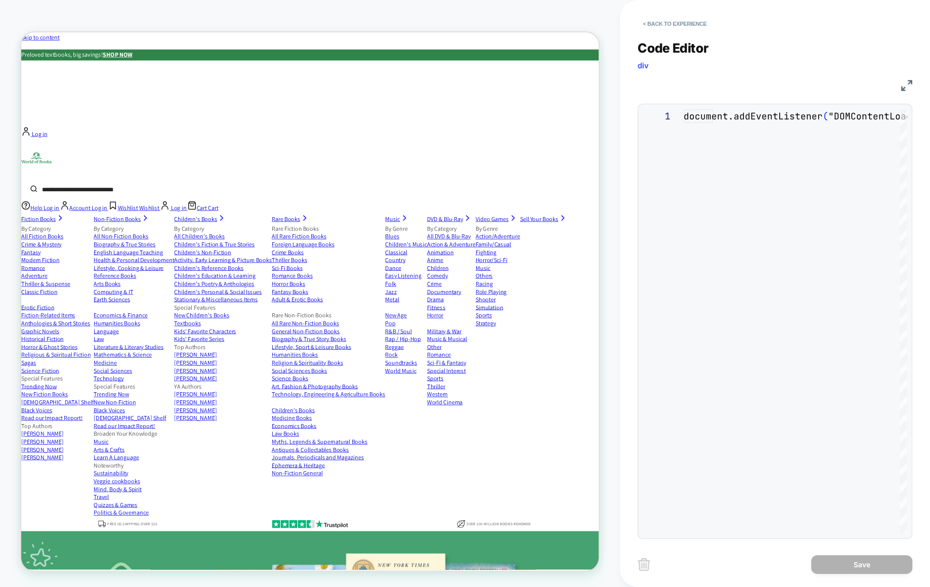
scroll to position [137, 0]
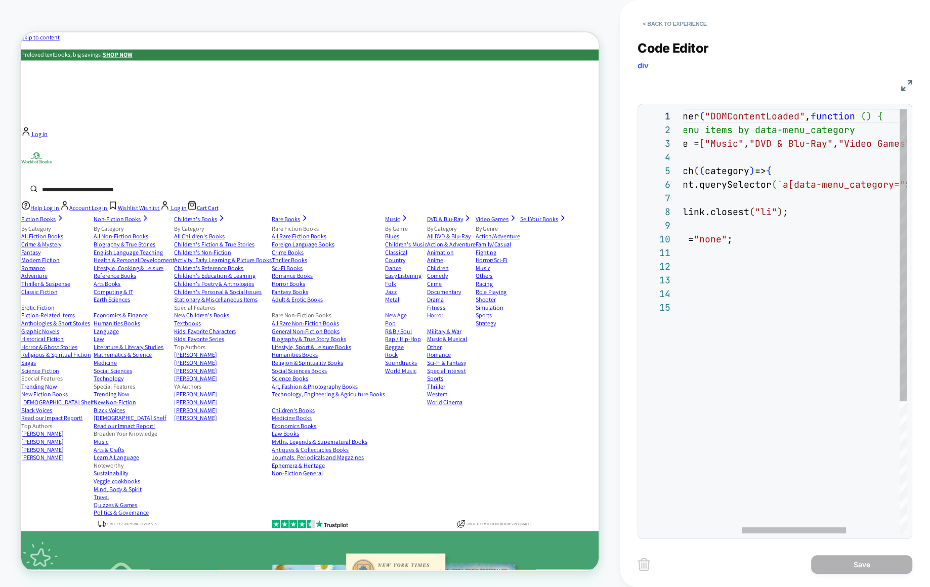
type textarea "* ***** ***** ***"
click at [709, 302] on div "if ( link ) { const parentLi = link.closest ( "li" ) ; if ( parentLi ) { parent…" at bounding box center [790, 417] width 461 height 616
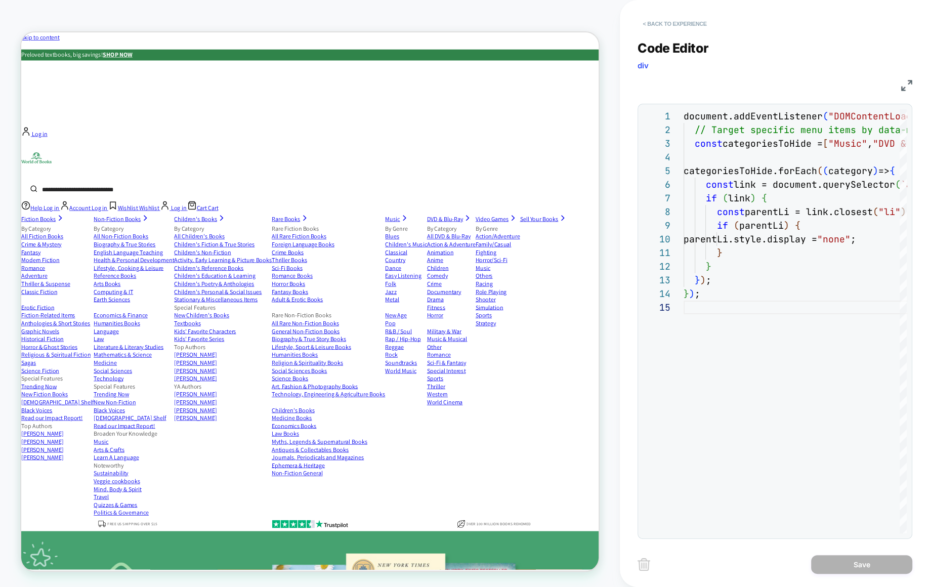
click at [663, 21] on button "< Back to experience" at bounding box center [675, 24] width 74 height 16
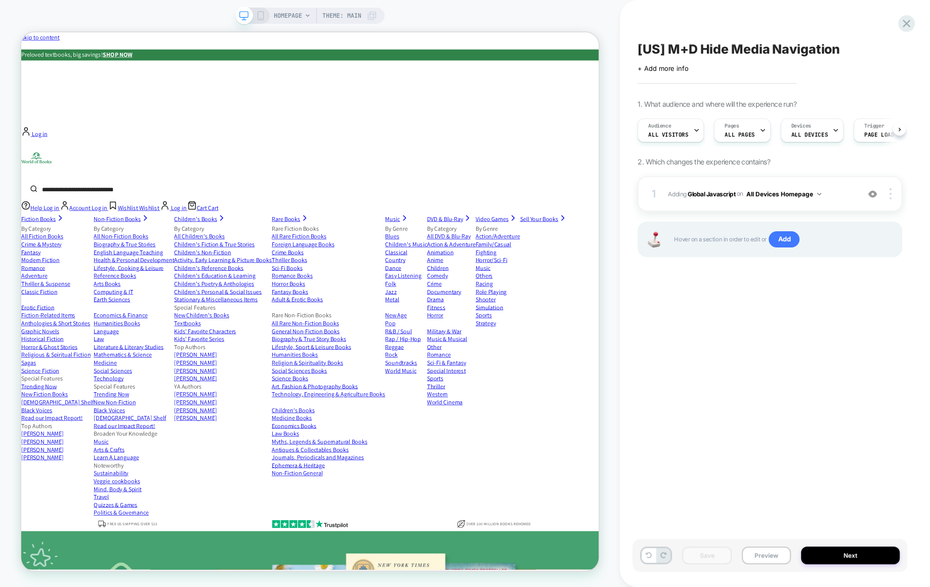
scroll to position [0, 1]
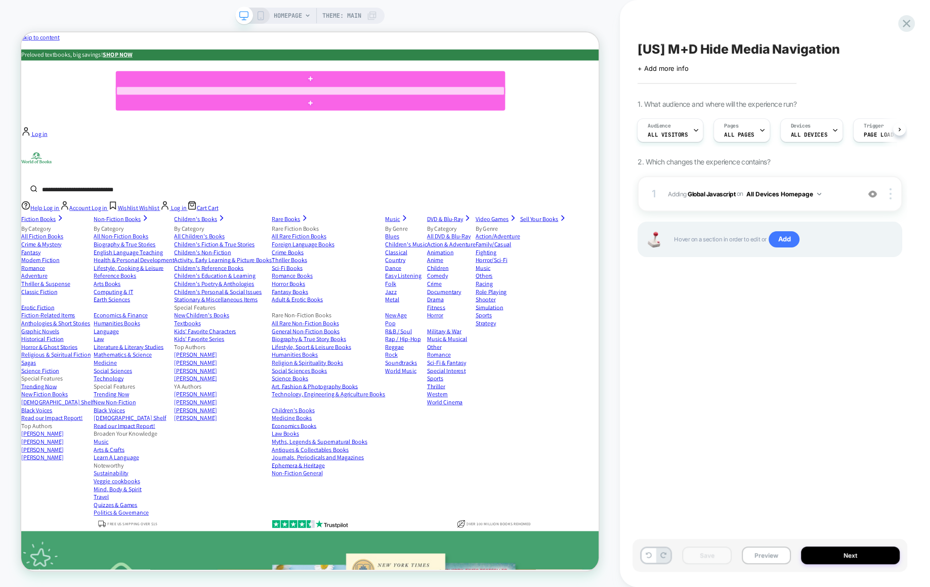
click at [446, 112] on div at bounding box center [406, 110] width 517 height 11
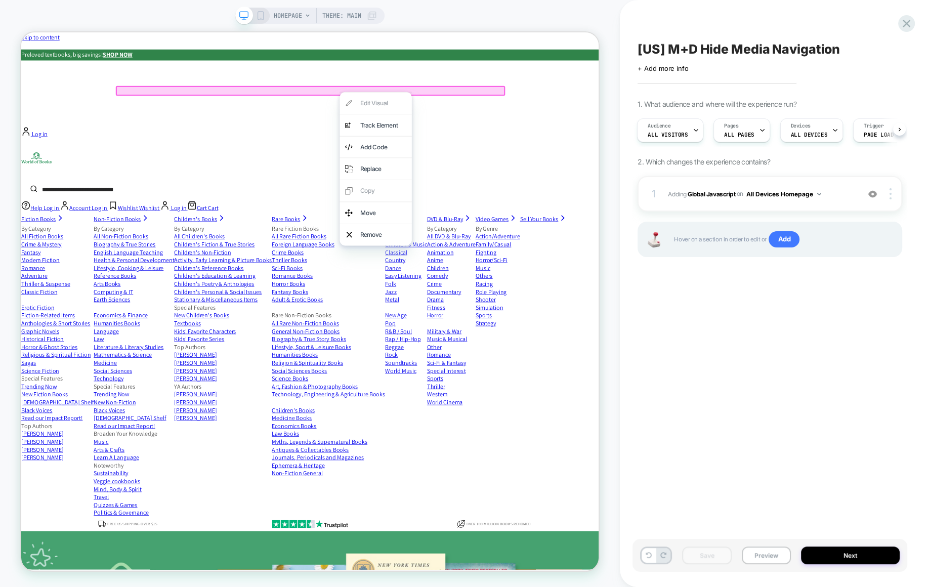
click at [435, 112] on div at bounding box center [406, 110] width 519 height 13
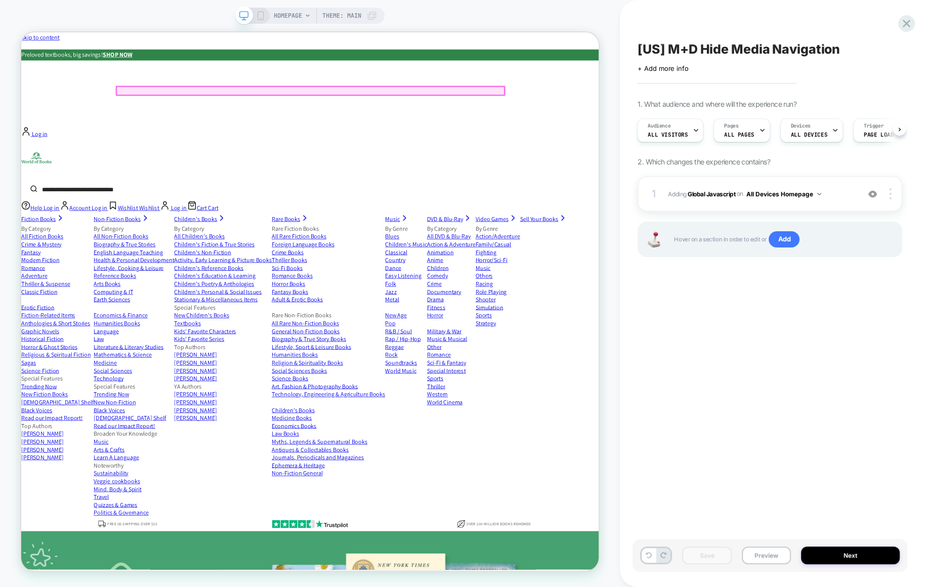
click at [488, 107] on div at bounding box center [406, 110] width 517 height 11
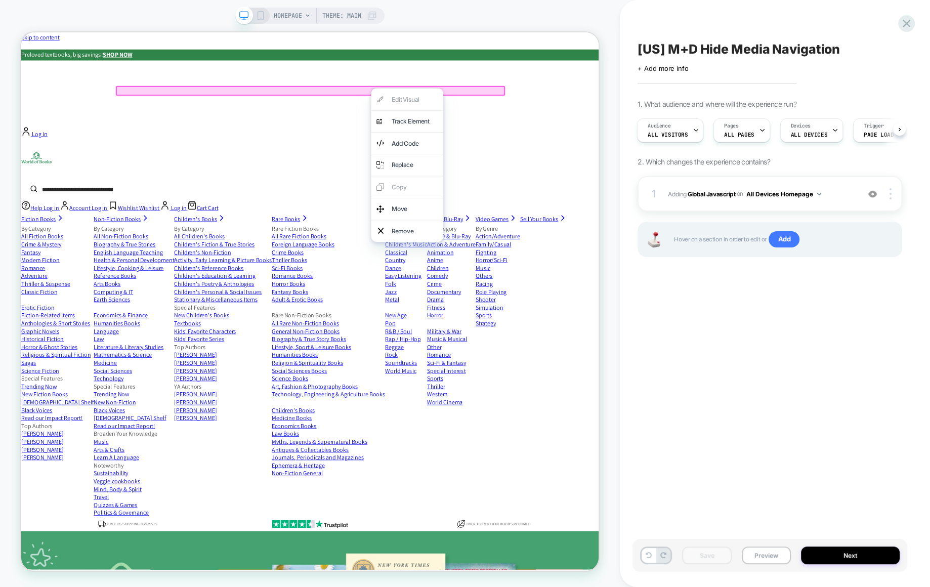
click at [488, 107] on div at bounding box center [536, 107] width 96 height 1
click at [481, 115] on div at bounding box center [406, 110] width 519 height 13
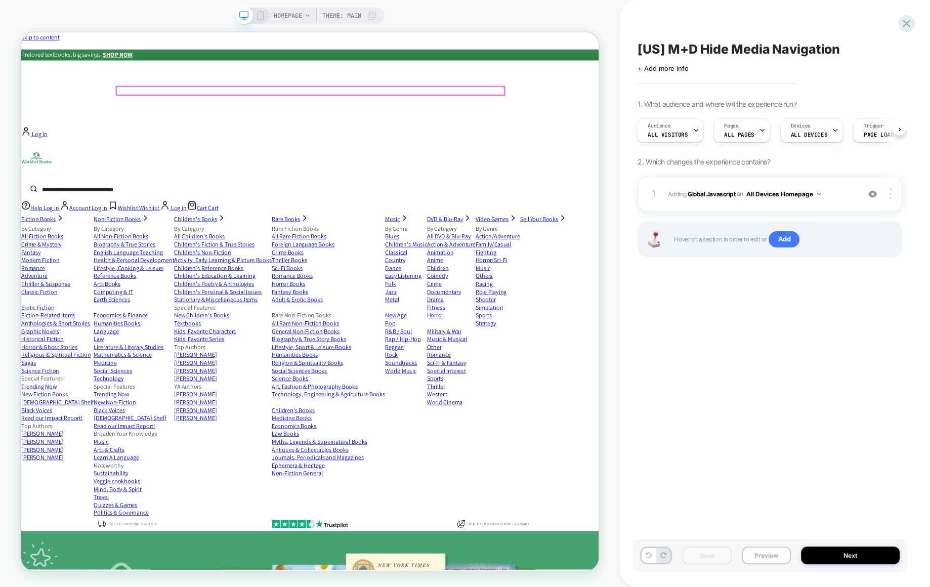
click at [481, 115] on div at bounding box center [406, 110] width 517 height 11
click at [481, 115] on div at bounding box center [529, 115] width 96 height 1
click at [491, 110] on div at bounding box center [406, 110] width 519 height 13
click at [562, 276] on span "DVD & Blu-Ray" at bounding box center [586, 281] width 48 height 11
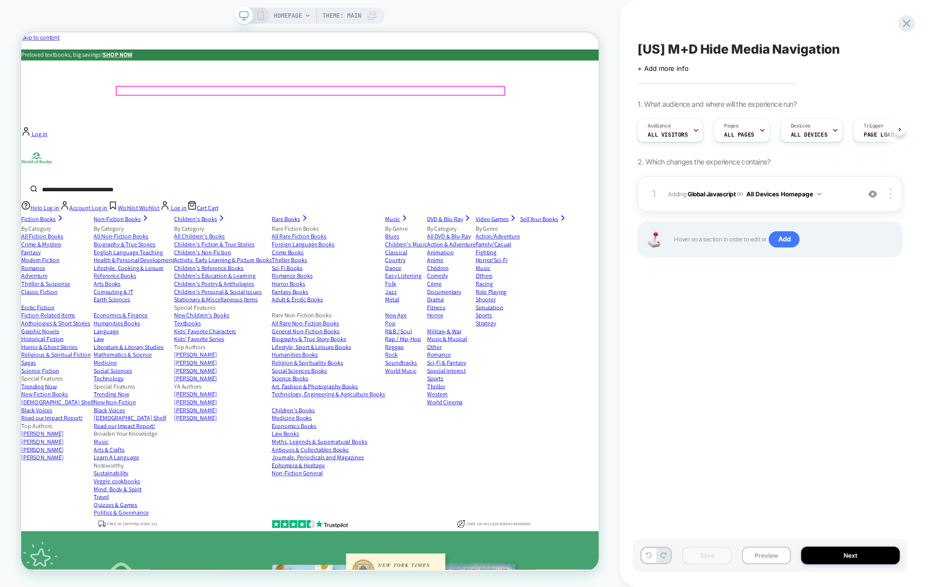
click at [562, 276] on span "DVD & Blu-Ray" at bounding box center [586, 281] width 48 height 11
click at [260, 14] on icon at bounding box center [260, 15] width 9 height 9
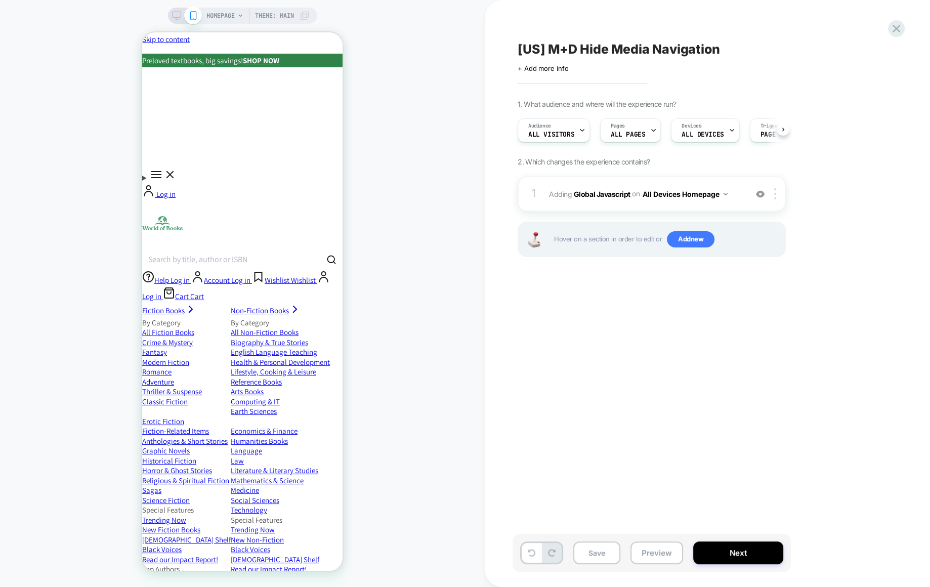
scroll to position [0, 1]
click at [174, 16] on icon at bounding box center [176, 15] width 9 height 9
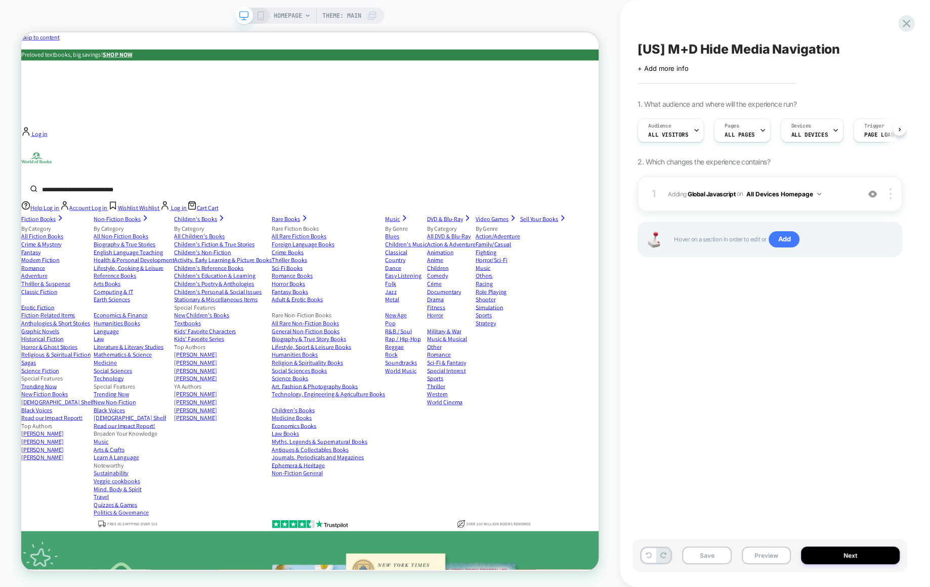
scroll to position [0, 1]
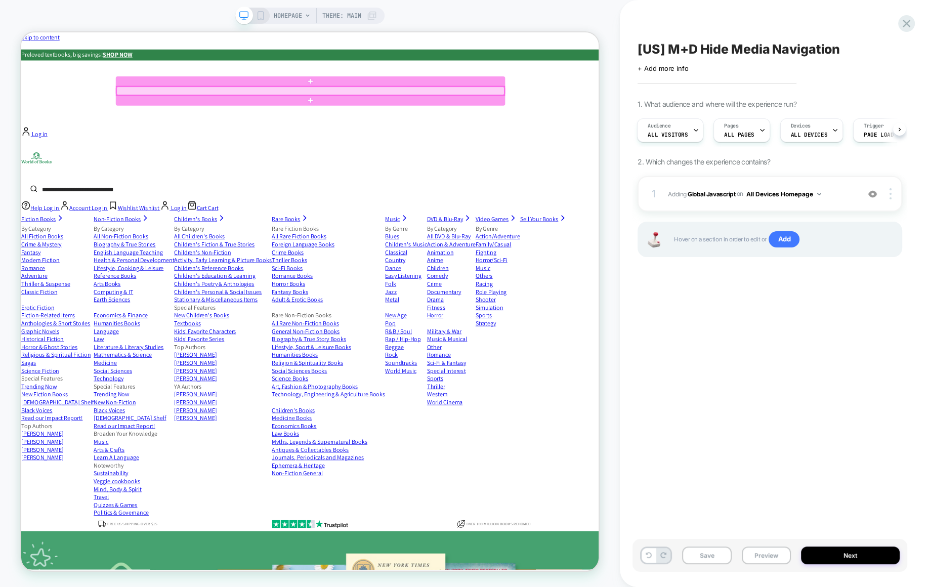
click at [518, 110] on div at bounding box center [406, 110] width 517 height 11
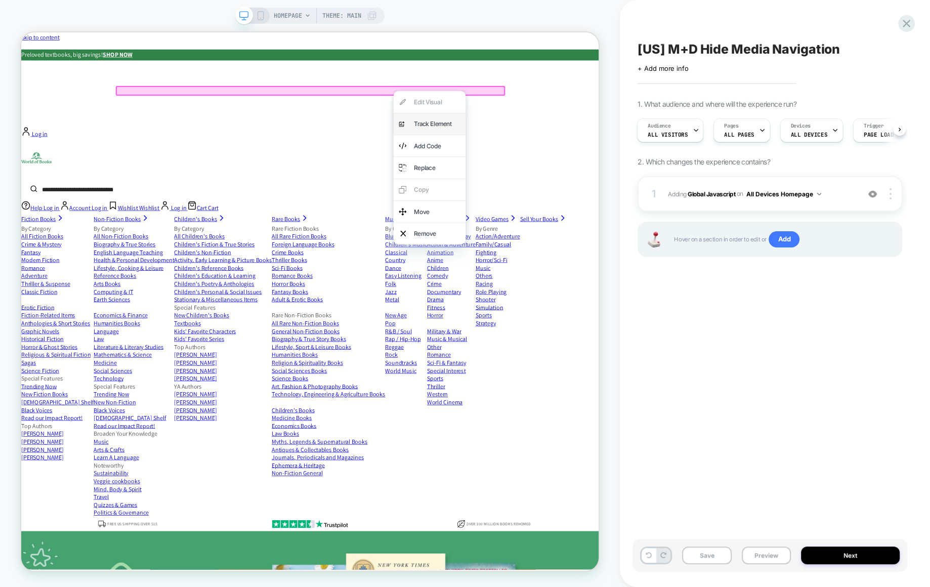
click at [558, 159] on div "analytics-plus-line-svgrepo-com Track Element" at bounding box center [566, 154] width 96 height 29
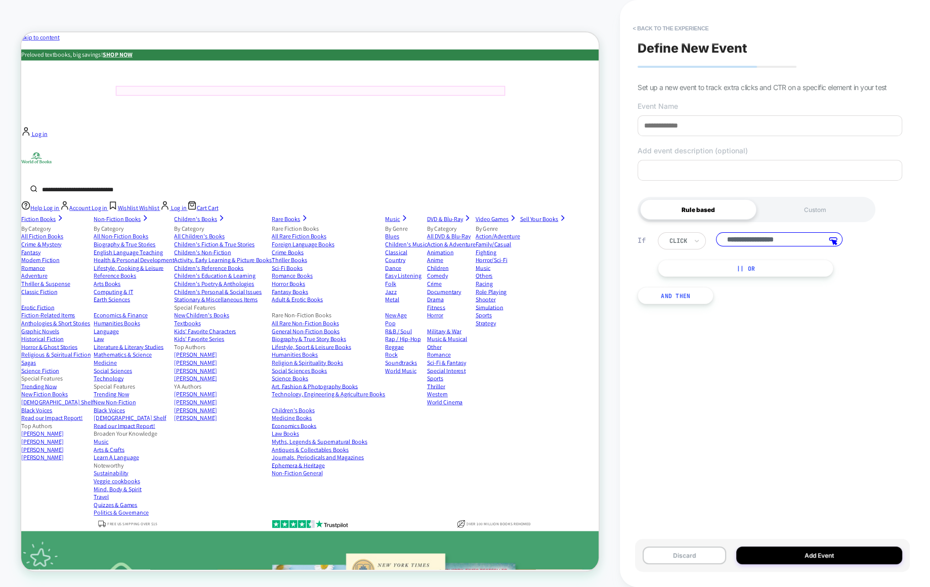
click at [562, 276] on span "DVD & Blu-Ray" at bounding box center [586, 281] width 48 height 11
click at [498, 108] on div at bounding box center [406, 110] width 519 height 13
click at [498, 108] on div "Track Clicks ? Tracks clicks on the selected element. Track Hover ? Tracks mous…" at bounding box center [546, 137] width 96 height 58
click at [482, 112] on div at bounding box center [406, 110] width 519 height 13
click at [706, 554] on button "Discard" at bounding box center [684, 556] width 83 height 18
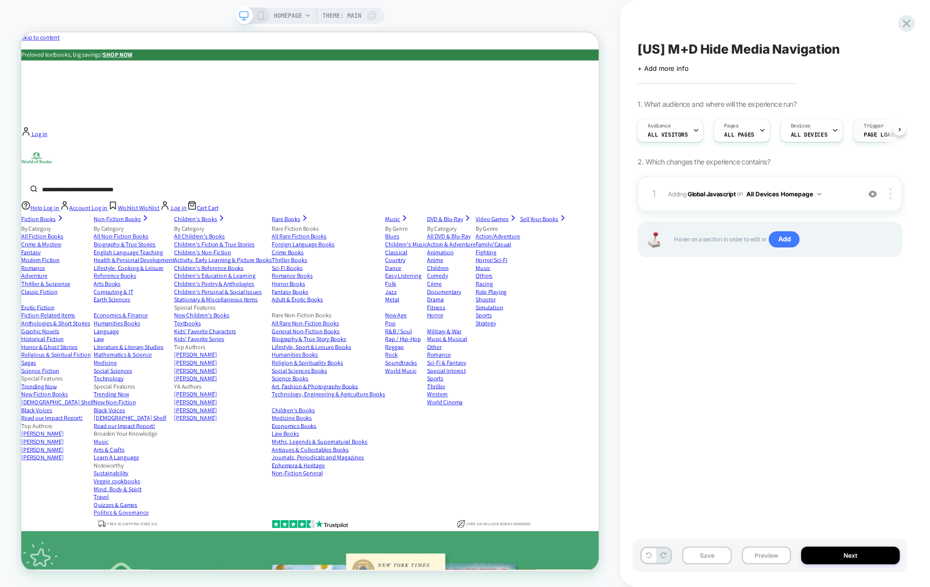
click at [869, 133] on span "Page Load" at bounding box center [879, 134] width 30 height 7
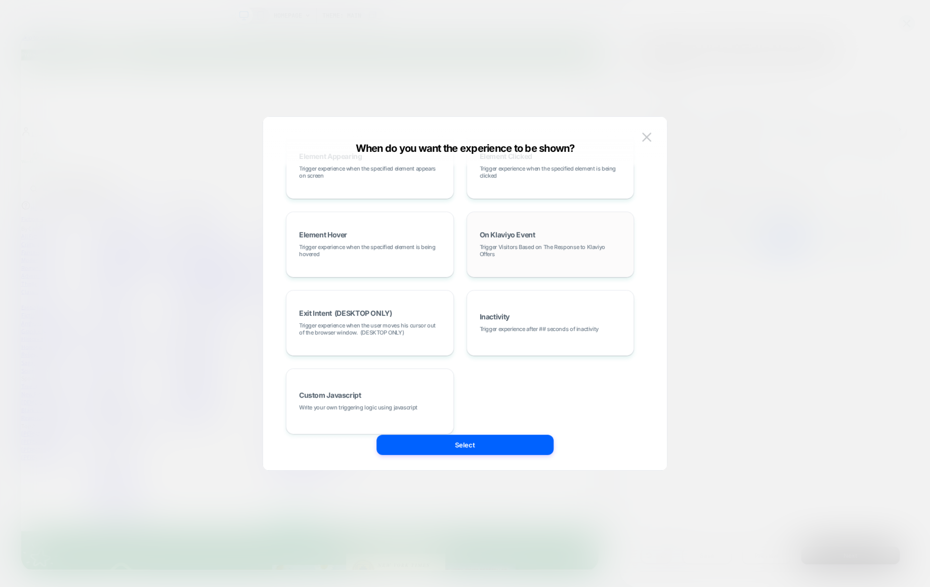
scroll to position [112, 0]
click at [368, 389] on div "Custom Javascript Write your own triggering logic using javascript" at bounding box center [370, 402] width 157 height 55
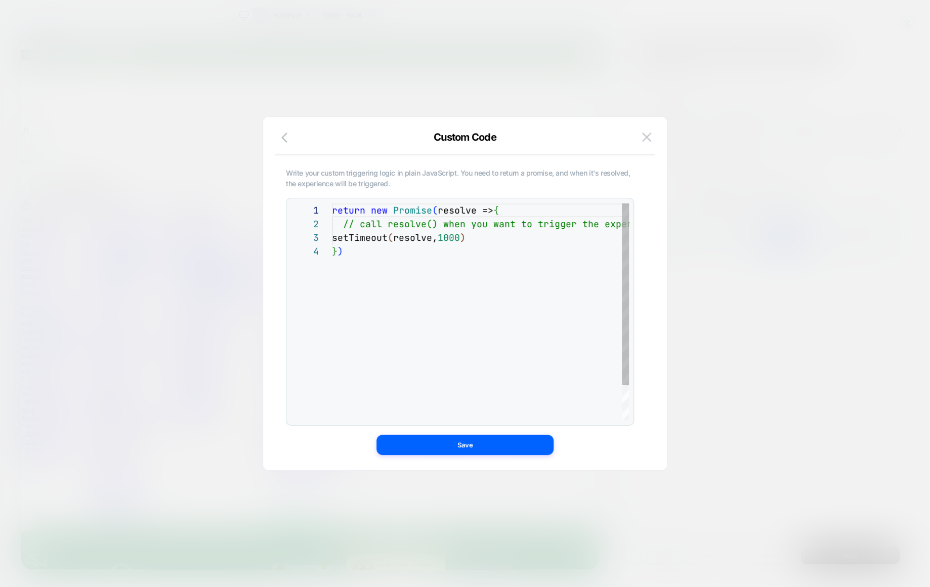
scroll to position [40, 0]
click at [285, 137] on icon "button" at bounding box center [287, 138] width 12 height 12
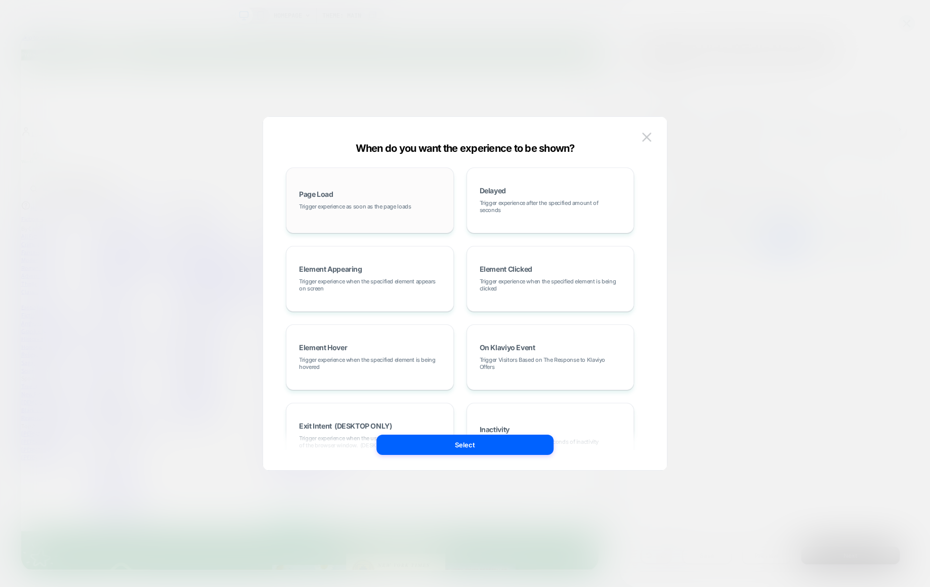
click at [428, 207] on div "Page Load Trigger experience as soon as the page loads" at bounding box center [370, 200] width 157 height 55
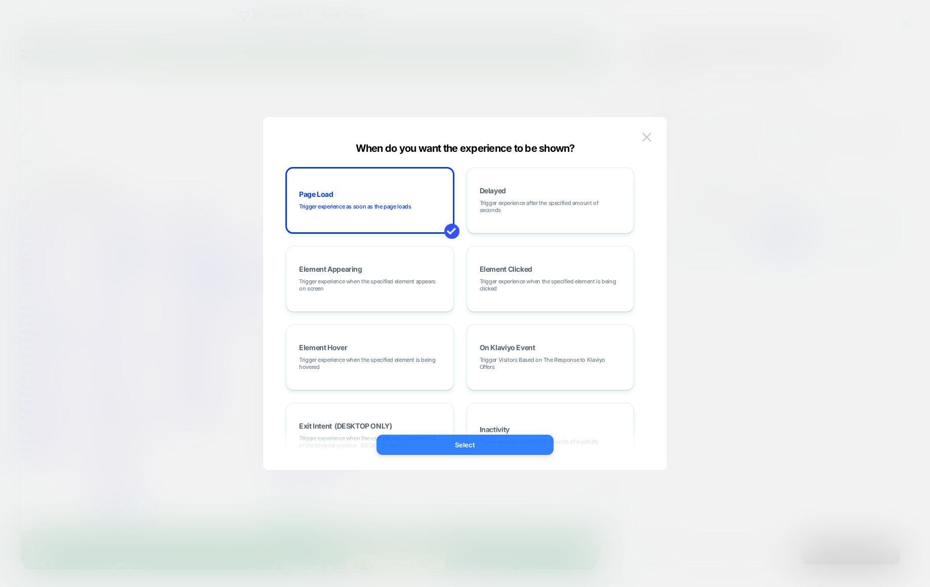
click at [496, 448] on button "Select" at bounding box center [465, 445] width 177 height 20
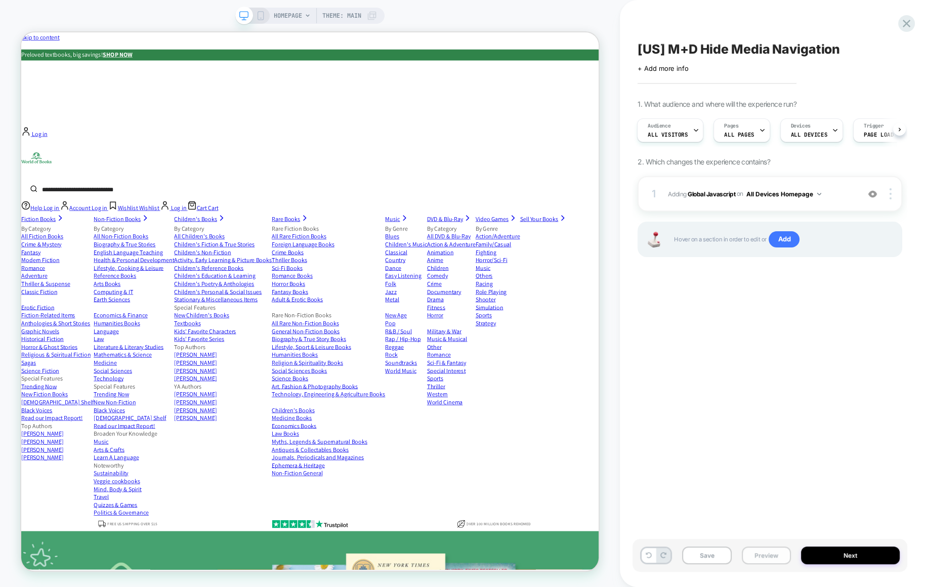
click at [775, 554] on button "Preview" at bounding box center [766, 556] width 49 height 18
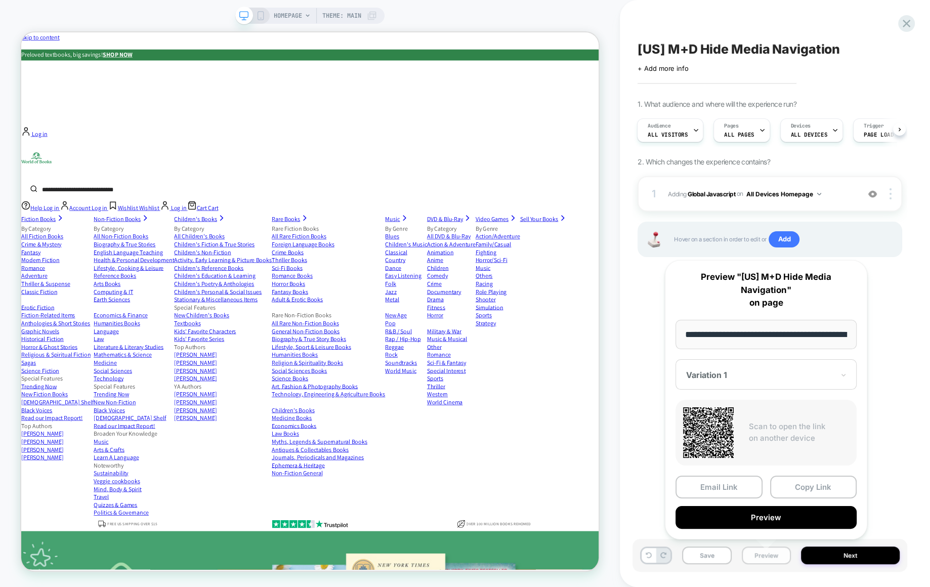
scroll to position [0, 46]
click at [754, 515] on button "Preview" at bounding box center [766, 517] width 181 height 23
